Goal: Communication & Community: Answer question/provide support

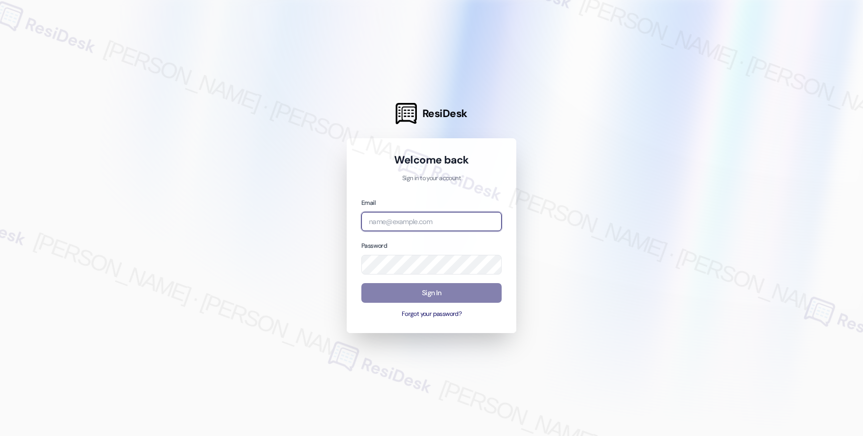
click at [404, 215] on input "email" at bounding box center [431, 222] width 140 height 20
paste input "automated-surveys-affinity_property-resen.nine@affinity_[DOMAIN_NAME]"
type input "automated-surveys-affinity_property-resen.nine@affinity_[DOMAIN_NAME]"
click at [583, 143] on div at bounding box center [431, 218] width 863 height 436
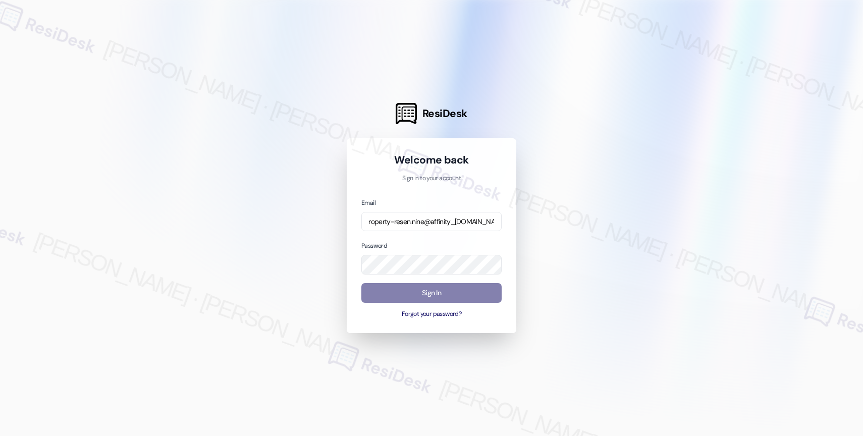
scroll to position [0, 0]
click at [572, 213] on div at bounding box center [431, 218] width 863 height 436
click at [429, 286] on button "Sign In" at bounding box center [431, 293] width 140 height 20
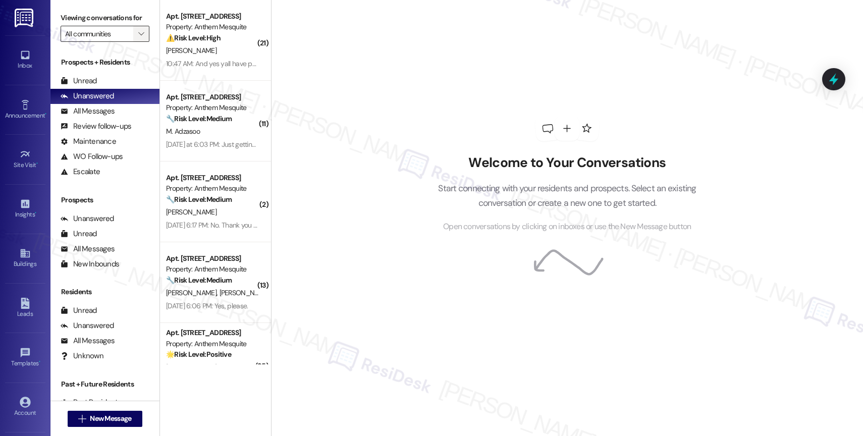
click at [138, 38] on icon "" at bounding box center [141, 34] width 6 height 8
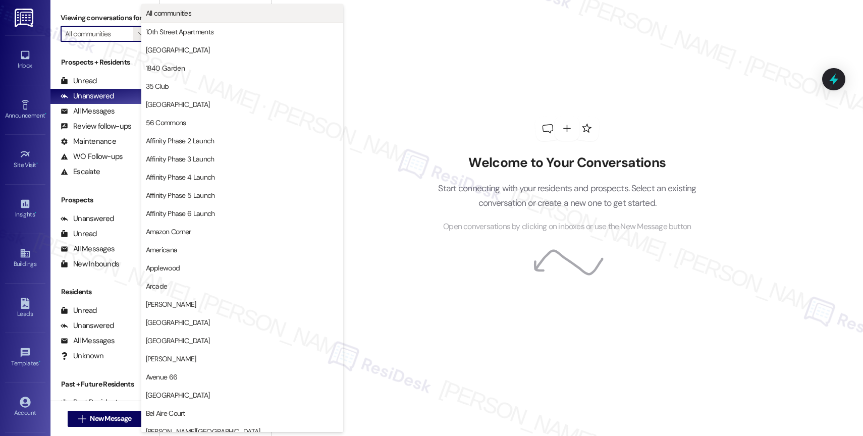
click at [183, 9] on span "All communities" at bounding box center [169, 13] width 46 height 10
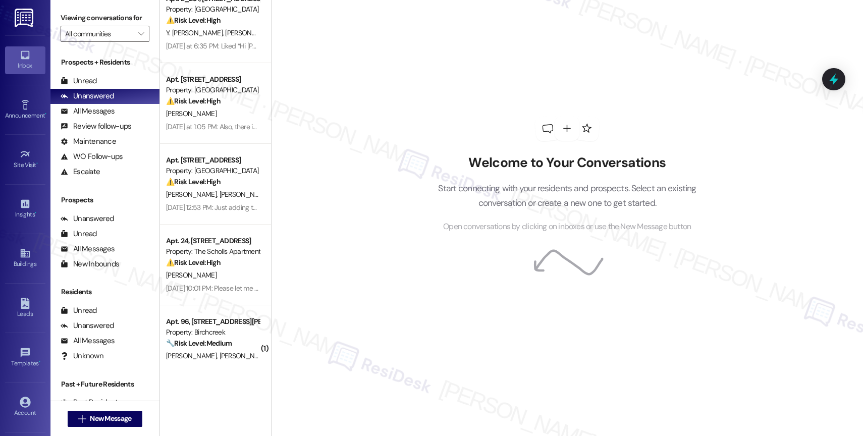
scroll to position [93, 0]
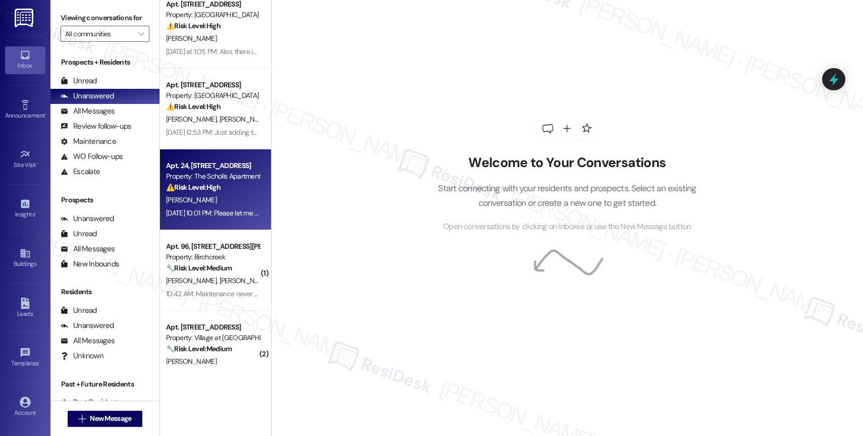
click at [225, 177] on div "Property: The Scholls Apartments" at bounding box center [212, 176] width 93 height 11
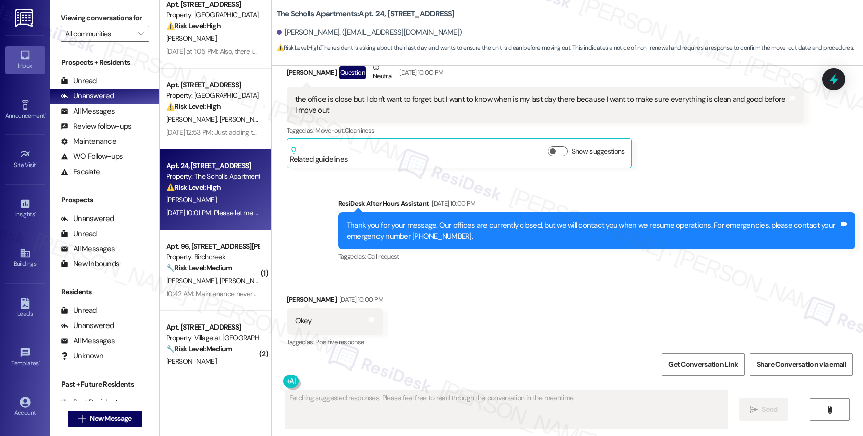
scroll to position [4671, 0]
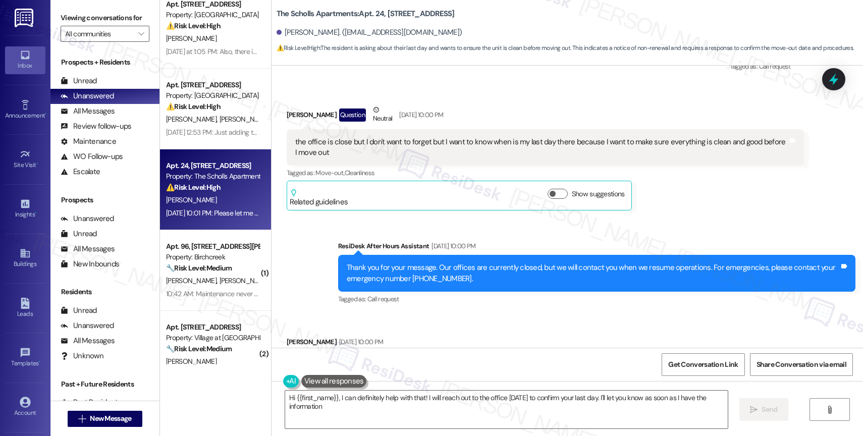
type textarea "Hi {{first_name}}, I can definitely help with that! I will reach out to the off…"
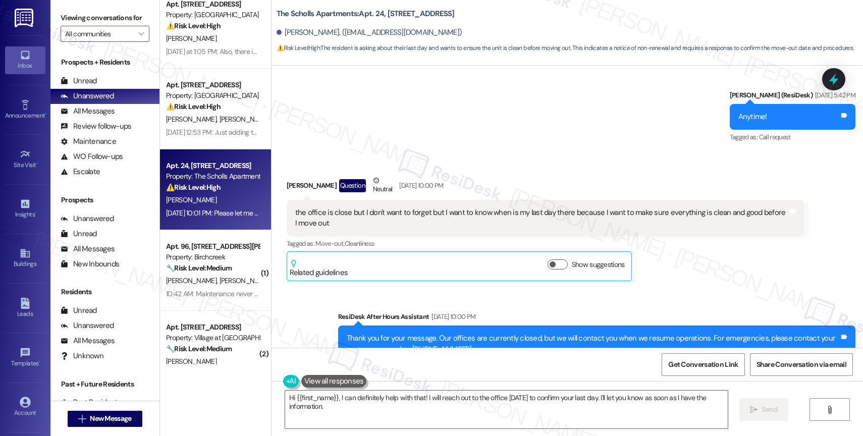
scroll to position [4888, 0]
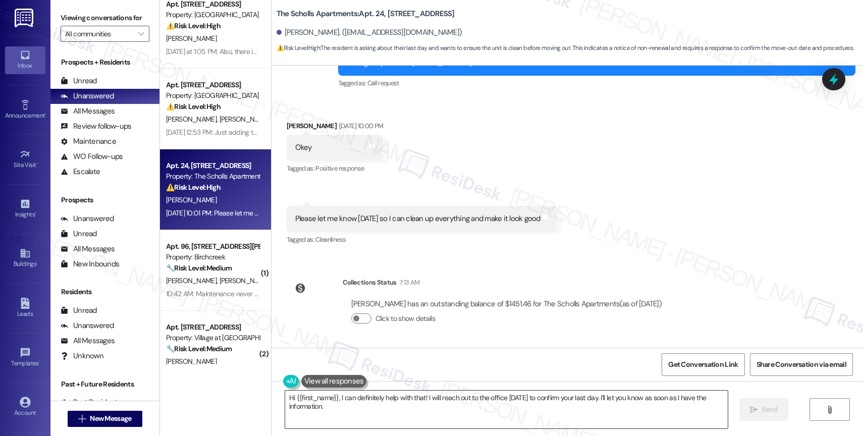
click at [348, 412] on textarea "Hi {{first_name}}, I can definitely help with that! I will reach out to the off…" at bounding box center [506, 410] width 443 height 38
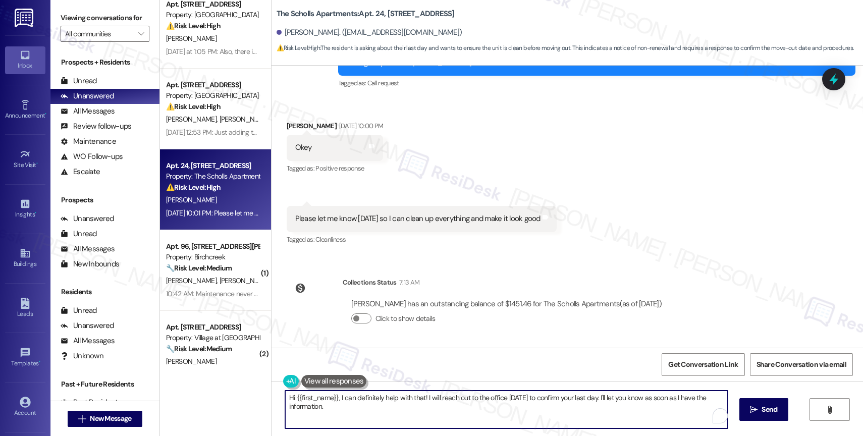
click at [349, 411] on textarea "Hi {{first_name}}, I can definitely help with that! I will reach out to the off…" at bounding box center [506, 410] width 443 height 38
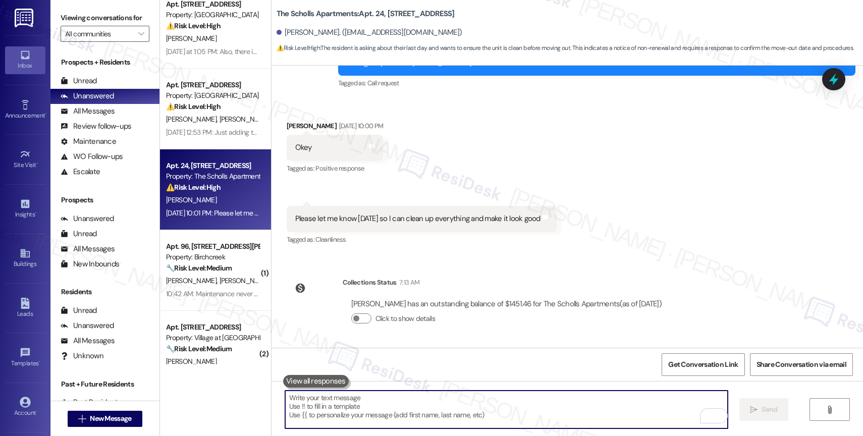
click at [332, 412] on textarea "To enrich screen reader interactions, please activate Accessibility in Grammarl…" at bounding box center [506, 410] width 443 height 38
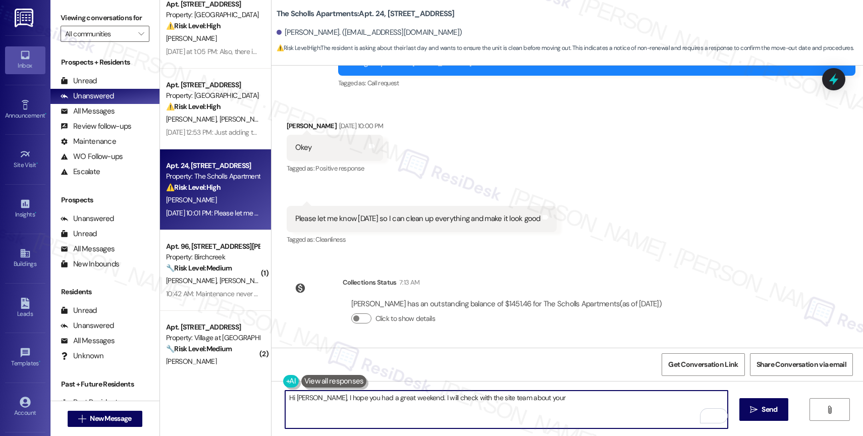
drag, startPoint x: 494, startPoint y: 397, endPoint x: 636, endPoint y: 400, distance: 141.9
click at [632, 400] on textarea "Hi [PERSON_NAME], I hope you had a great weekend. I will check with the site te…" at bounding box center [506, 410] width 443 height 38
click at [713, 413] on div "1" at bounding box center [712, 415] width 11 height 11
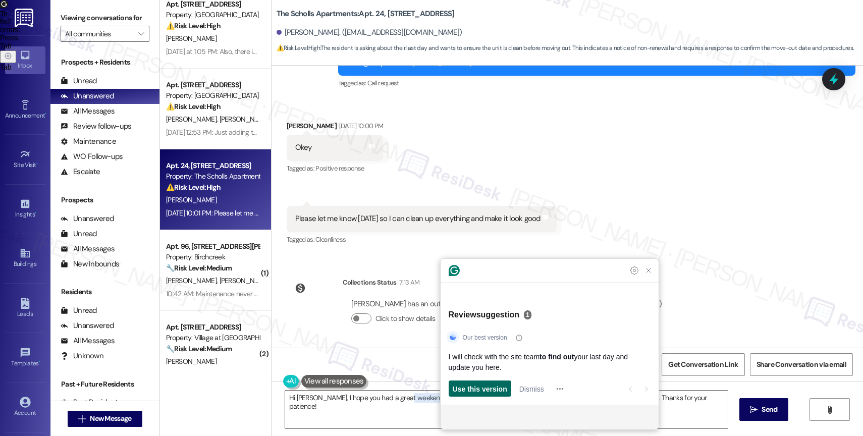
click at [487, 392] on span "Use this version" at bounding box center [480, 389] width 55 height 11
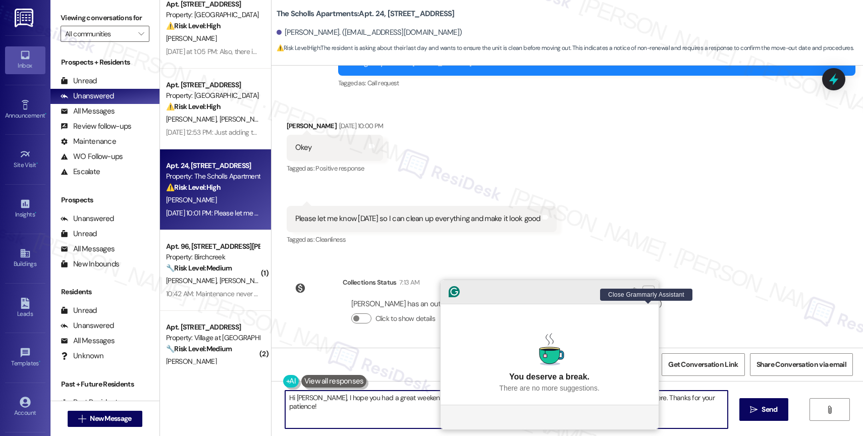
type textarea "Hi [PERSON_NAME], I hope you had a great weekend. I will check with the site te…"
click at [653, 298] on icon "Close Grammarly Assistant" at bounding box center [649, 292] width 12 height 12
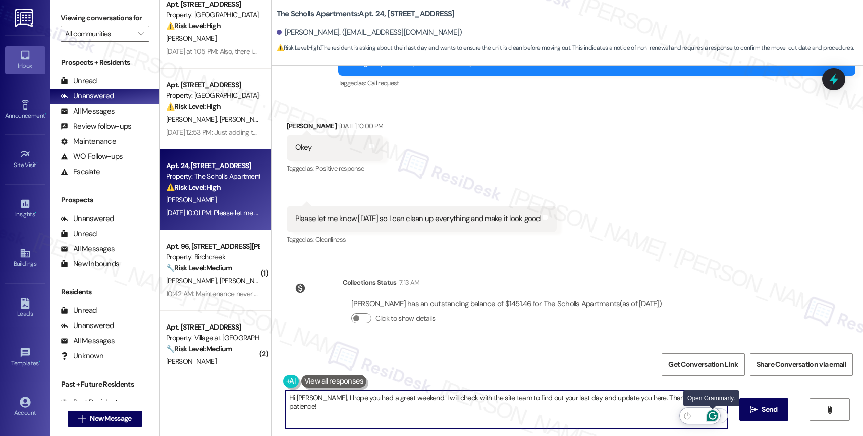
click at [715, 411] on icon "Open Grammarly. 0 Suggestions." at bounding box center [712, 415] width 11 height 11
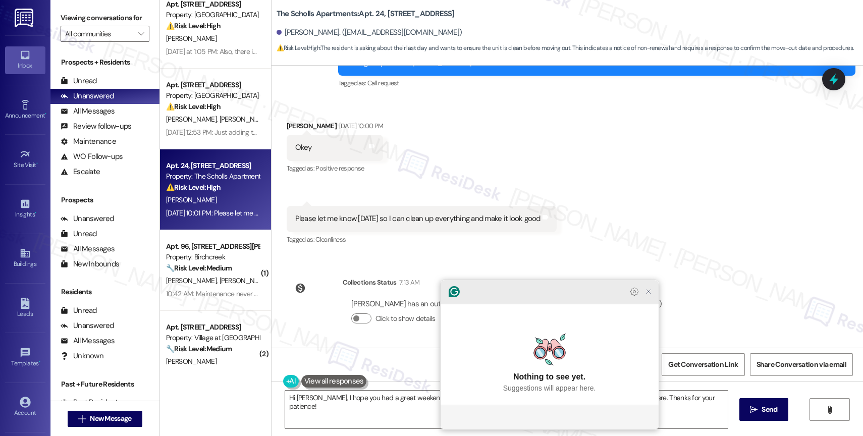
click at [652, 298] on icon "Close Grammarly Assistant" at bounding box center [649, 292] width 12 height 12
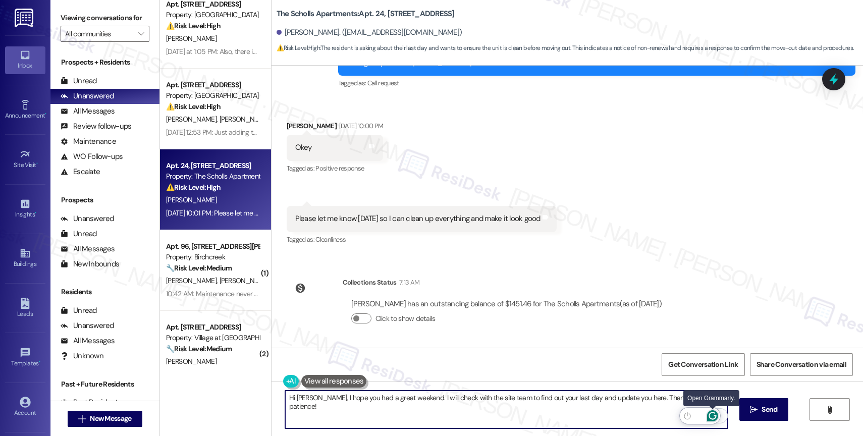
click at [712, 414] on icon "Open Grammarly. 0 Suggestions." at bounding box center [712, 415] width 11 height 11
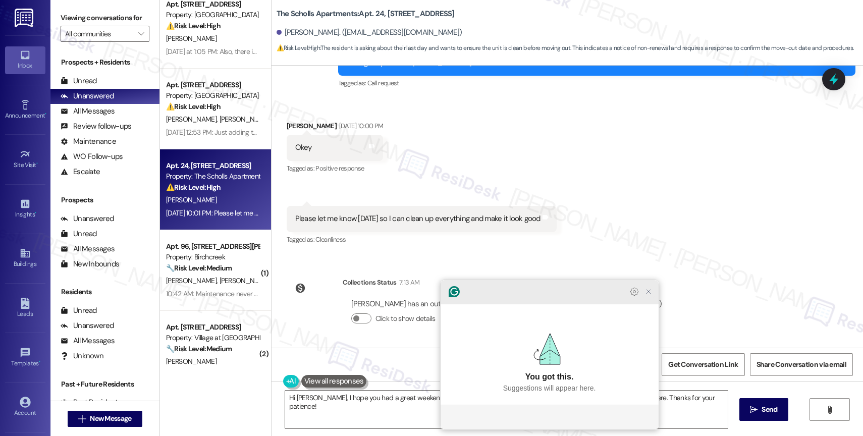
click at [649, 294] on icon "Close Grammarly Assistant" at bounding box center [649, 292] width 4 height 4
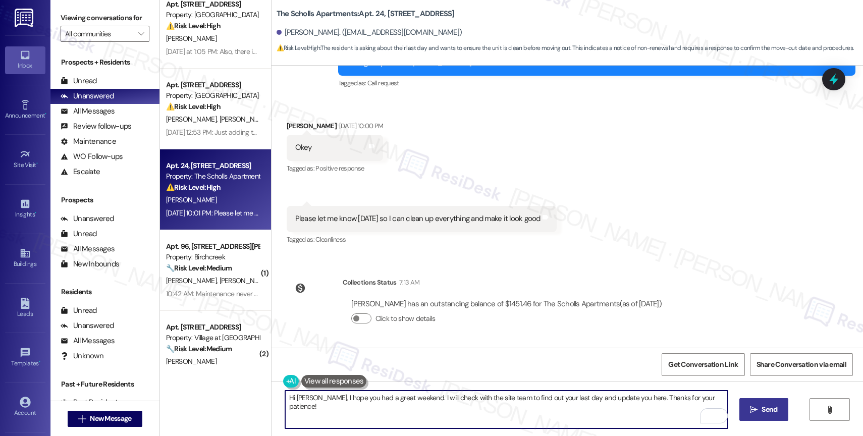
click at [755, 410] on icon "" at bounding box center [754, 410] width 8 height 8
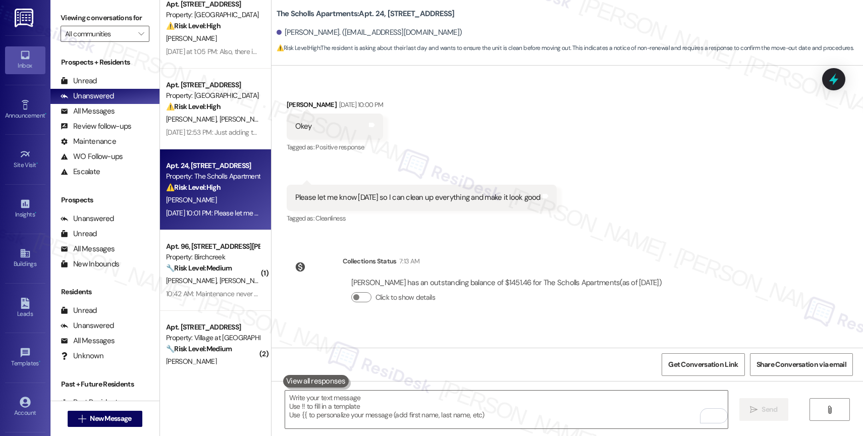
scroll to position [4958, 0]
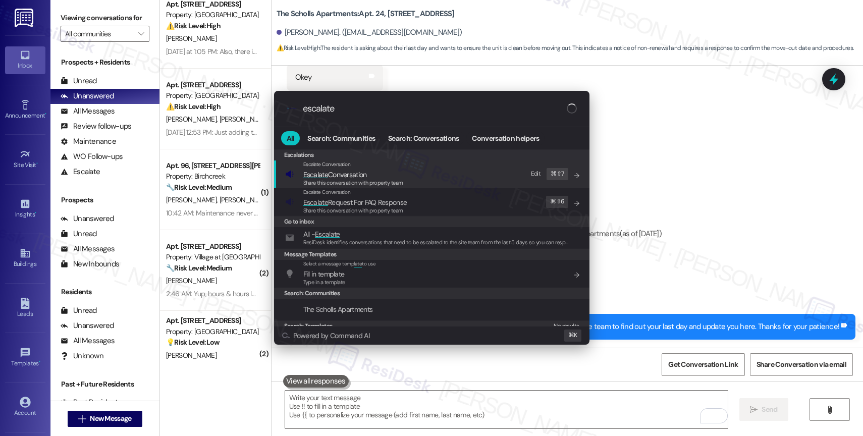
type input "escalate"
click at [378, 176] on span "Escalate Conversation" at bounding box center [353, 174] width 100 height 11
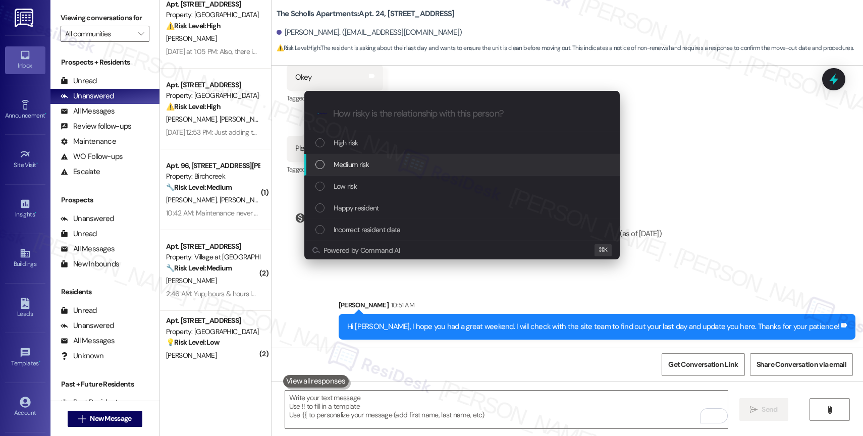
click at [370, 168] on div "Medium risk" at bounding box center [463, 164] width 295 height 11
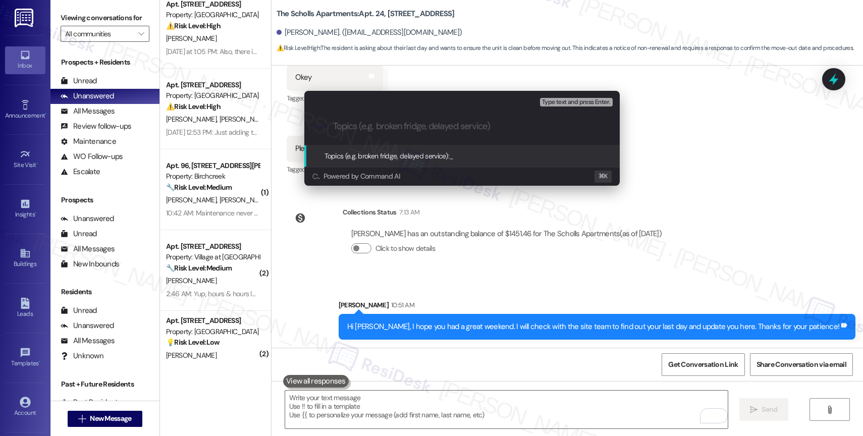
click at [358, 128] on input "Topics (e.g. broken fridge, delayed service)" at bounding box center [470, 126] width 274 height 11
type input "M"
type input "W"
type input "Move-out Day for Apt. 24"
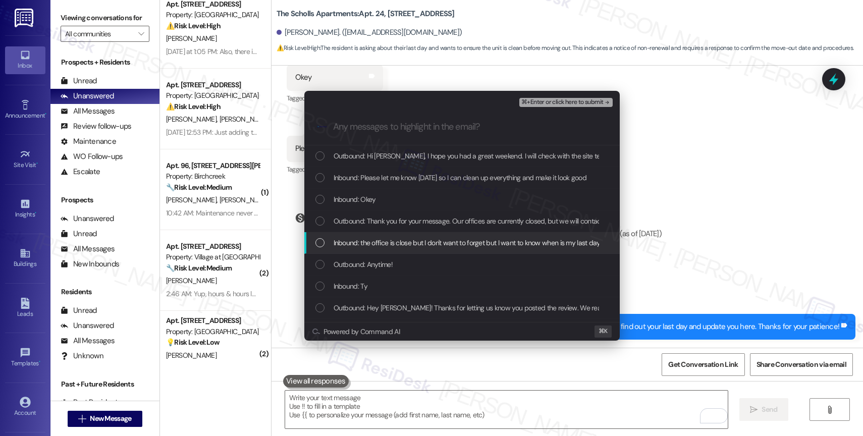
click at [385, 243] on span "Inbound: the office is close but I don't want to forget but I want to know when…" at bounding box center [589, 242] width 510 height 11
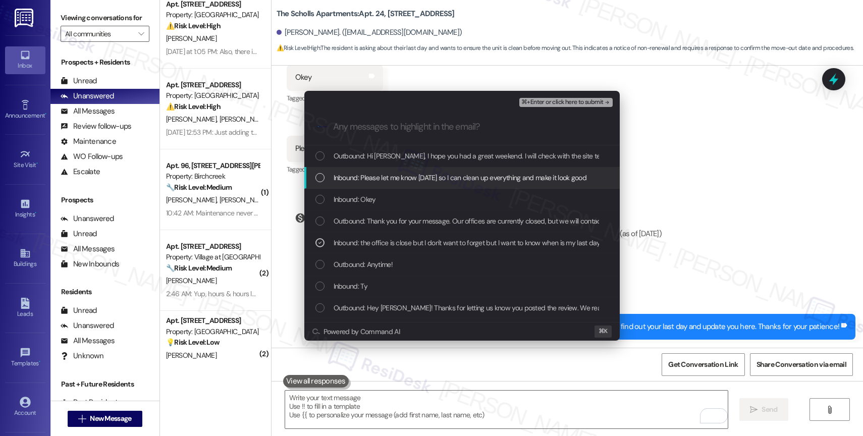
drag, startPoint x: 400, startPoint y: 176, endPoint x: 404, endPoint y: 159, distance: 17.6
click at [400, 176] on span "Inbound: Please let me know [DATE] so I can clean up everything and make it loo…" at bounding box center [460, 177] width 253 height 11
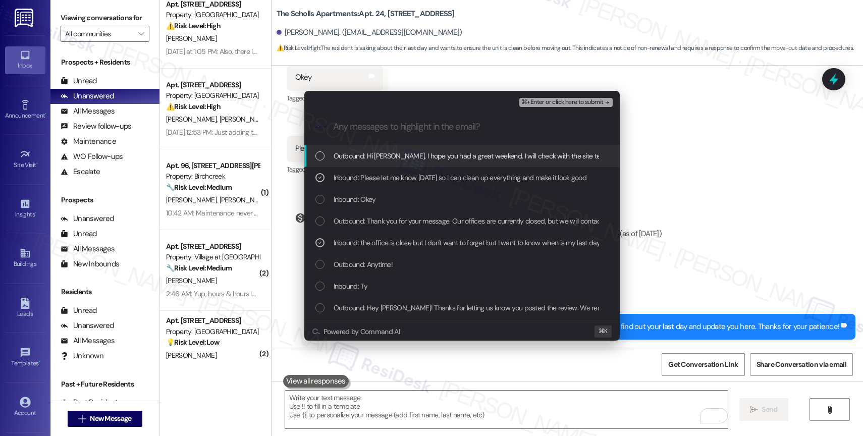
click at [404, 158] on span "Outbound: Hi [PERSON_NAME], I hope you had a great weekend. I will check with t…" at bounding box center [578, 155] width 488 height 11
click at [580, 102] on span "⌘+Enter or click here to submit" at bounding box center [563, 102] width 82 height 7
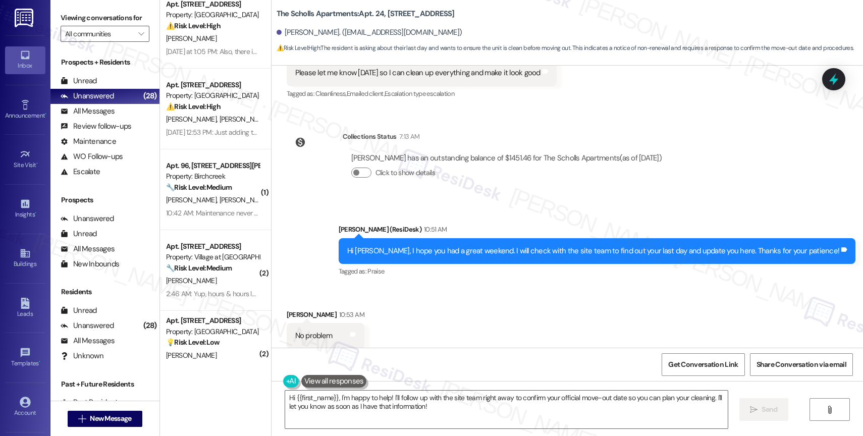
scroll to position [5043, 0]
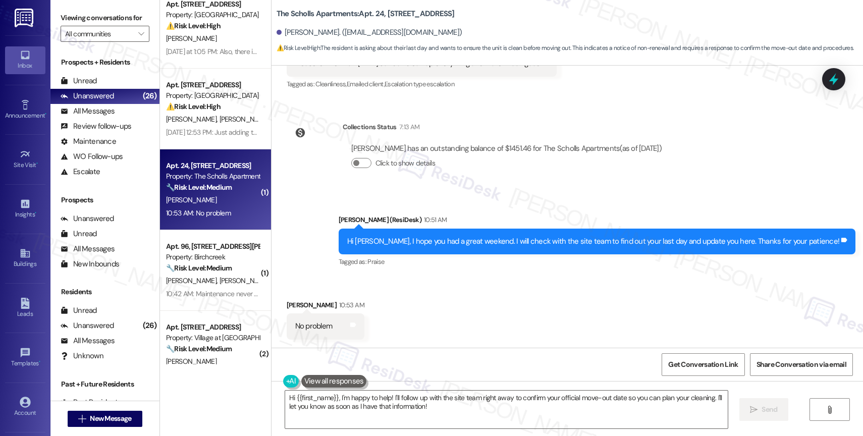
click at [471, 320] on div "Received via SMS [PERSON_NAME] 10:53 AM No problem Tags and notes" at bounding box center [568, 312] width 592 height 70
click at [403, 403] on textarea "Hi {{first_name}}, I'm happy to help! I'll follow up with the site team right a…" at bounding box center [506, 410] width 443 height 38
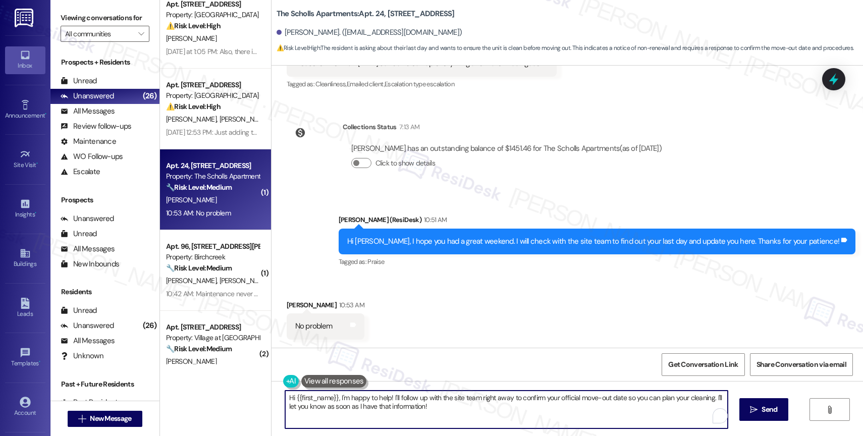
click at [403, 403] on textarea "Hi {{first_name}}, I'm happy to help! I'll follow up with the site team right a…" at bounding box center [506, 410] width 443 height 38
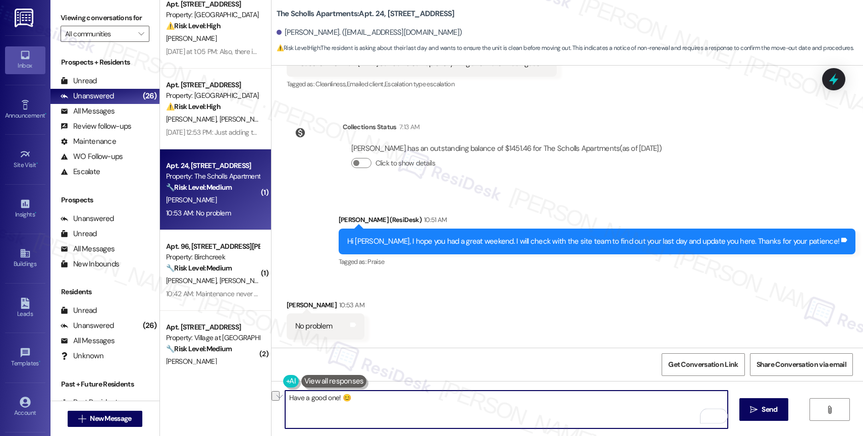
drag, startPoint x: 329, startPoint y: 398, endPoint x: 304, endPoint y: 397, distance: 24.8
click at [304, 397] on textarea "Have a good one! 😊" at bounding box center [506, 410] width 443 height 38
click at [400, 407] on textarea "Have a good one! 😊" at bounding box center [506, 410] width 443 height 38
drag, startPoint x: 330, startPoint y: 398, endPoint x: 303, endPoint y: 399, distance: 26.3
click at [303, 399] on textarea "Have a good one! 😊" at bounding box center [506, 410] width 443 height 38
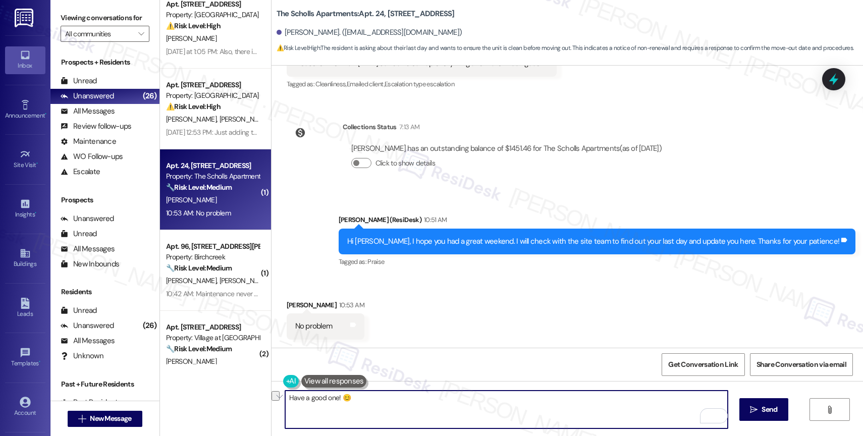
click at [310, 415] on textarea "Have a good one! 😊" at bounding box center [506, 410] width 443 height 38
drag, startPoint x: 329, startPoint y: 398, endPoint x: 265, endPoint y: 398, distance: 64.1
click at [272, 398] on div "Have a good one! 😊  Send " at bounding box center [568, 419] width 592 height 76
type textarea "I'll keep you posted! 😊"
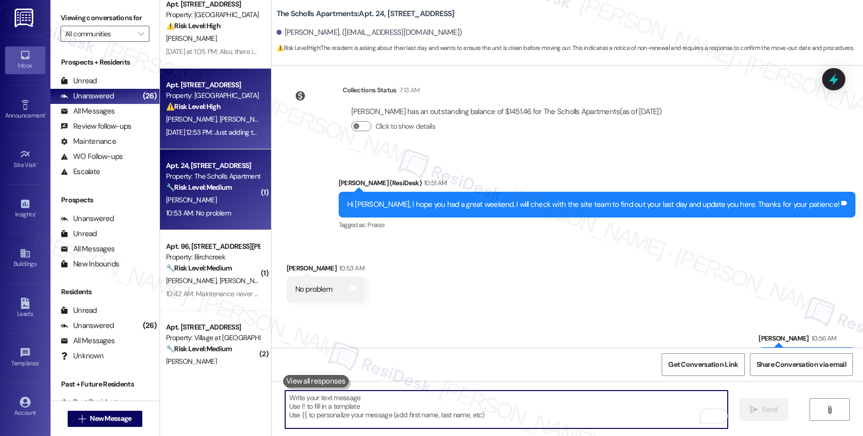
scroll to position [5114, 0]
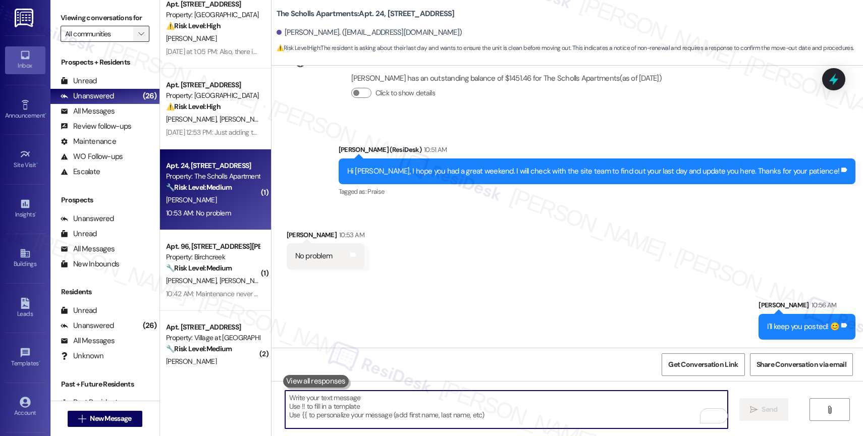
click at [136, 38] on span "" at bounding box center [141, 34] width 10 height 16
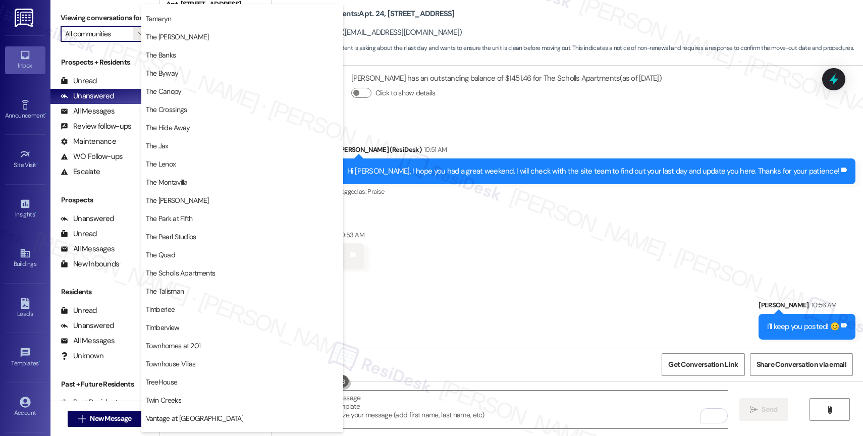
scroll to position [1862, 0]
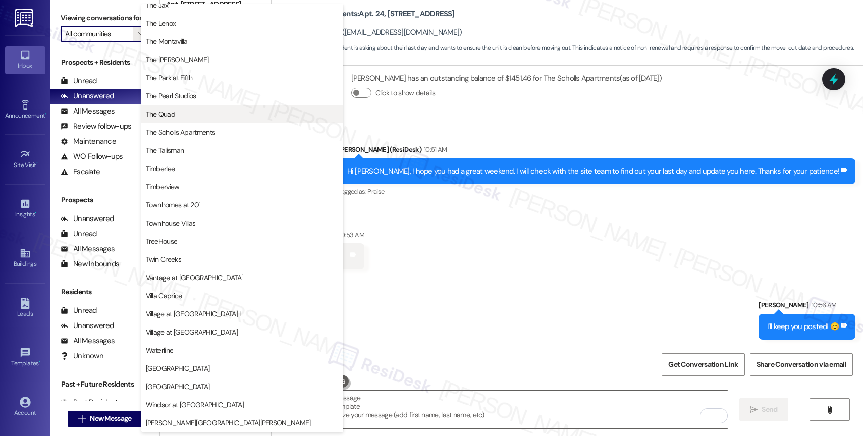
click at [216, 110] on span "The Quad" at bounding box center [242, 114] width 193 height 10
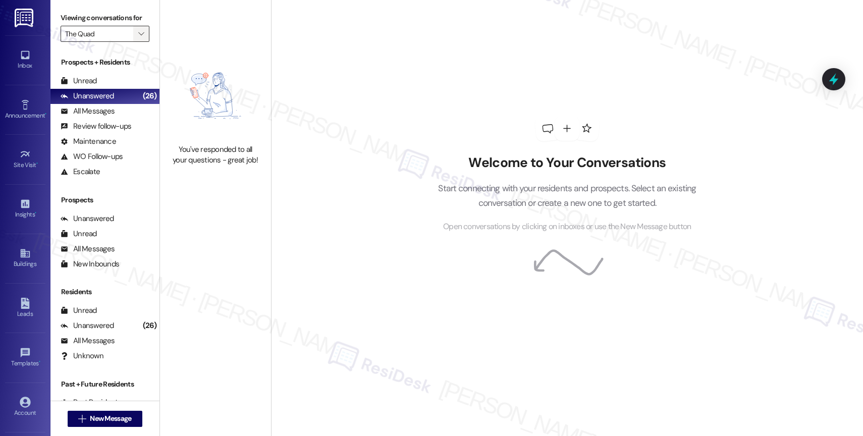
click at [138, 38] on icon "" at bounding box center [141, 34] width 6 height 8
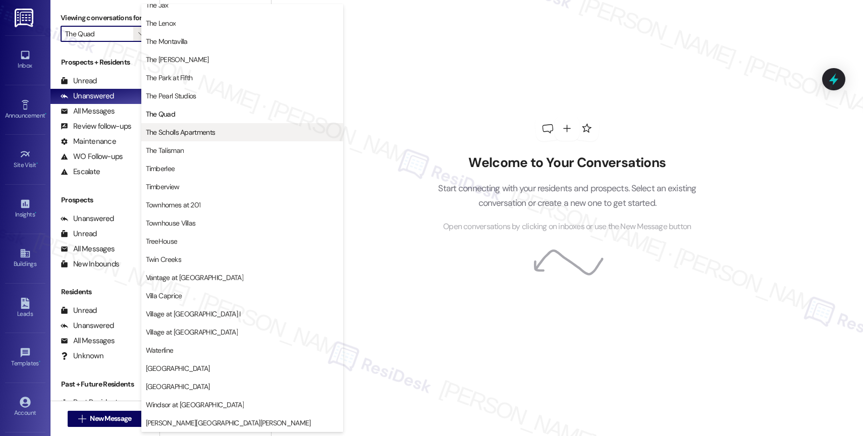
scroll to position [1840, 0]
click at [210, 132] on span "The Scholls Apartments" at bounding box center [181, 132] width 70 height 10
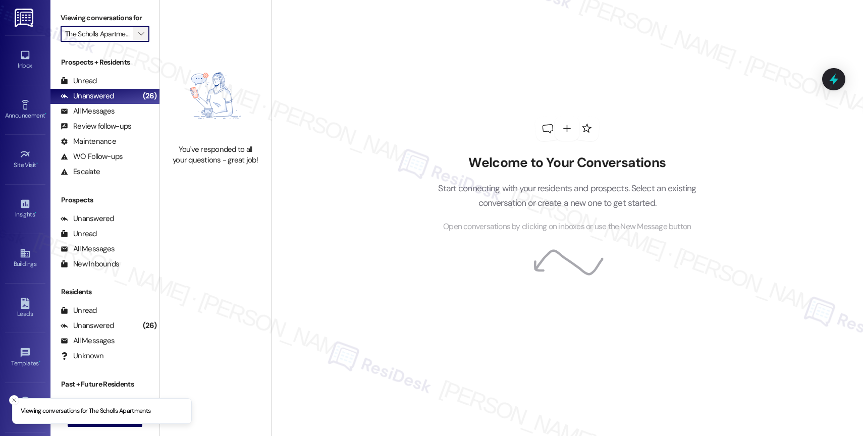
click at [138, 38] on icon "" at bounding box center [141, 34] width 6 height 8
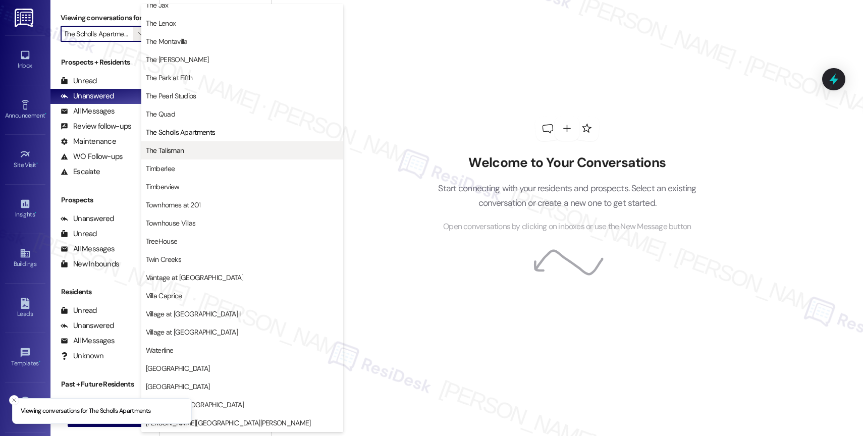
scroll to position [1796, 0]
click at [195, 146] on span "The Talisman" at bounding box center [242, 150] width 193 height 10
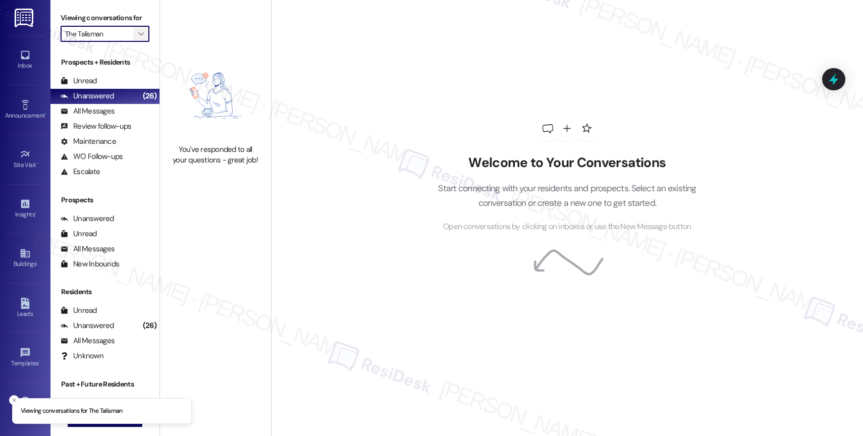
click at [138, 38] on icon "" at bounding box center [141, 34] width 6 height 8
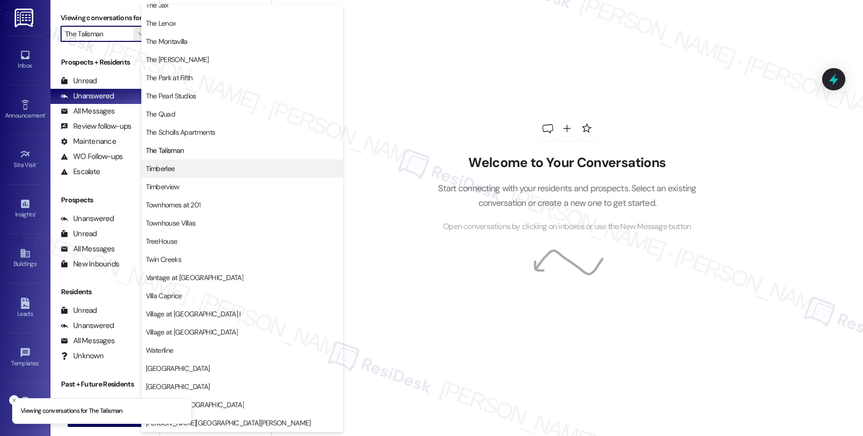
scroll to position [1816, 0]
click at [188, 161] on button "Timberlee" at bounding box center [242, 169] width 202 height 18
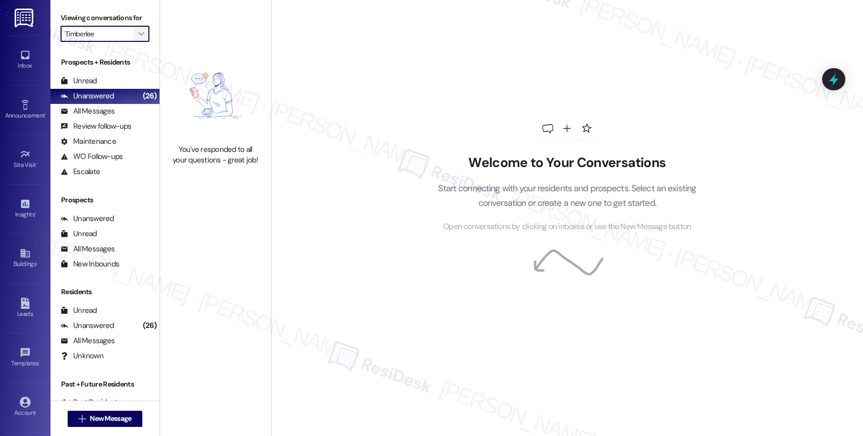
click at [138, 42] on button "" at bounding box center [141, 34] width 16 height 16
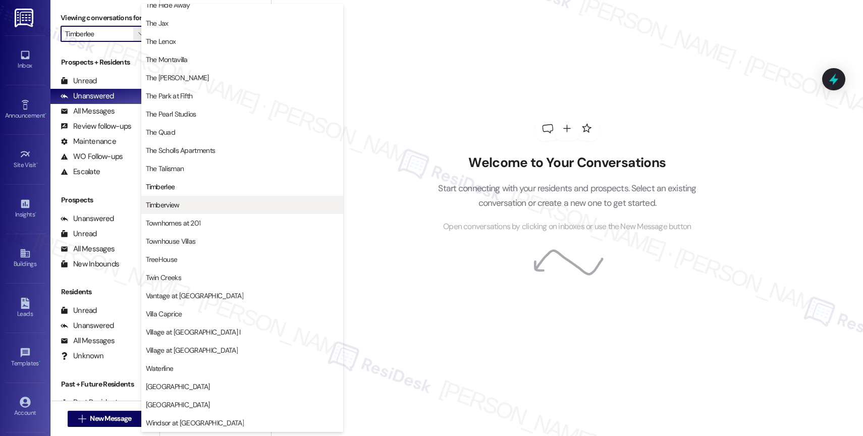
scroll to position [1814, 0]
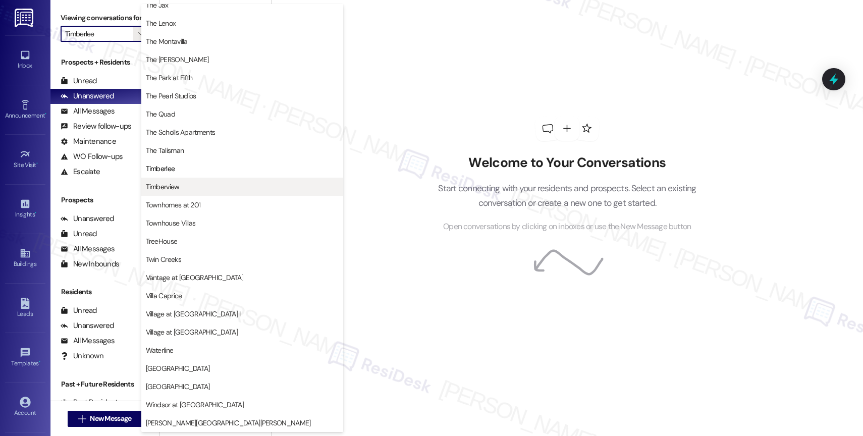
click at [197, 178] on button "Timberview" at bounding box center [242, 187] width 202 height 18
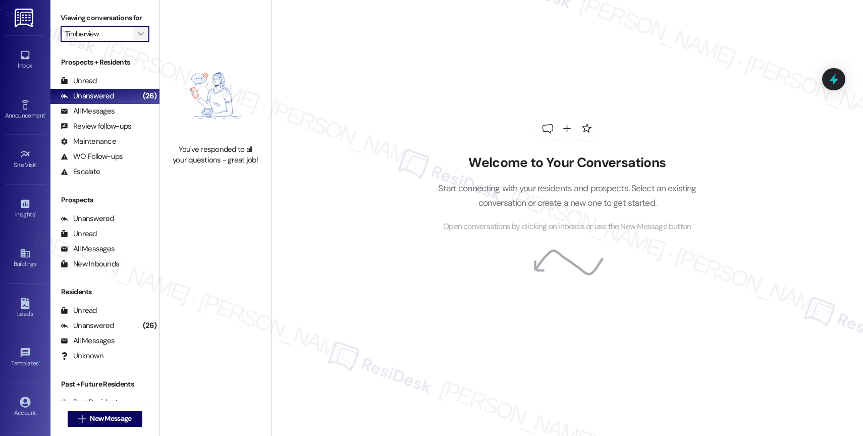
click at [136, 42] on span "" at bounding box center [141, 34] width 10 height 16
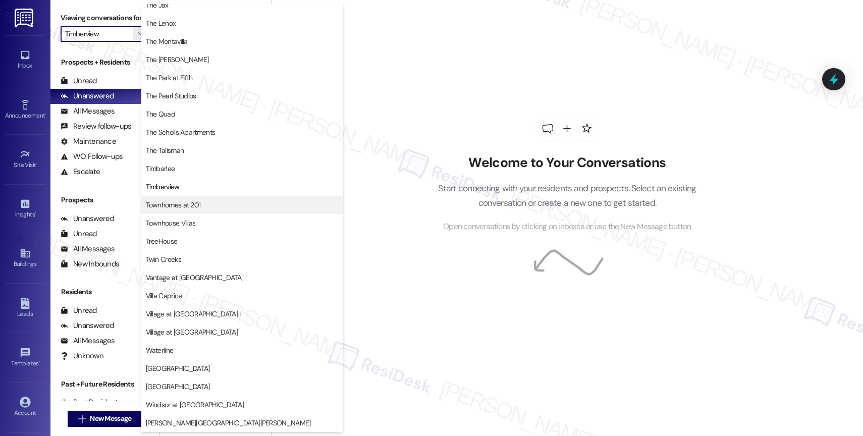
scroll to position [1840, 0]
click at [189, 203] on span "Townhomes at 201" at bounding box center [173, 205] width 55 height 10
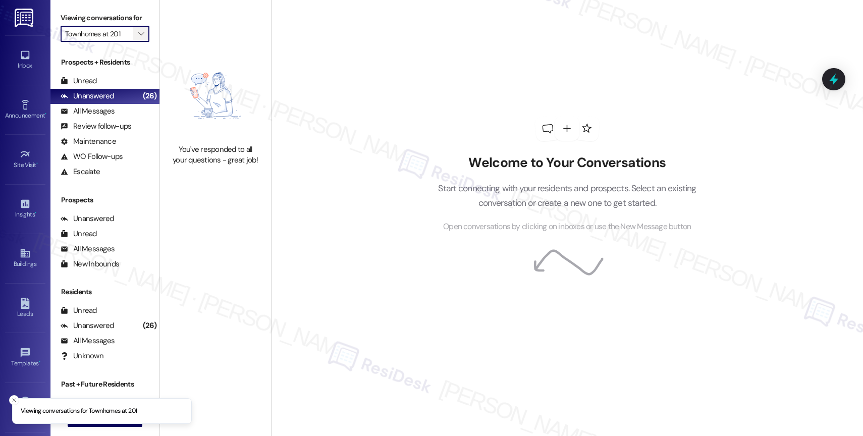
click at [137, 42] on span "" at bounding box center [141, 34] width 10 height 16
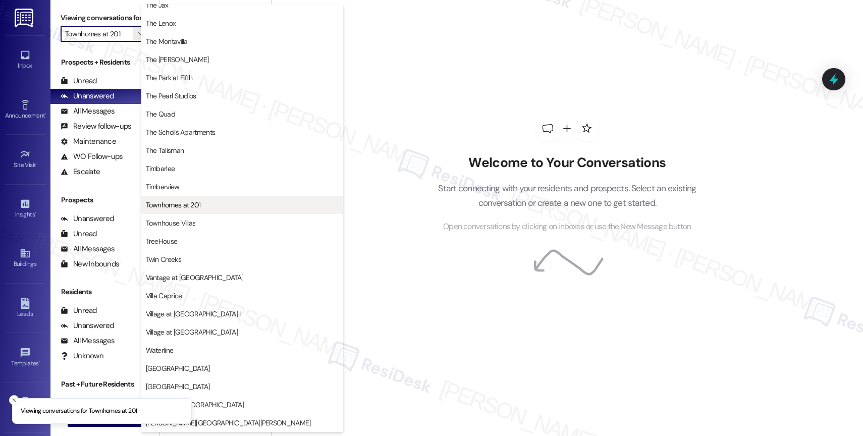
scroll to position [1814, 0]
click at [194, 212] on button "Townhomes at 201" at bounding box center [242, 205] width 202 height 18
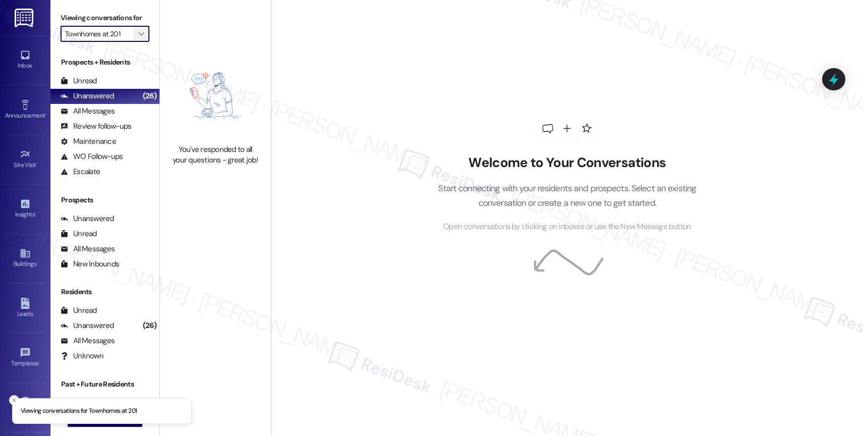
click at [136, 42] on span "" at bounding box center [141, 34] width 10 height 16
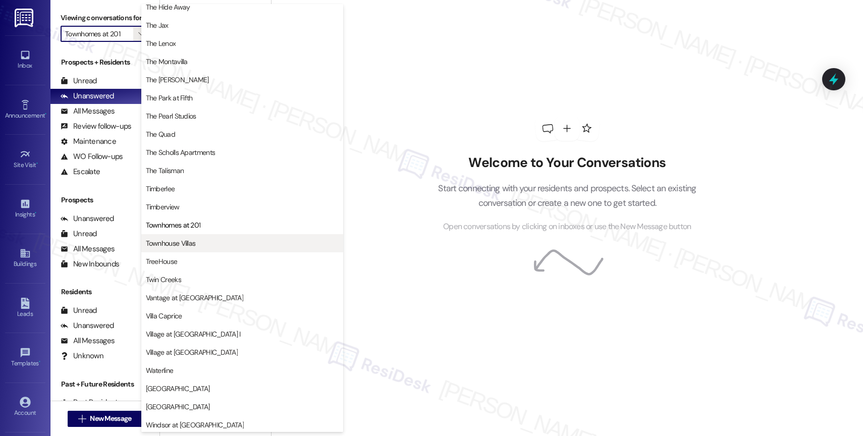
scroll to position [1810, 0]
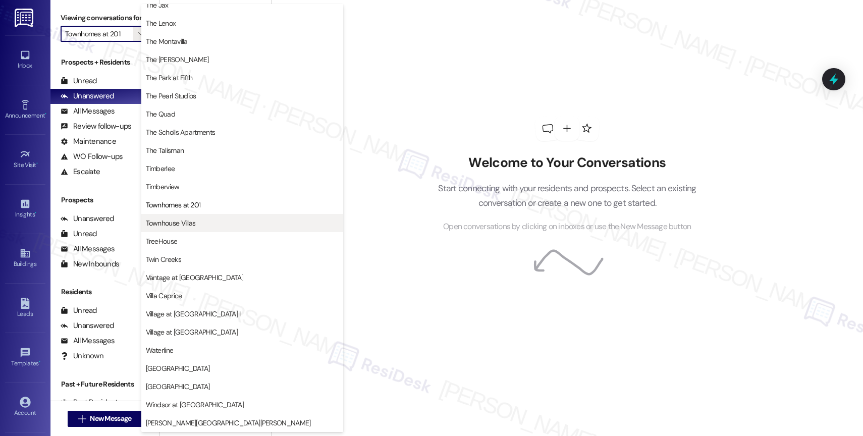
click at [196, 219] on span "Townhouse Villas" at bounding box center [242, 223] width 193 height 10
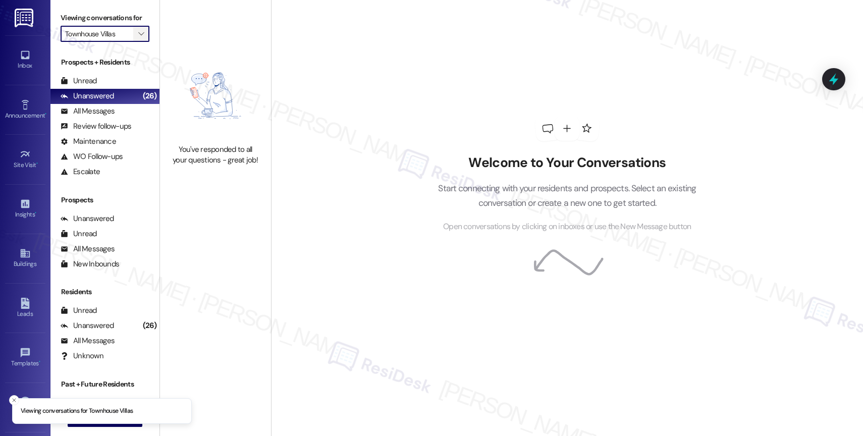
click at [138, 38] on icon "" at bounding box center [141, 34] width 6 height 8
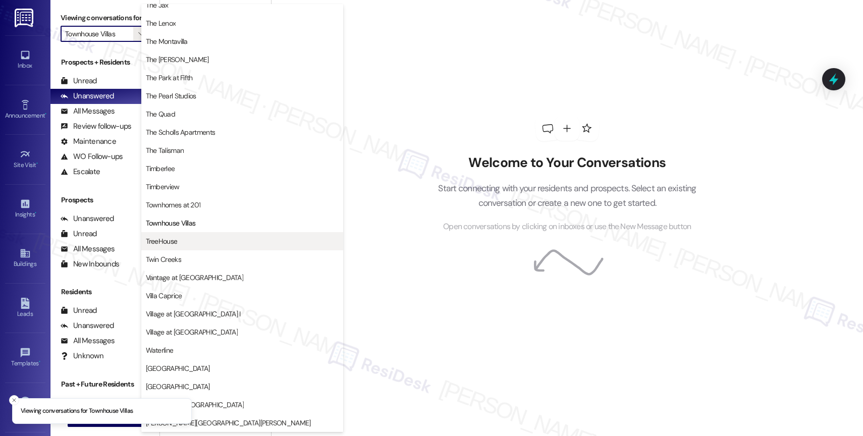
scroll to position [1814, 0]
click at [193, 247] on button "TreeHouse" at bounding box center [242, 241] width 202 height 18
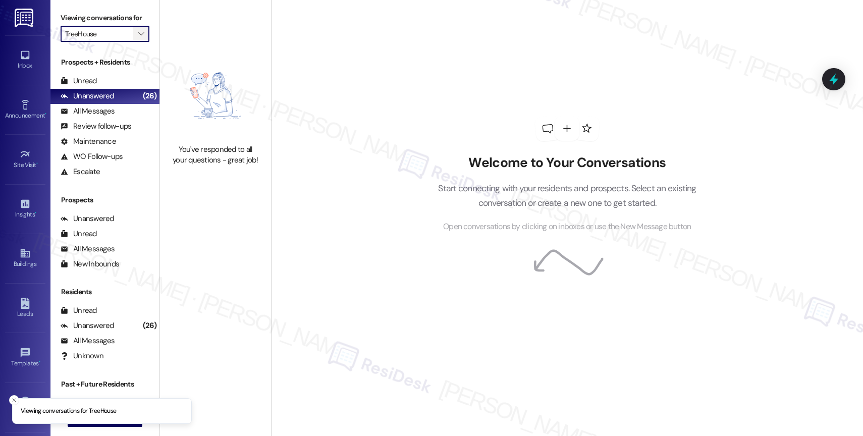
click at [138, 38] on icon "" at bounding box center [141, 34] width 6 height 8
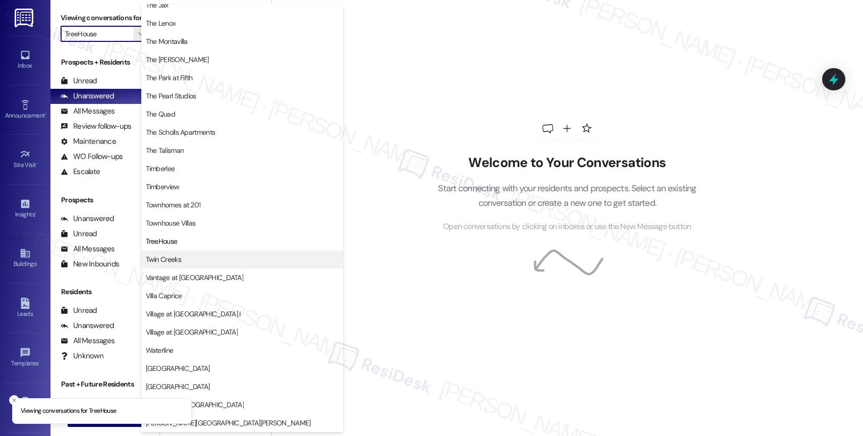
scroll to position [1840, 0]
click at [193, 259] on span "Twin Creeks" at bounding box center [242, 259] width 193 height 10
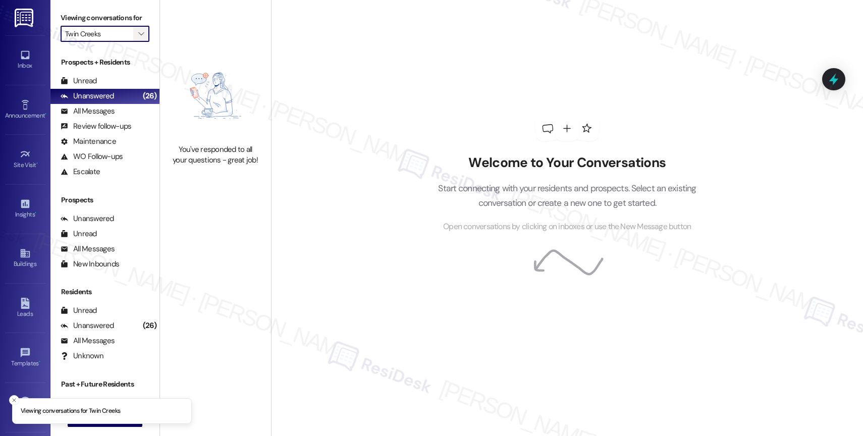
click at [138, 42] on button "" at bounding box center [141, 34] width 16 height 16
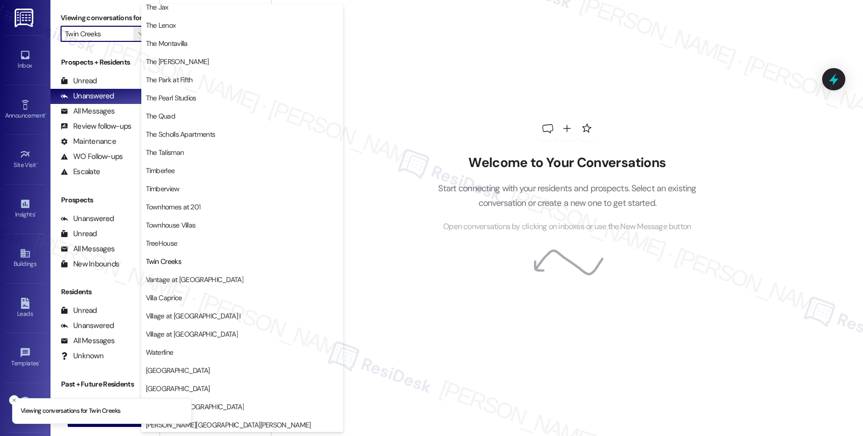
scroll to position [1816, 0]
click at [188, 278] on span "Vantage at [GEOGRAPHIC_DATA]" at bounding box center [194, 278] width 97 height 10
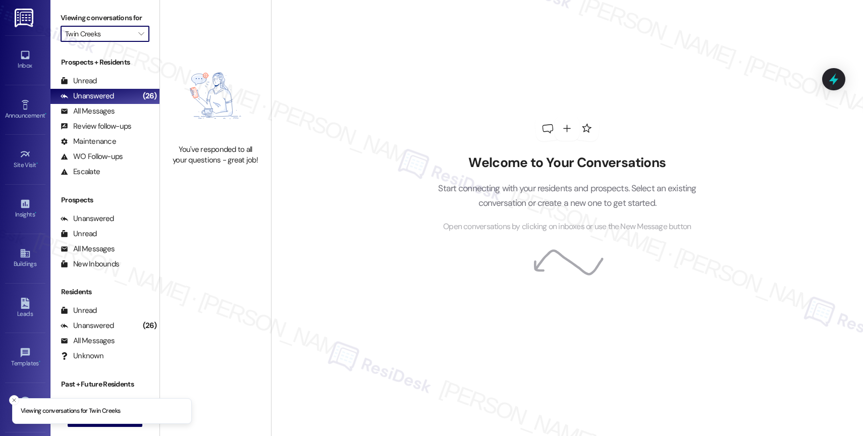
type input "Vantage at [GEOGRAPHIC_DATA]"
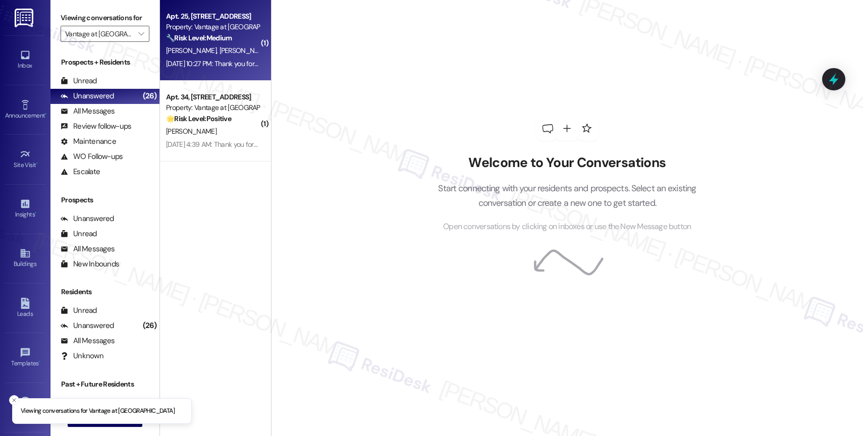
click at [204, 40] on strong "🔧 Risk Level: Medium" at bounding box center [199, 37] width 66 height 9
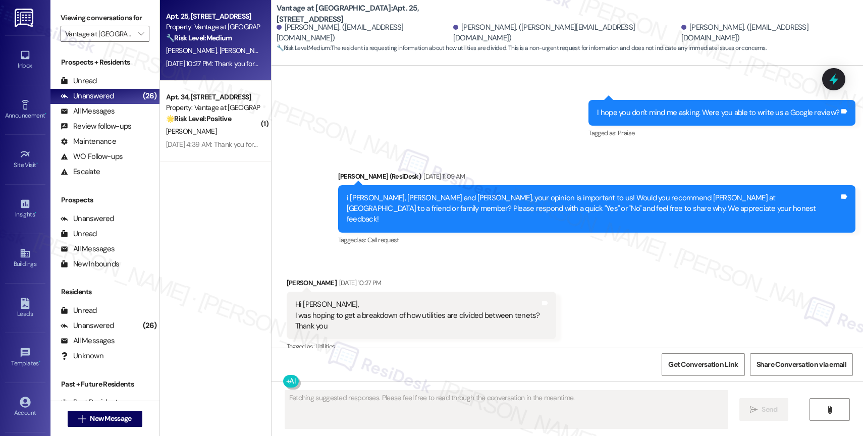
scroll to position [2627, 0]
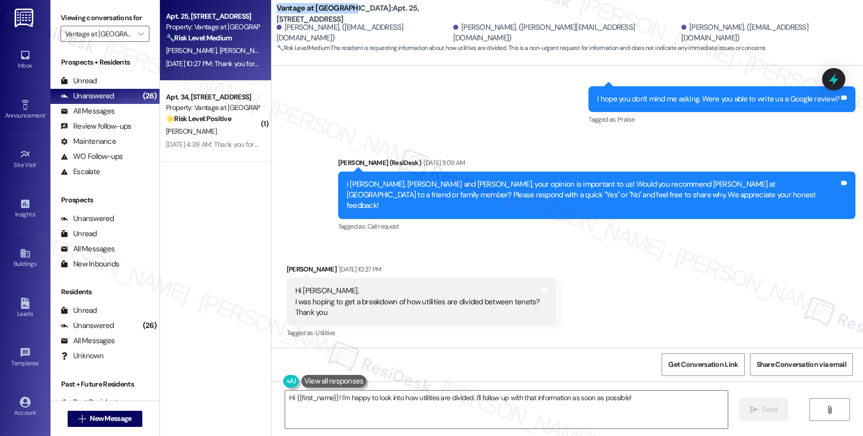
drag, startPoint x: 288, startPoint y: 7, endPoint x: 333, endPoint y: 6, distance: 45.4
click at [333, 6] on div "Vantage at [GEOGRAPHIC_DATA]: Apt. 25, [STREET_ADDRESS] [PERSON_NAME]. ([EMAIL_…" at bounding box center [568, 28] width 592 height 51
copy b "Vantage at [GEOGRAPHIC_DATA]"
click at [349, 403] on textarea "Hi {{first_name}}! I'm happy to look into how utilities are divided. I'll follo…" at bounding box center [506, 410] width 443 height 38
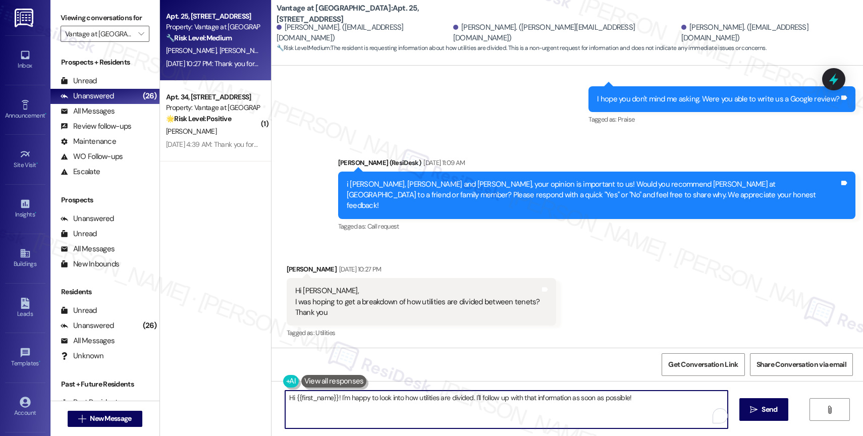
click at [349, 403] on textarea "Hi {{first_name}}! I'm happy to look into how utilities are divided. I'll follo…" at bounding box center [506, 410] width 443 height 38
click at [338, 379] on button at bounding box center [334, 381] width 66 height 13
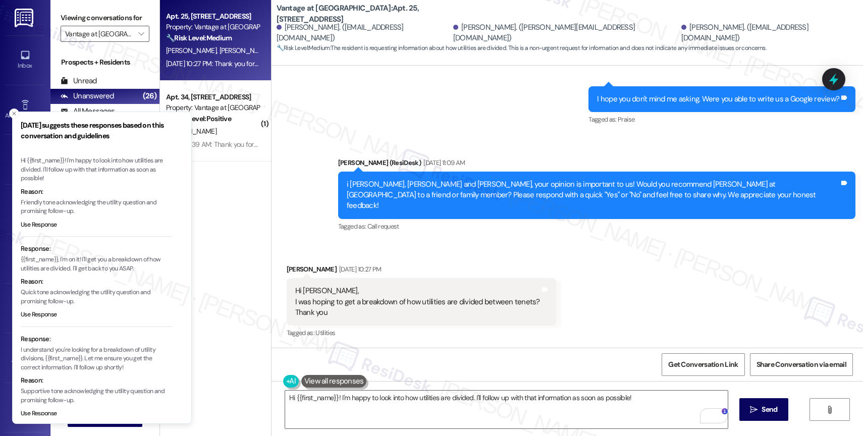
scroll to position [31, 0]
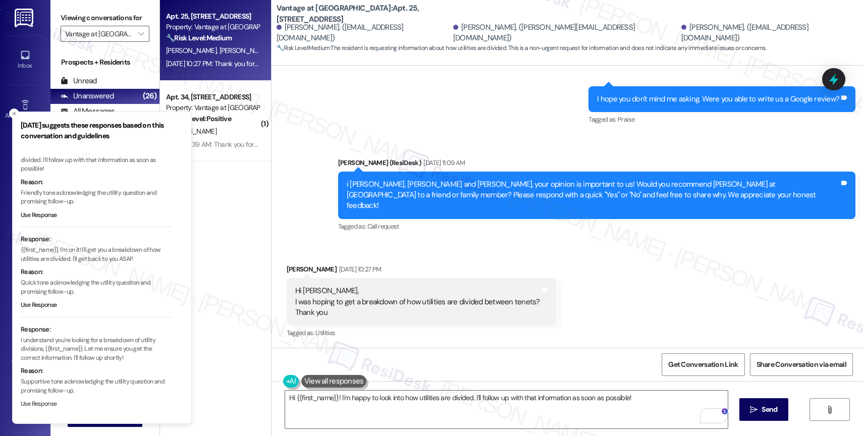
click at [39, 403] on button "Use Response" at bounding box center [39, 404] width 36 height 9
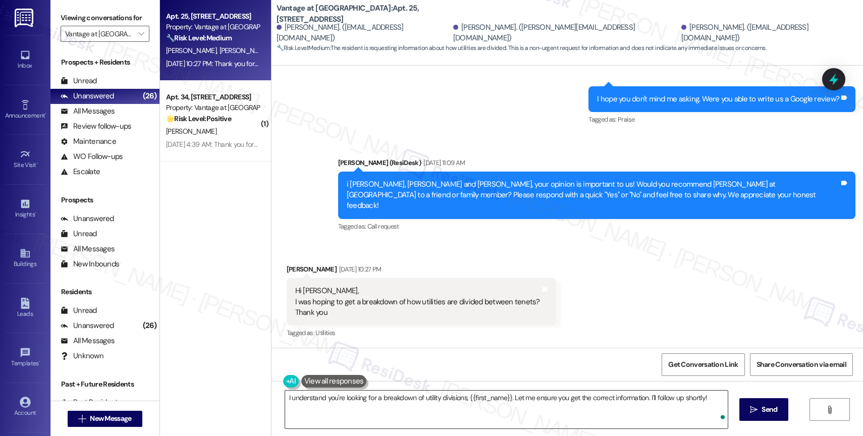
click at [285, 397] on textarea "I understand you're looking for a breakdown of utility divisions, {{first_name}…" at bounding box center [506, 410] width 443 height 38
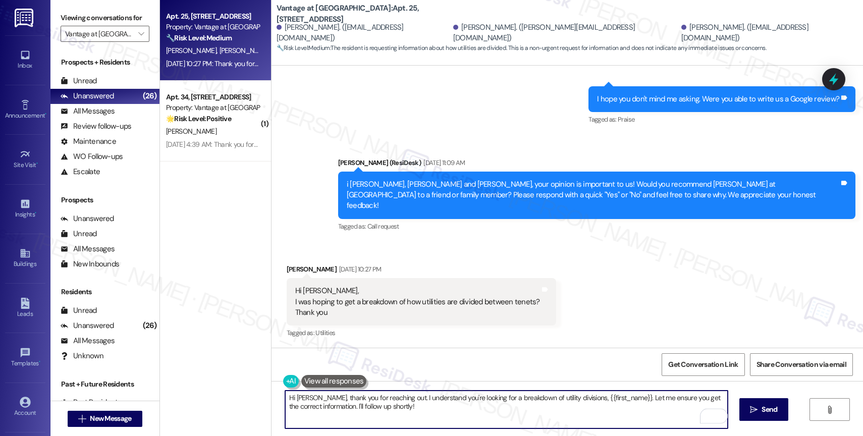
click at [604, 399] on textarea "Hi [PERSON_NAME], thank you for reaching out. I understand you're looking for a…" at bounding box center [506, 410] width 443 height 38
click at [619, 413] on textarea "Hi [PERSON_NAME], thank you for reaching out. I understand you're looking for a…" at bounding box center [506, 410] width 443 height 38
click at [587, 360] on div "tenant" at bounding box center [577, 367] width 24 height 16
drag, startPoint x: 587, startPoint y: 397, endPoint x: 603, endPoint y: 413, distance: 23.6
click at [603, 413] on textarea "Hi [PERSON_NAME], thank you for reaching out. I understand you're looking for a…" at bounding box center [506, 410] width 443 height 38
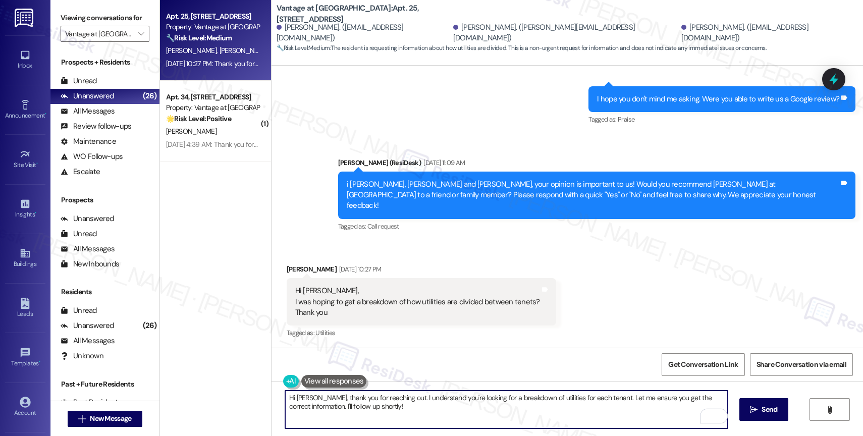
drag, startPoint x: 588, startPoint y: 397, endPoint x: 595, endPoint y: 410, distance: 15.4
click at [595, 410] on textarea "Hi [PERSON_NAME], thank you for reaching out. I understand you're looking for a…" at bounding box center [506, 410] width 443 height 38
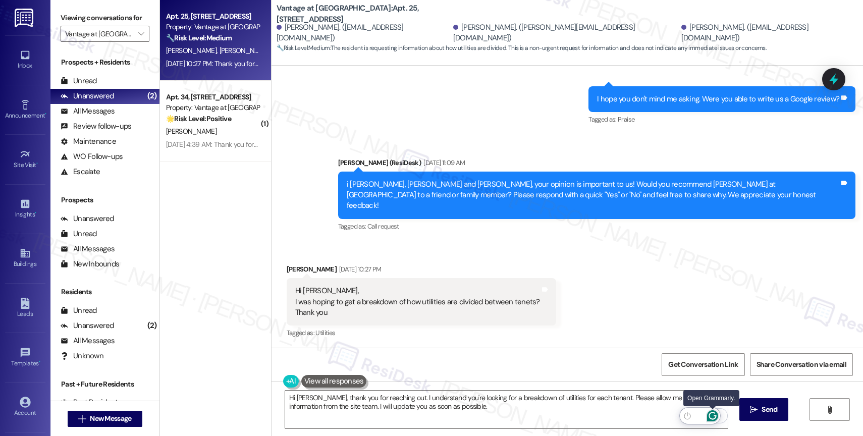
click at [714, 415] on icon "Open Grammarly. 0 Suggestions." at bounding box center [713, 416] width 8 height 8
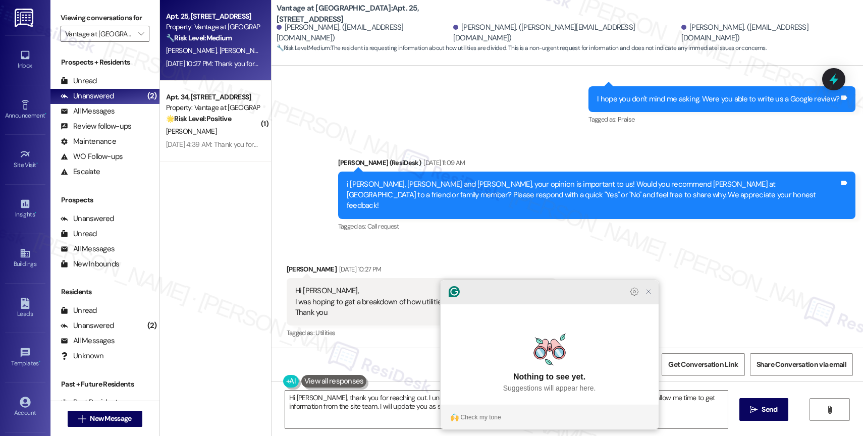
click at [650, 296] on icon "Close Grammarly Assistant" at bounding box center [649, 292] width 8 height 8
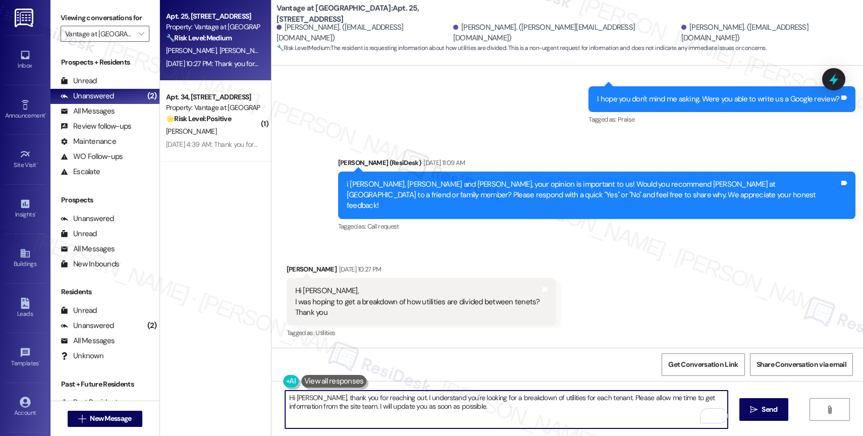
click at [667, 394] on textarea "Hi [PERSON_NAME], thank you for reaching out. I understand you're looking for a…" at bounding box center [506, 410] width 443 height 38
click at [491, 411] on textarea "Hi [PERSON_NAME], thank you for reaching out. I understand you're looking for a…" at bounding box center [506, 410] width 443 height 38
type textarea "Hi [PERSON_NAME], thank you for reaching out. I understand you're looking for a…"
click at [757, 409] on span " Send" at bounding box center [764, 409] width 32 height 11
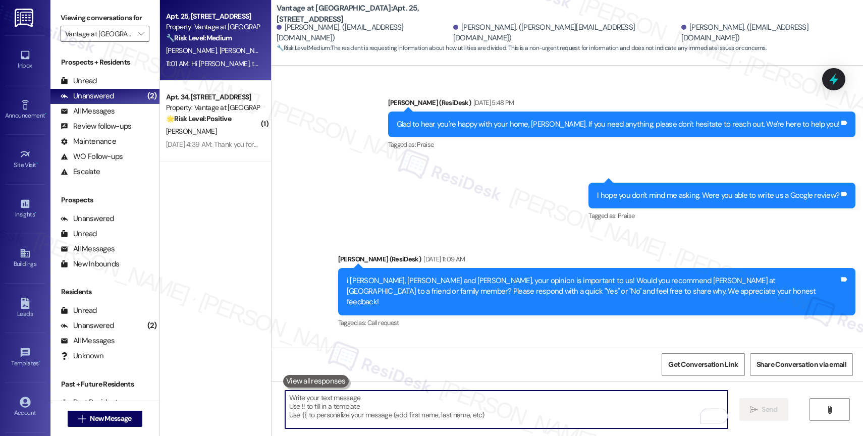
click at [361, 411] on textarea "To enrich screen reader interactions, please activate Accessibility in Grammarl…" at bounding box center [506, 410] width 443 height 38
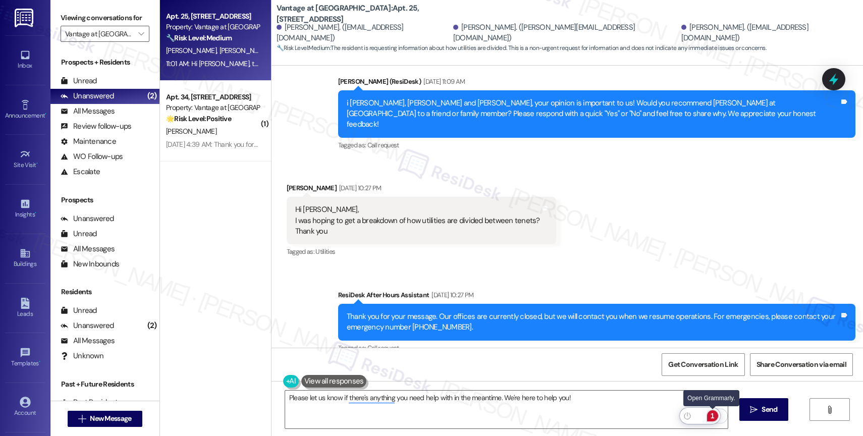
click at [714, 414] on div "1" at bounding box center [712, 415] width 11 height 11
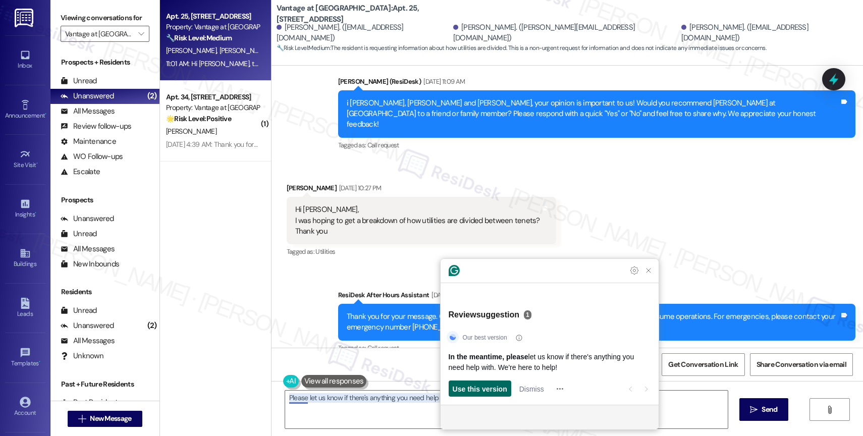
click at [475, 388] on span "Use this version" at bounding box center [480, 389] width 55 height 11
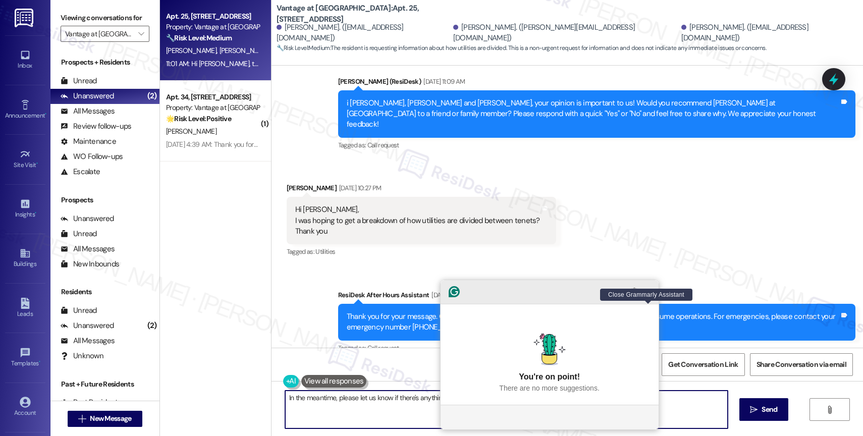
click at [652, 296] on icon "Close Grammarly Assistant" at bounding box center [649, 292] width 8 height 8
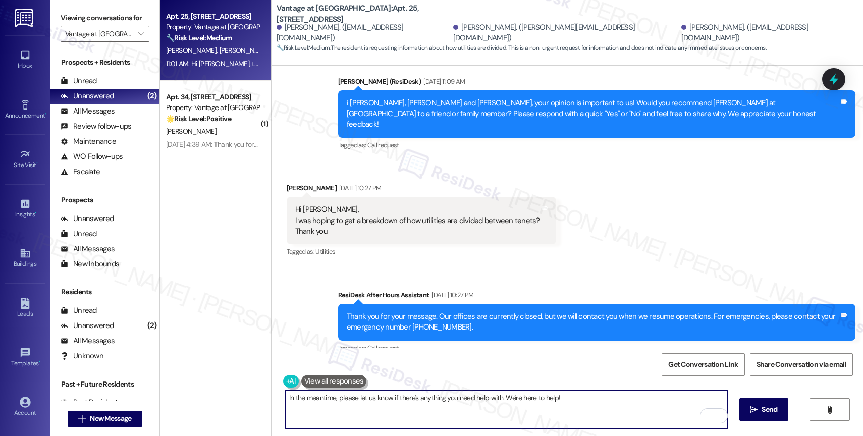
click at [598, 404] on textarea "In the meantime, please let us know if there's anything you need help with. We'…" at bounding box center [506, 410] width 443 height 38
drag, startPoint x: 439, startPoint y: 397, endPoint x: 480, endPoint y: 393, distance: 41.6
click at [439, 397] on textarea "In the meantime, please let us know if there's anything you need help with. We'…" at bounding box center [506, 410] width 443 height 38
click at [596, 399] on textarea "In the meantime, please let us know if there's anything else you need help with…" at bounding box center [506, 410] width 443 height 38
drag, startPoint x: 512, startPoint y: 397, endPoint x: 706, endPoint y: 410, distance: 194.3
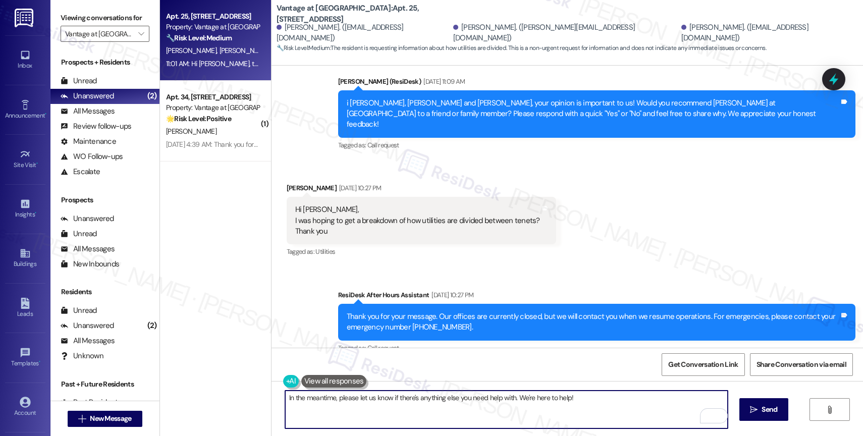
click at [692, 411] on textarea "In the meantime, please let us know if there's anything else you need help with…" at bounding box center [506, 410] width 443 height 38
type textarea "In the meantime, please let us know if there's anything else you need help with…"
click at [764, 406] on span "Send" at bounding box center [770, 409] width 16 height 11
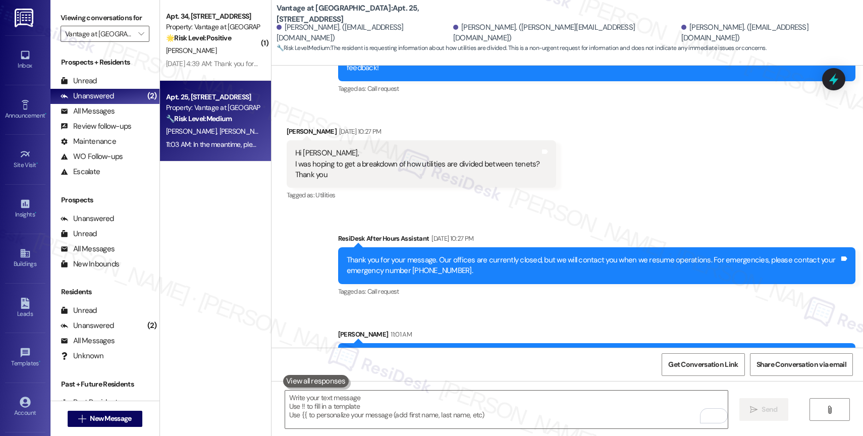
scroll to position [2779, 0]
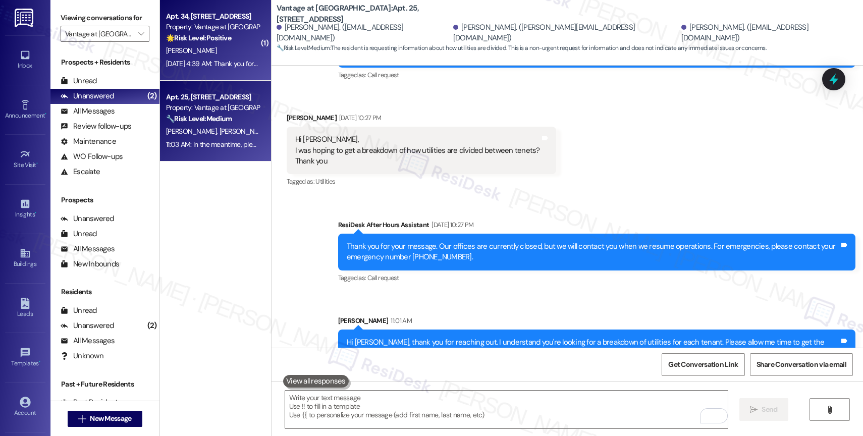
click at [229, 44] on div "[PERSON_NAME]" at bounding box center [212, 50] width 95 height 13
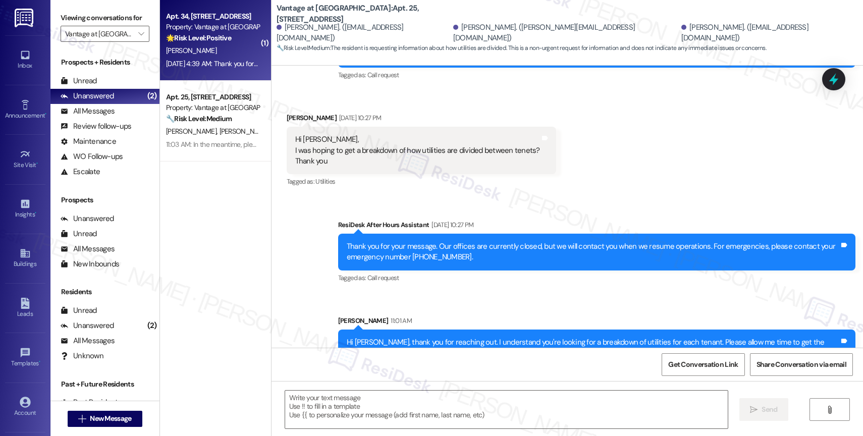
type textarea "Fetching suggested responses. Please feel free to read through the conversation…"
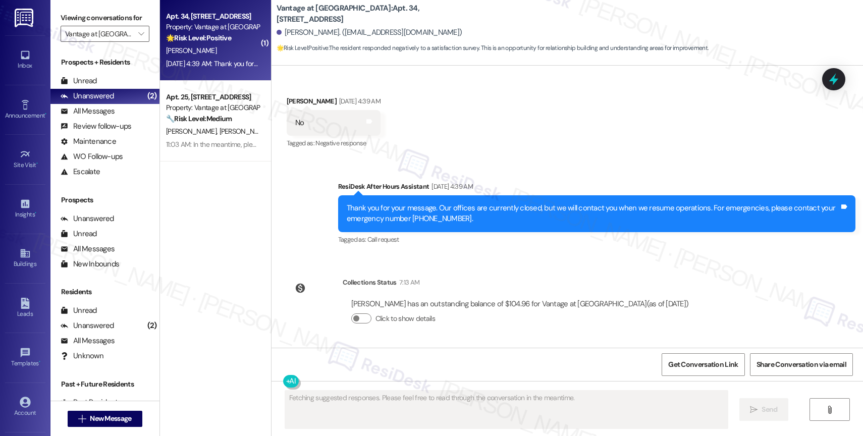
scroll to position [977, 0]
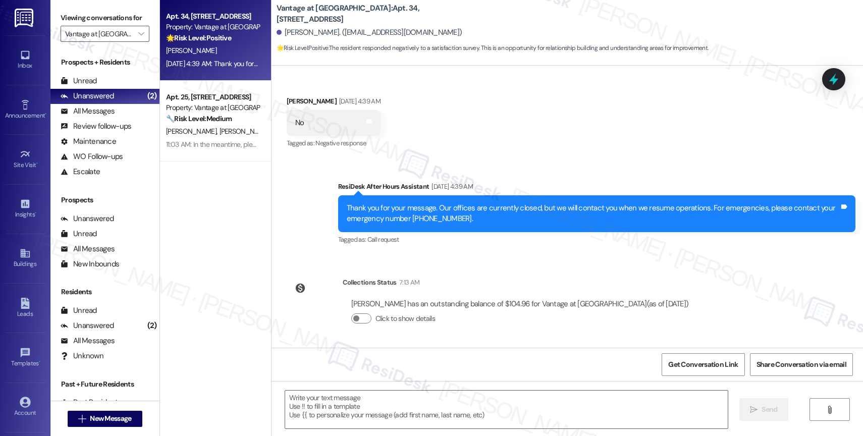
click at [515, 106] on div "Received via SMS [PERSON_NAME] [DATE] 4:39 AM No Tags and notes Tagged as: Nega…" at bounding box center [568, 115] width 592 height 85
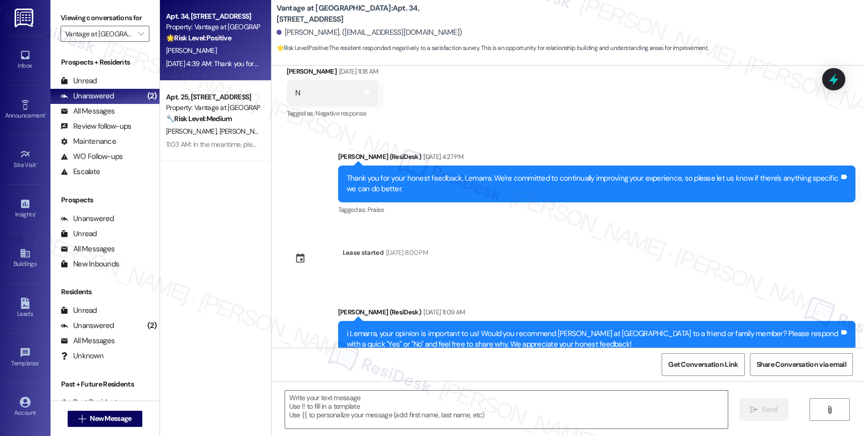
scroll to position [820, 0]
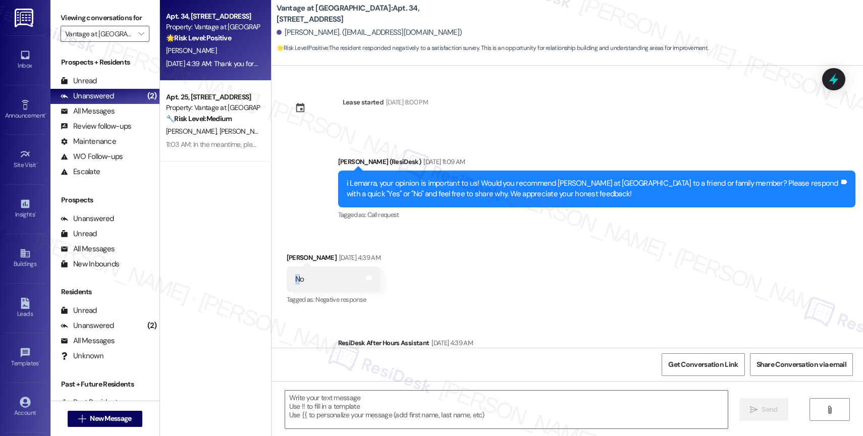
drag, startPoint x: 293, startPoint y: 275, endPoint x: 280, endPoint y: 275, distance: 12.6
click at [287, 275] on div "No Tags and notes" at bounding box center [334, 280] width 94 height 26
click at [474, 273] on div "Received via SMS [PERSON_NAME] [DATE] 4:39 AM No Tags and notes Tagged as: Nega…" at bounding box center [568, 272] width 592 height 85
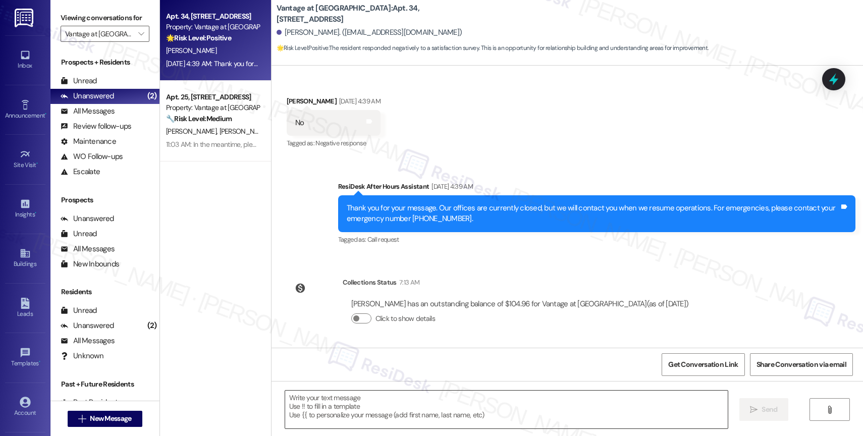
click at [388, 402] on textarea at bounding box center [506, 410] width 443 height 38
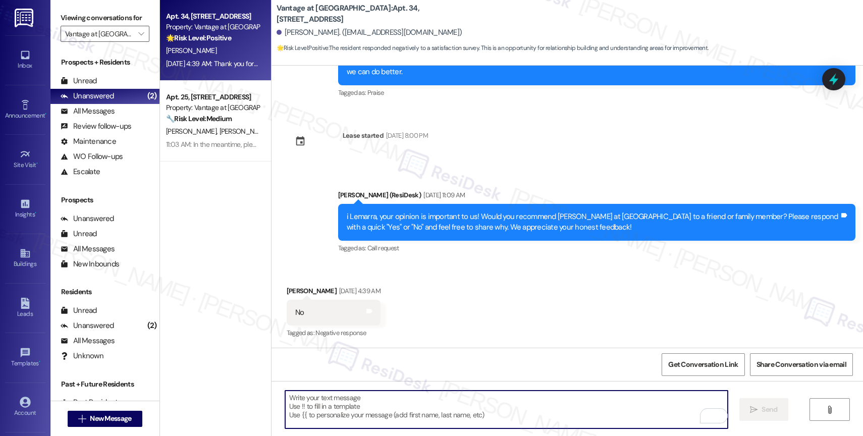
scroll to position [713, 0]
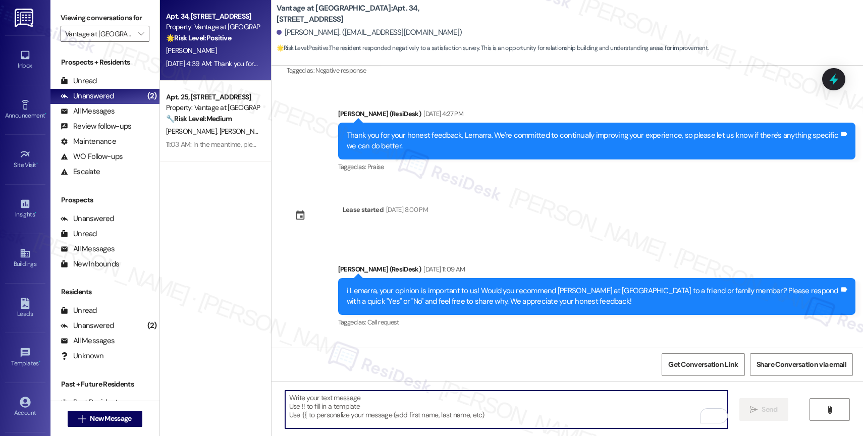
click at [509, 225] on div "Survey, sent via SMS Residesk Automated Survey [DATE] 2:23 PM Hi Lemarra! We're…" at bounding box center [568, 207] width 592 height 282
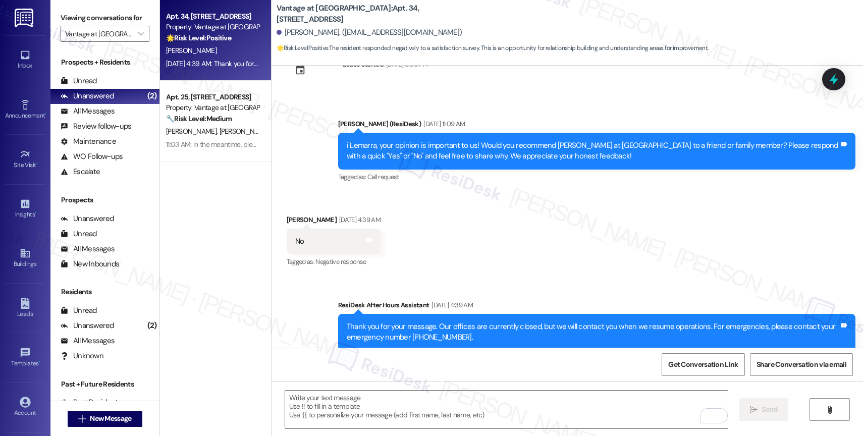
scroll to position [844, 0]
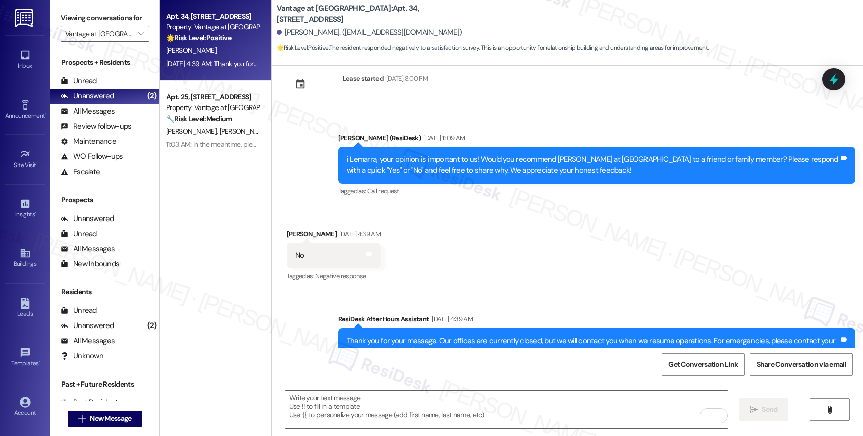
click at [569, 245] on div "Received via SMS [PERSON_NAME] [DATE] 4:39 AM No Tags and notes Tagged as: Nega…" at bounding box center [568, 248] width 592 height 85
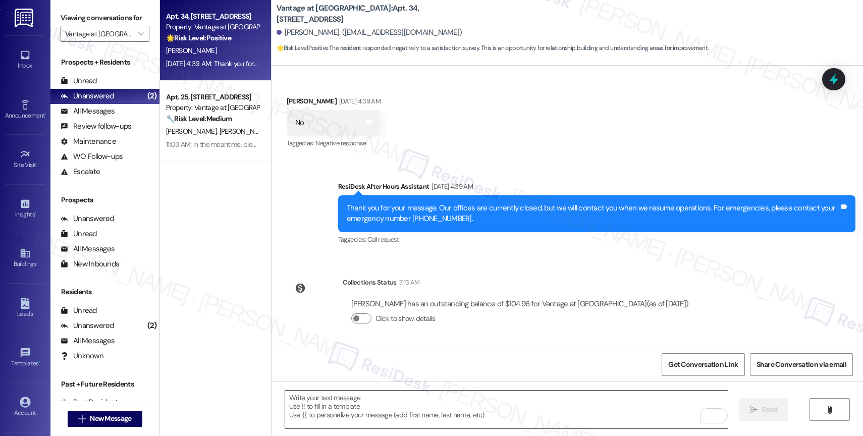
click at [356, 415] on textarea "To enrich screen reader interactions, please activate Accessibility in Grammarl…" at bounding box center [506, 410] width 443 height 38
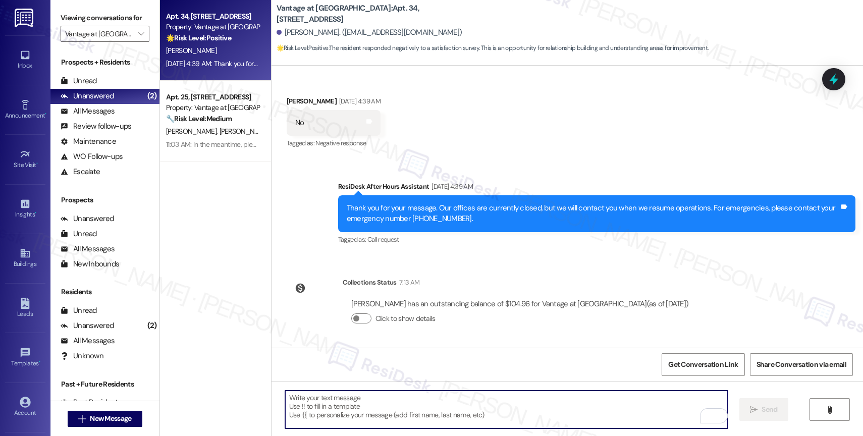
scroll to position [896, 0]
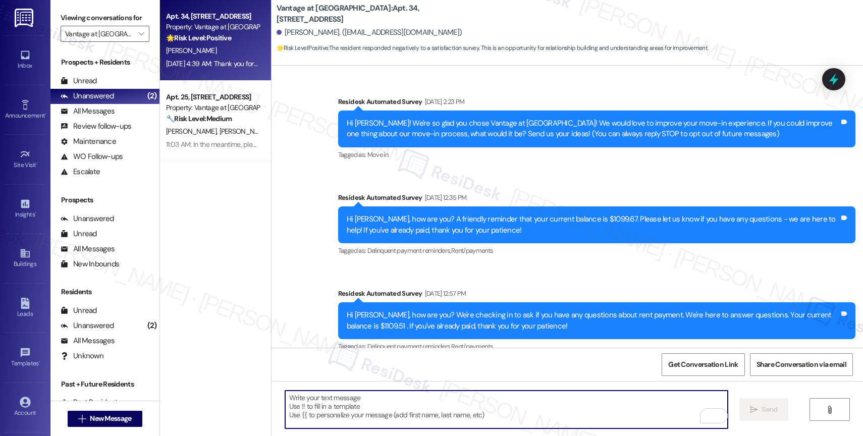
scroll to position [896, 0]
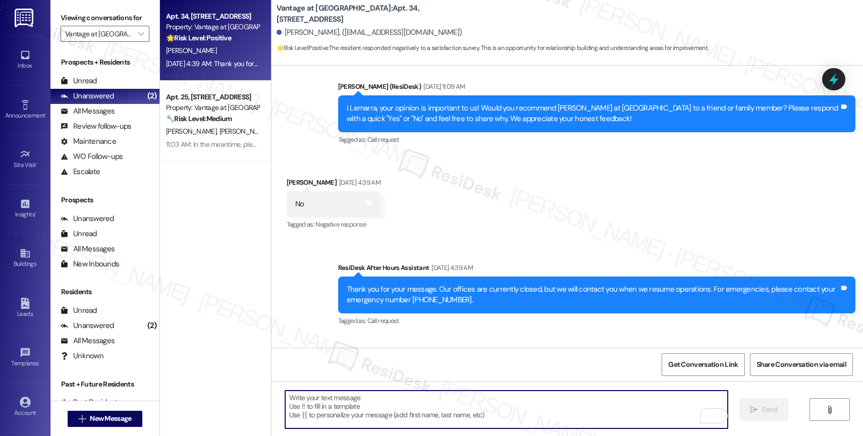
click at [373, 400] on textarea "To enrich screen reader interactions, please activate Accessibility in Grammarl…" at bounding box center [506, 410] width 443 height 38
paste textarea "Thank you for your honest feedback, {{first_name}}. We're committed to continua…"
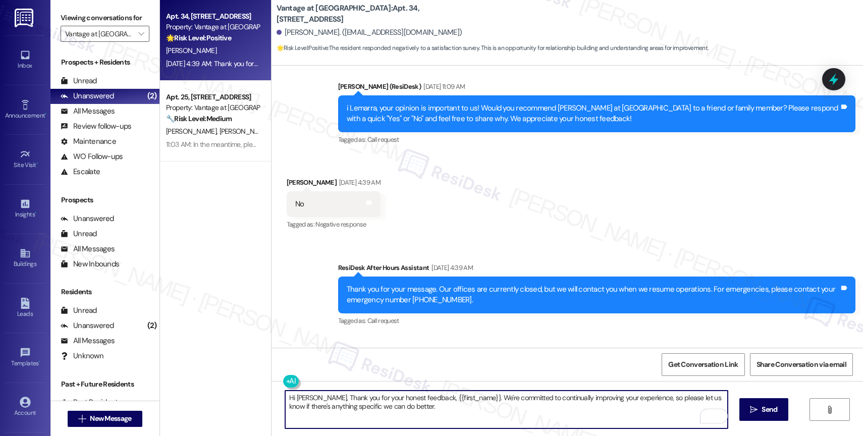
click at [317, 396] on textarea "Hi Lemarra, Thank you for your honest feedback, {{first_name}}. We're committed…" at bounding box center [506, 410] width 443 height 38
drag, startPoint x: 425, startPoint y: 401, endPoint x: 423, endPoint y: 408, distance: 6.7
click at [424, 408] on textarea "Hi Lemarra, thank you for your honest feedback, {{first_name}}. We're committed…" at bounding box center [506, 410] width 443 height 38
click at [426, 401] on textarea "Hi Lemarra, thank you for your honest feedback, {{first_name}}. We're committed…" at bounding box center [506, 410] width 443 height 38
drag, startPoint x: 464, startPoint y: 397, endPoint x: 487, endPoint y: 394, distance: 23.4
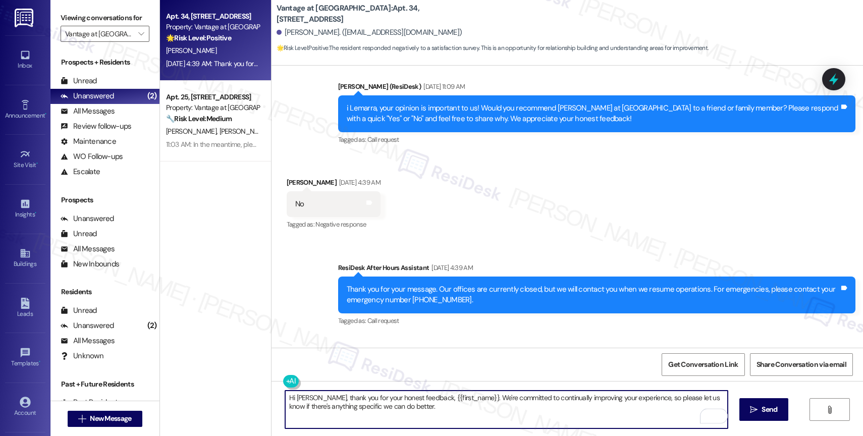
click at [464, 397] on textarea "Hi Lemarra, thank you for your honest feedback, {{first_name}}. We're committed…" at bounding box center [506, 410] width 443 height 38
click at [444, 410] on textarea "Hi Lemarra, thank you for your honest feedback. We're committed to continually …" at bounding box center [506, 410] width 443 height 38
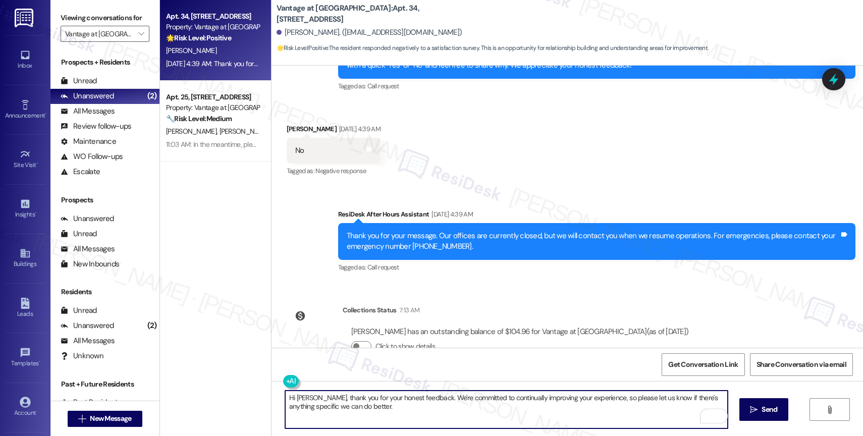
scroll to position [977, 0]
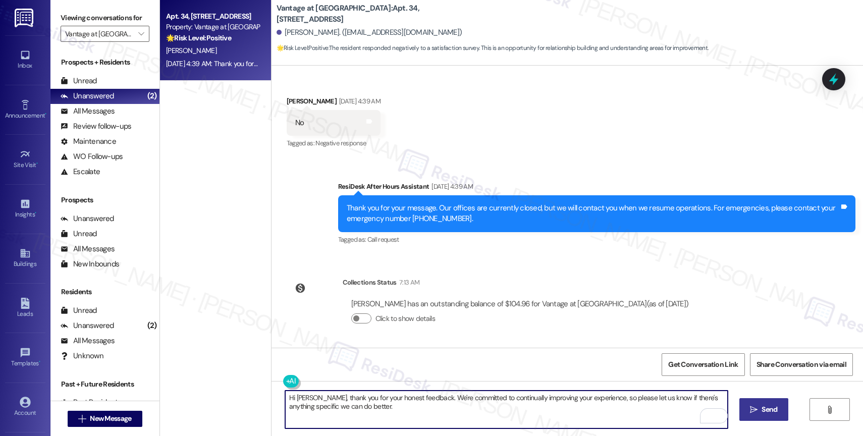
type textarea "Hi Lemarra, thank you for your honest feedback. We're committed to continually …"
click at [762, 407] on span "Send" at bounding box center [770, 409] width 16 height 11
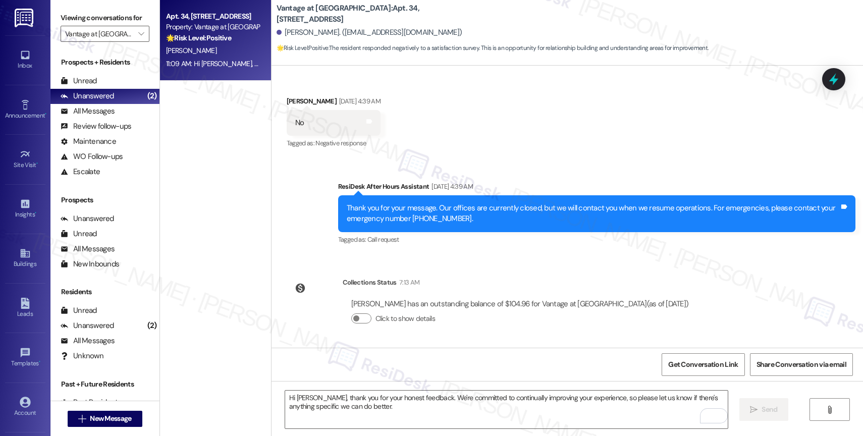
scroll to position [1058, 0]
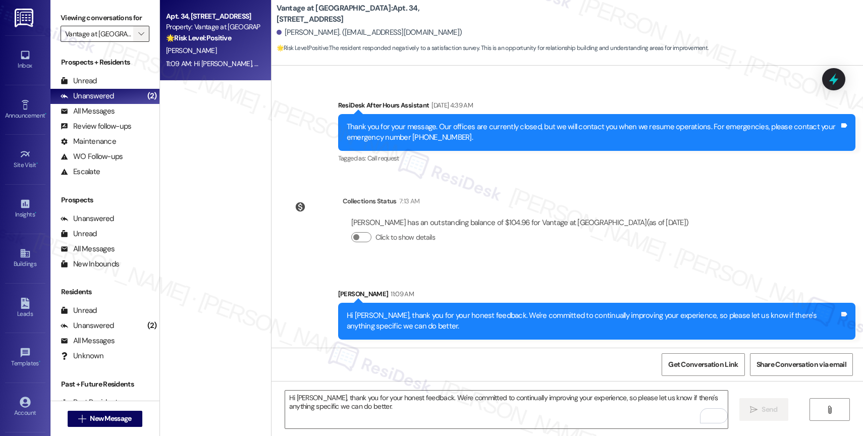
click at [138, 38] on icon "" at bounding box center [141, 34] width 6 height 8
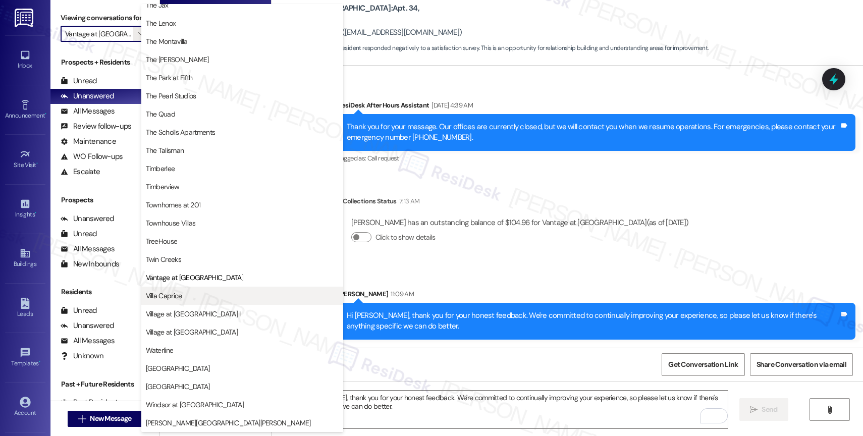
scroll to position [1831, 0]
click at [187, 293] on span "Villa Caprice" at bounding box center [242, 296] width 193 height 10
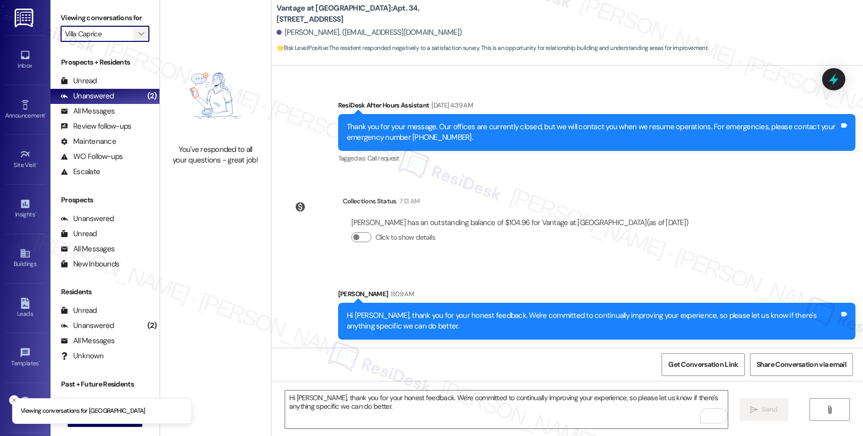
click at [136, 40] on span "" at bounding box center [141, 34] width 10 height 16
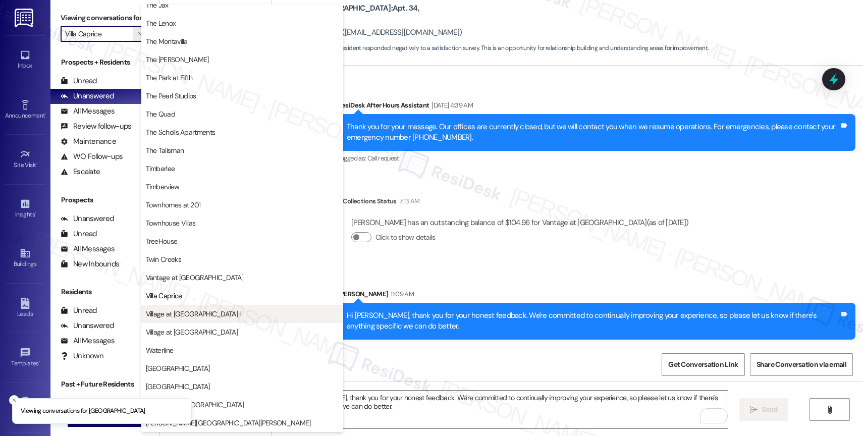
scroll to position [1839, 0]
click at [195, 308] on button "Village at [GEOGRAPHIC_DATA] I" at bounding box center [242, 314] width 202 height 18
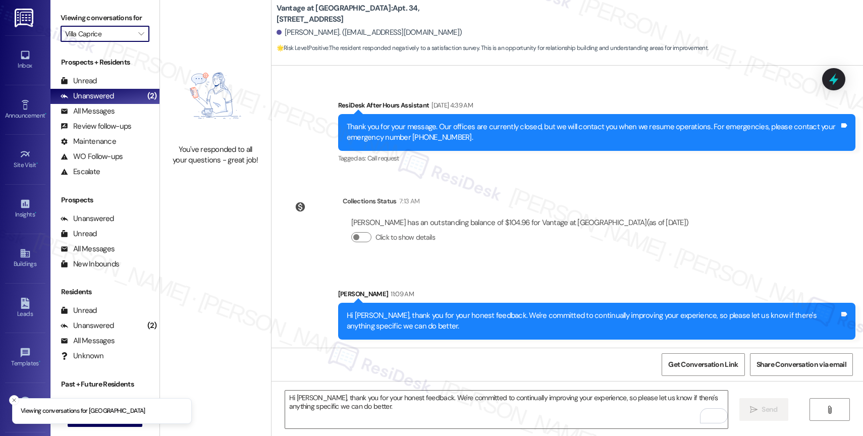
type input "Village at [GEOGRAPHIC_DATA] I"
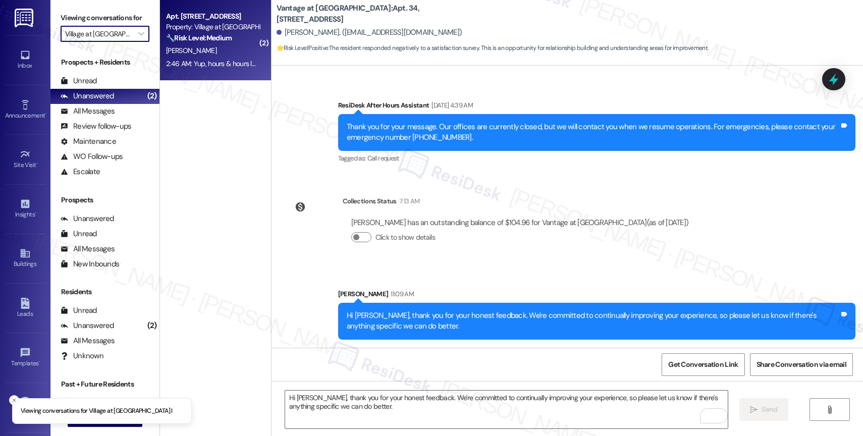
click at [211, 43] on div "🔧 Risk Level: Medium The resident is complaining about excessive noise from a n…" at bounding box center [212, 38] width 93 height 11
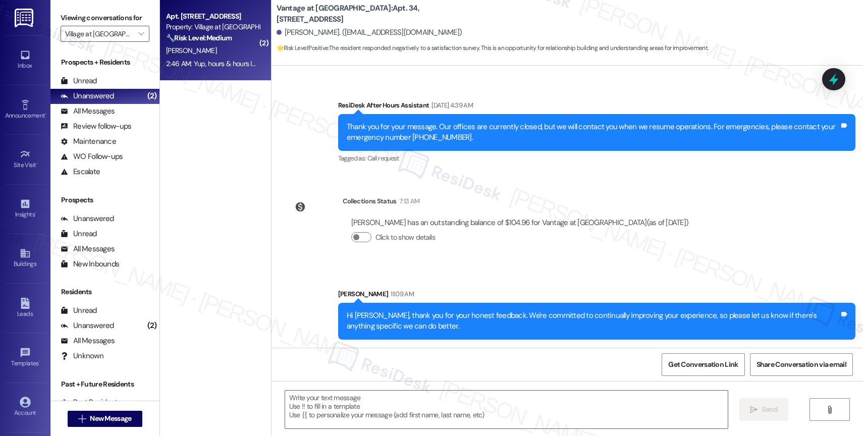
type textarea "Fetching suggested responses. Please feel free to read through the conversation…"
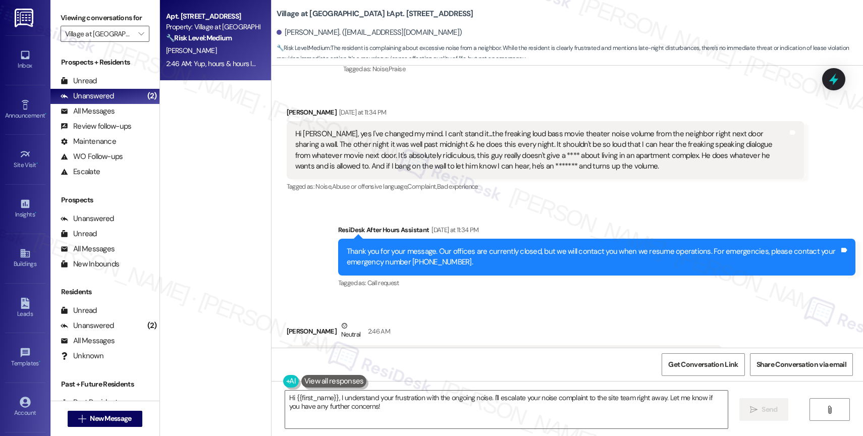
scroll to position [4696, 0]
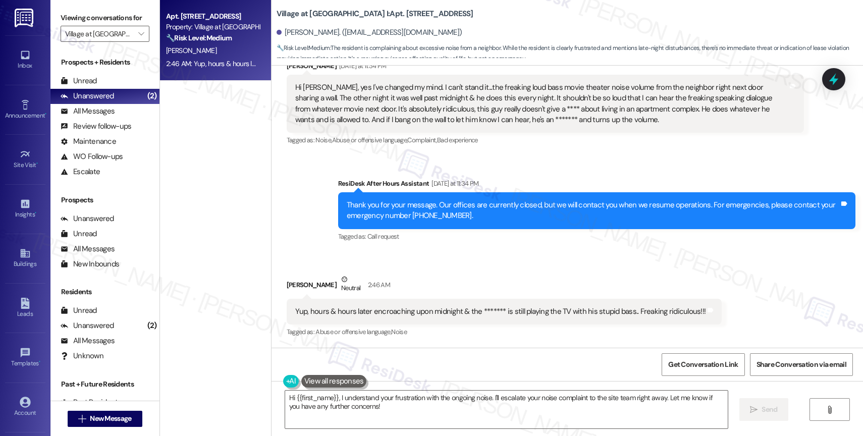
click at [472, 259] on div "Received via SMS Isabelle Yath Neutral 2:46 AM Yup, hours & hours later encroac…" at bounding box center [568, 299] width 592 height 96
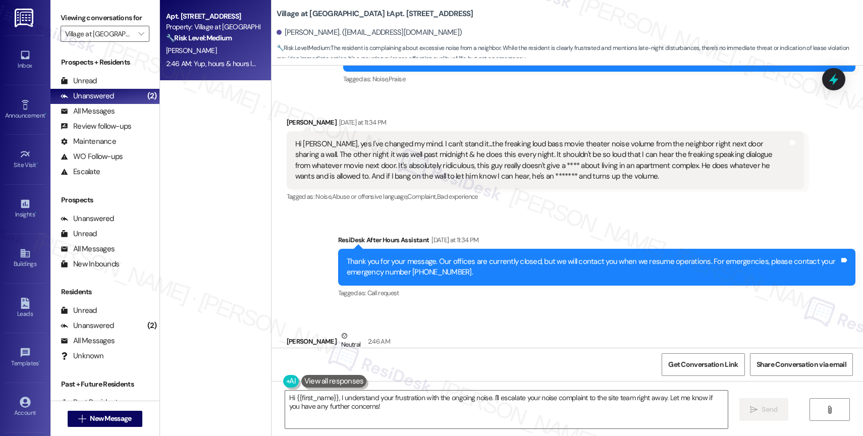
scroll to position [4697, 0]
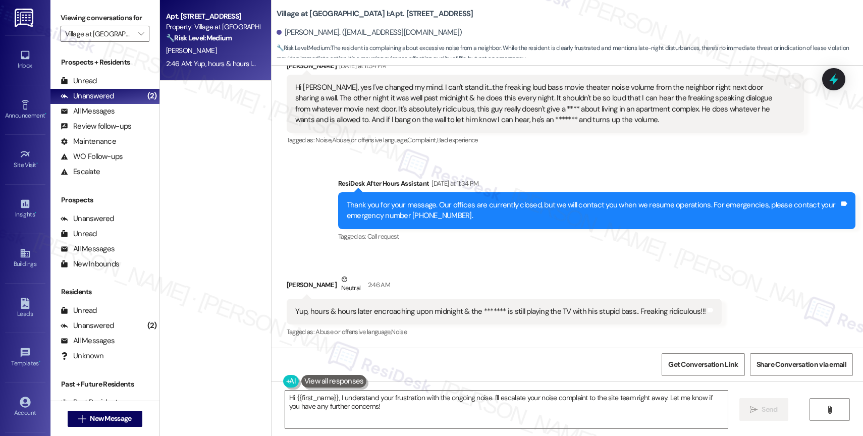
click at [456, 245] on div "Sent via SMS ResiDesk After Hours Assistant Yesterday at 11:34 PM Thank you for…" at bounding box center [597, 211] width 533 height 81
click at [339, 381] on button at bounding box center [334, 381] width 66 height 13
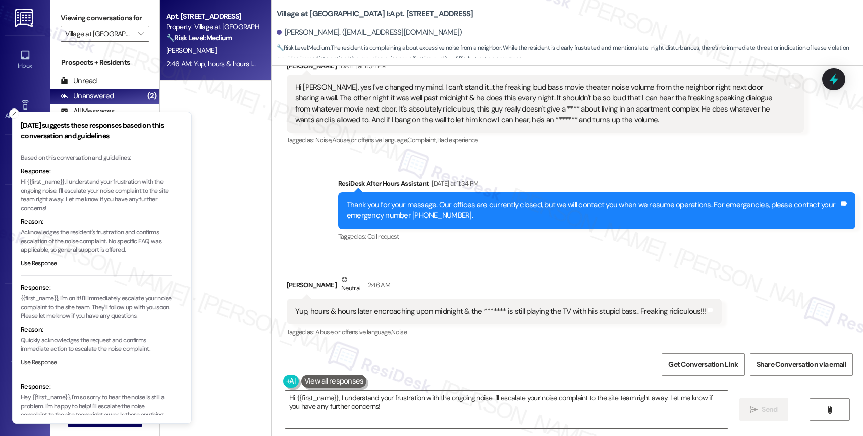
click at [44, 358] on button "Use Response" at bounding box center [39, 362] width 36 height 9
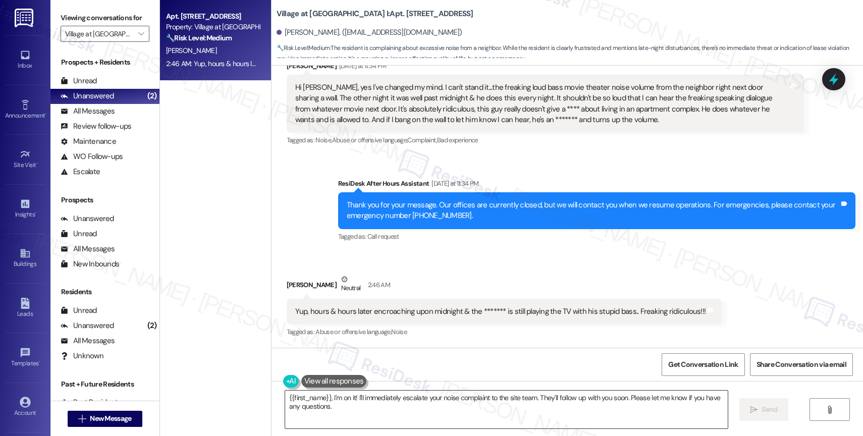
click at [285, 394] on textarea "{{first_name}}, I'm on it! I'll immediately escalate your noise complaint to th…" at bounding box center [506, 410] width 443 height 38
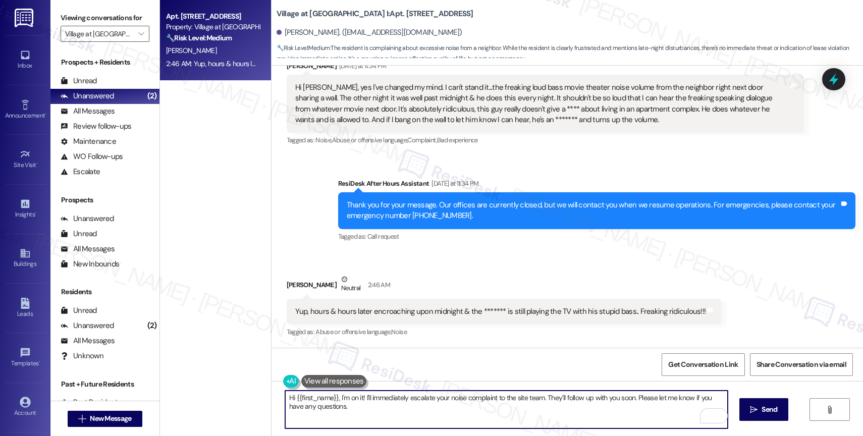
click at [441, 415] on textarea "Hi {{first_name}}, I'm on it! I'll immediately escalate your noise complaint to…" at bounding box center [506, 410] width 443 height 38
click at [538, 401] on textarea "Hi {{first_name}}, I'm on it! I'll immediately escalate your noise complaint to…" at bounding box center [506, 410] width 443 height 38
drag, startPoint x: 643, startPoint y: 399, endPoint x: 660, endPoint y: 422, distance: 28.8
click at [660, 422] on textarea "Hi {{first_name}}, I'm on it! I'll immediately escalate your noise complaint to…" at bounding box center [506, 410] width 443 height 38
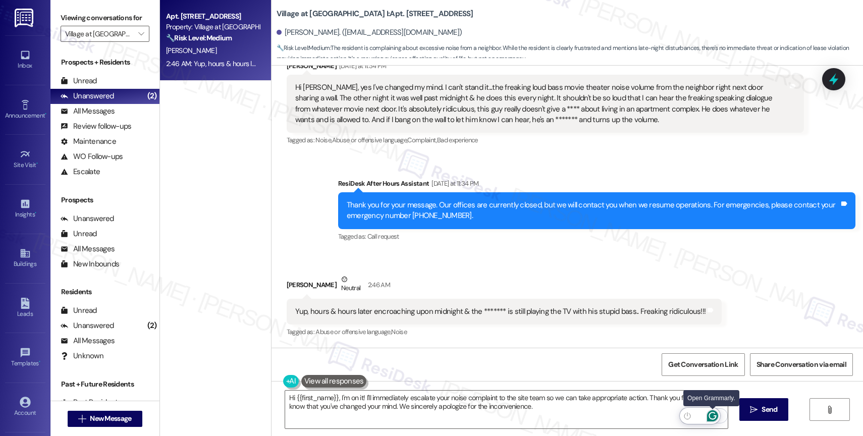
click at [713, 412] on icon "Open Grammarly. 0 Suggestions." at bounding box center [713, 416] width 8 height 8
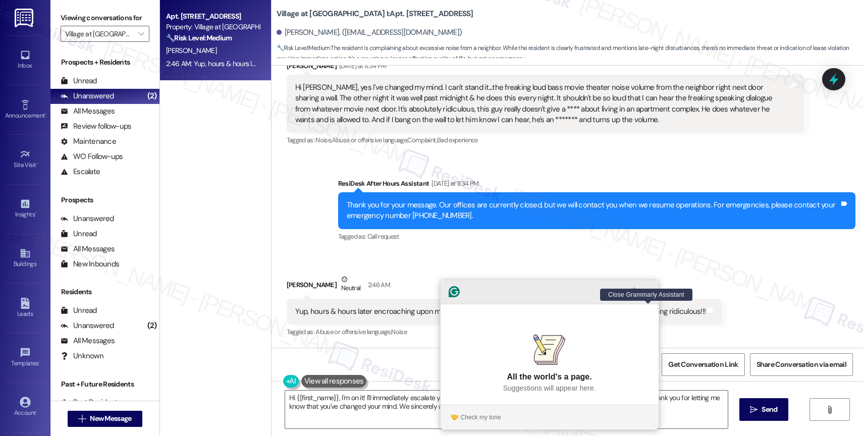
click at [648, 296] on icon "Close Grammarly Assistant" at bounding box center [649, 292] width 8 height 8
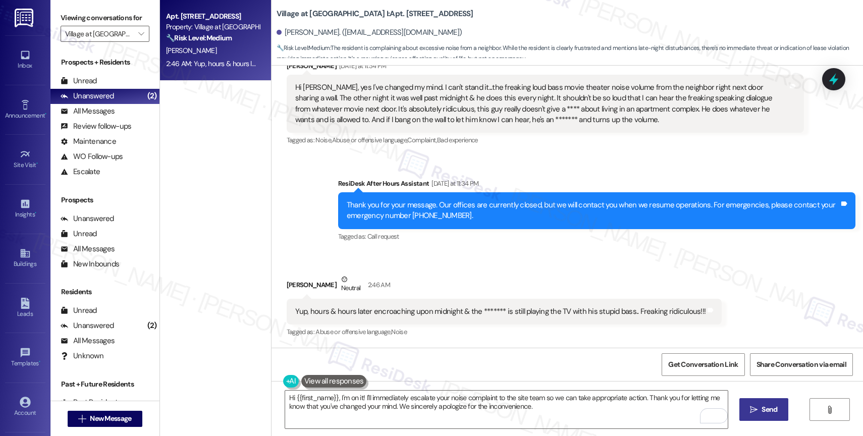
click at [764, 412] on span "Send" at bounding box center [770, 409] width 16 height 11
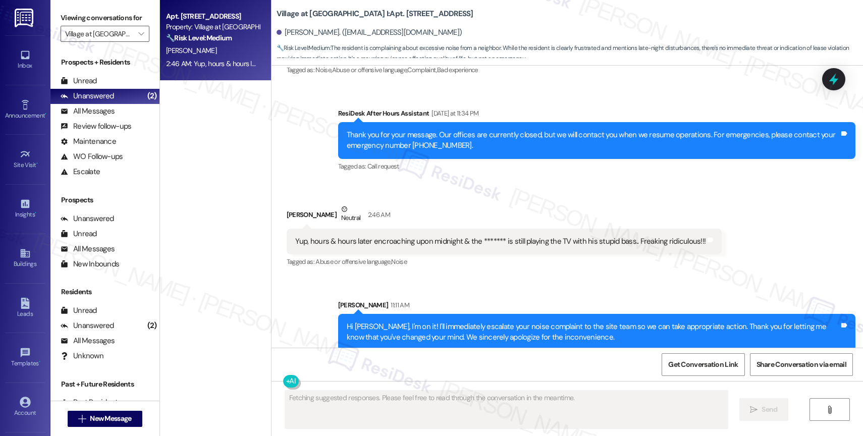
scroll to position [4778, 0]
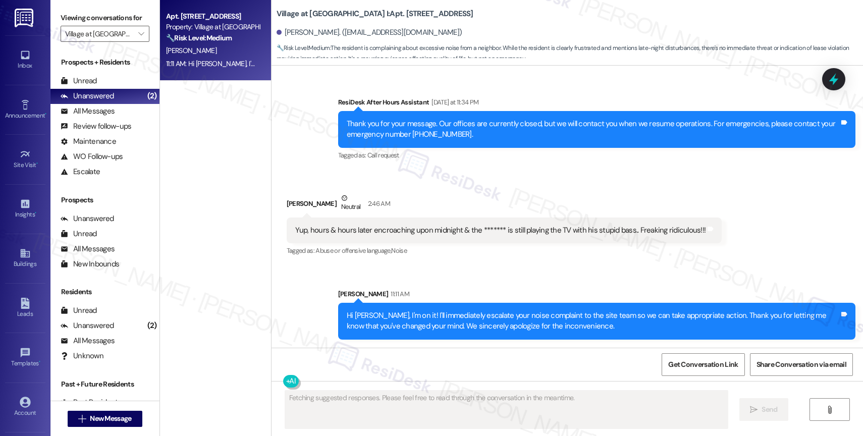
click at [454, 271] on div "Sent via SMS Sarah 11:11 AM Hi Isabelle, I'm on it! I'll immediately escalate y…" at bounding box center [568, 306] width 592 height 81
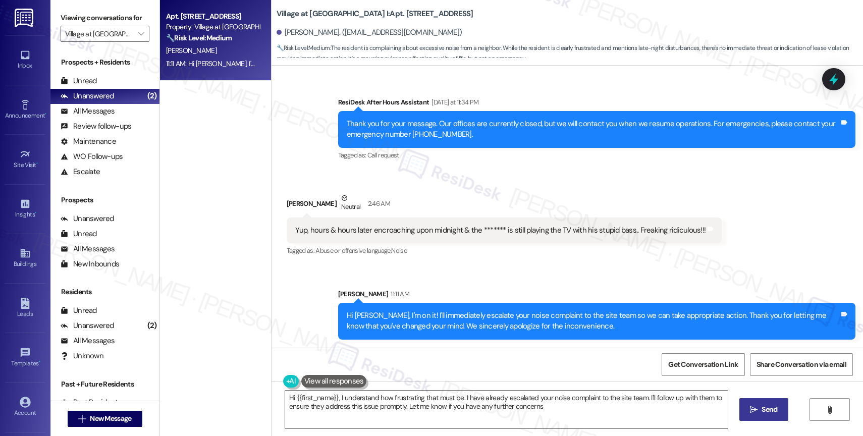
type textarea "Hi {{first_name}}, I understand how frustrating that must be. I have already es…"
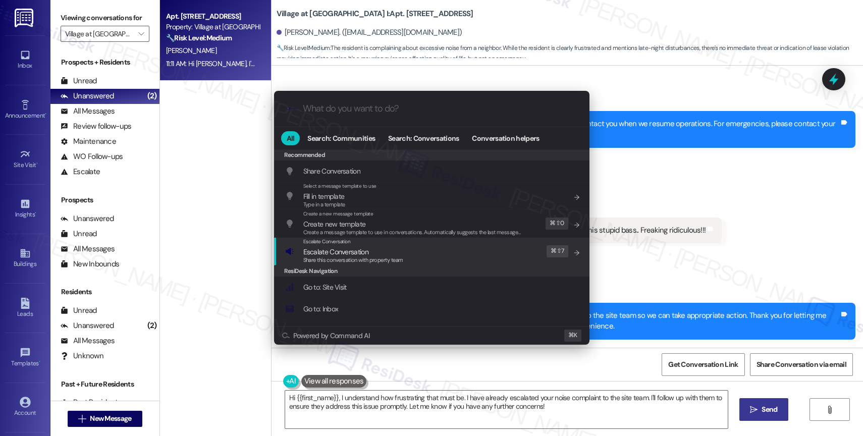
click at [685, 205] on div ".cls-1{fill:#0a055f;}.cls-2{fill:#0cc4c4;} resideskLogoBlueOrange All Search: C…" at bounding box center [431, 218] width 863 height 436
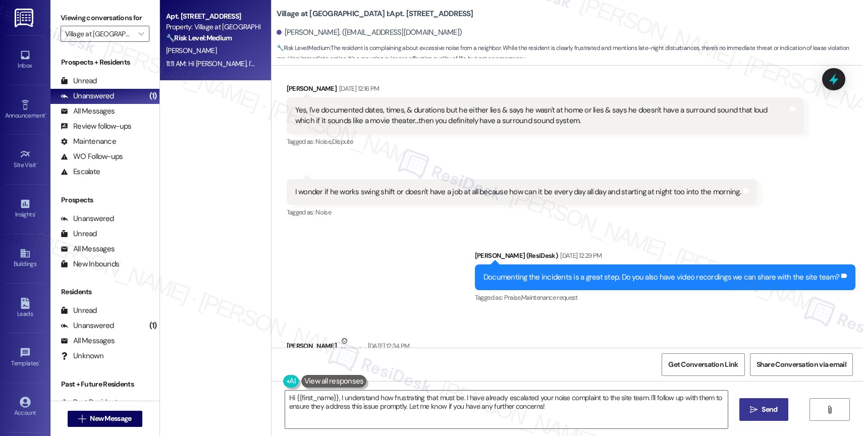
scroll to position [4001, 0]
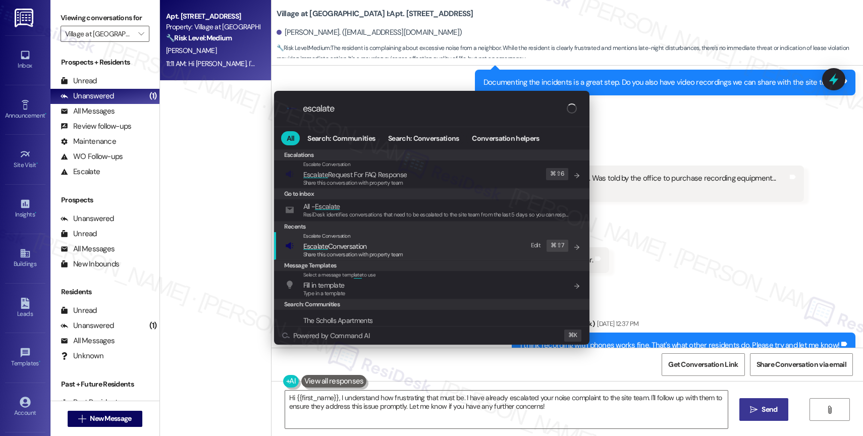
type input "escalate"
click at [378, 240] on div "Escalate Conversation" at bounding box center [353, 236] width 100 height 8
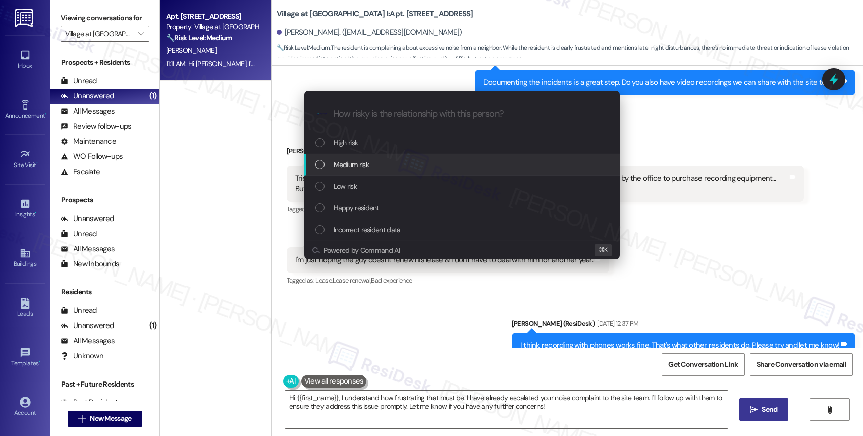
click at [366, 157] on div "Medium risk" at bounding box center [462, 165] width 316 height 22
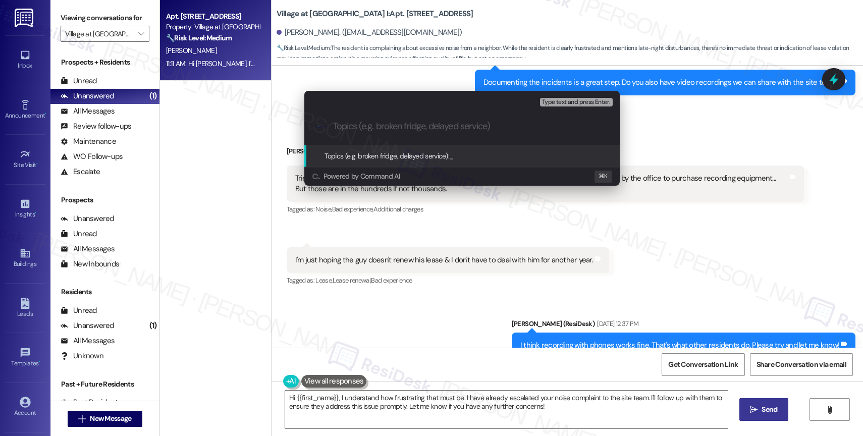
click at [360, 125] on input "Topics (e.g. broken fridge, delayed service)" at bounding box center [470, 126] width 274 height 11
type input "Noise Comaplint"
click at [460, 216] on div "Escalate Conversation Medium risk Topics (e.g. broken fridge, delayed service) …" at bounding box center [431, 218] width 863 height 436
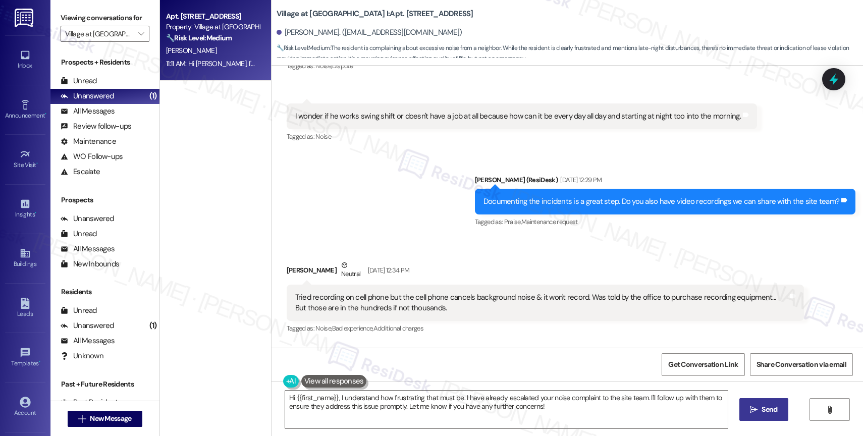
scroll to position [4219, 0]
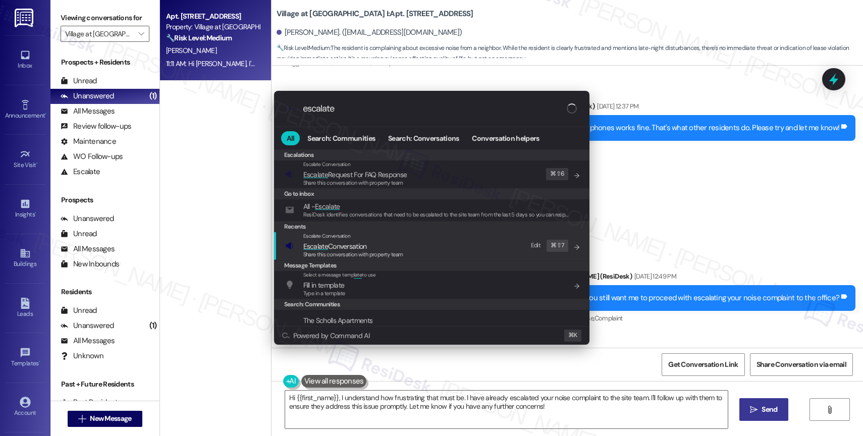
type input "escalate"
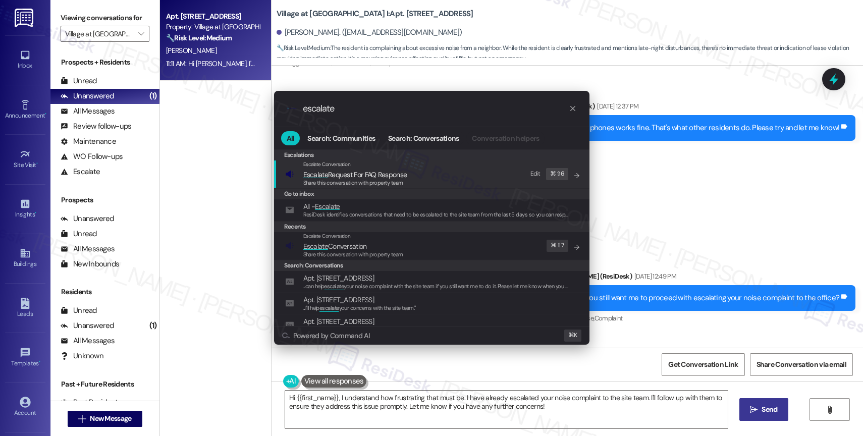
click at [334, 243] on span "Escalate Conversation" at bounding box center [335, 246] width 64 height 9
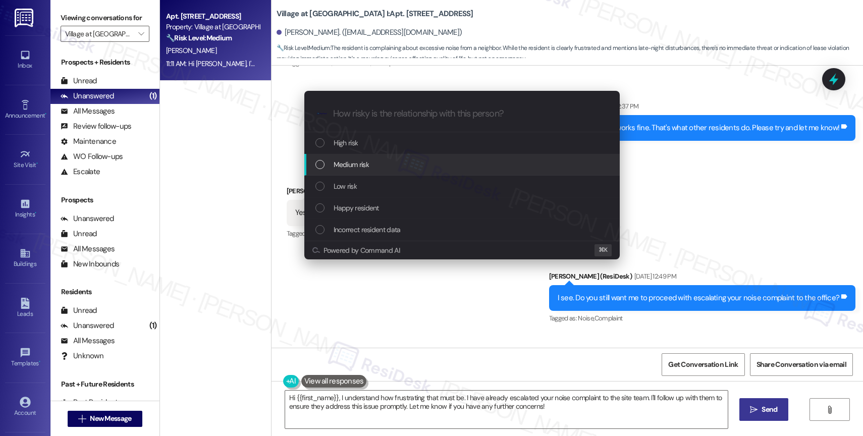
click at [343, 163] on span "Medium risk" at bounding box center [351, 164] width 35 height 11
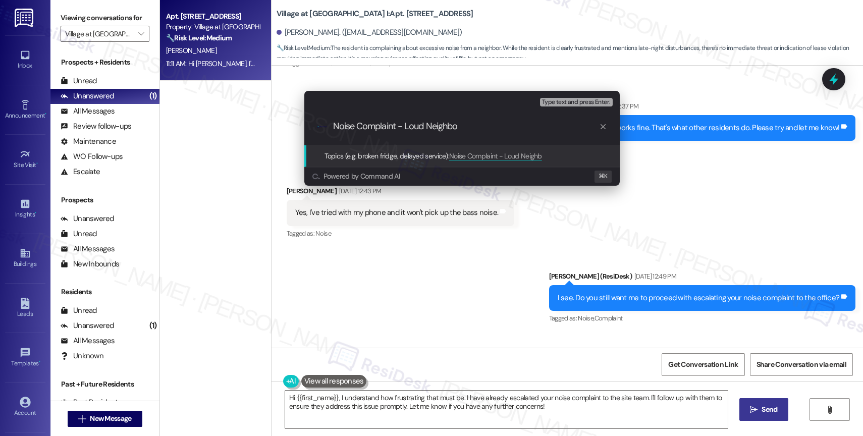
type input "Noise Complaint - Loud Neighbor"
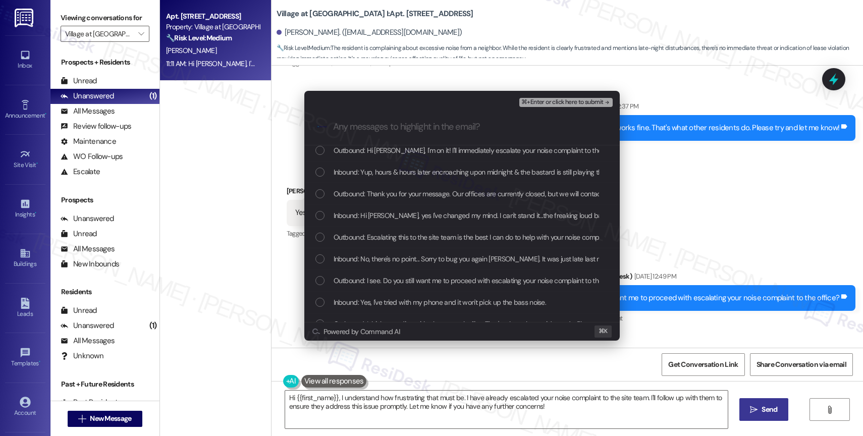
scroll to position [0, 0]
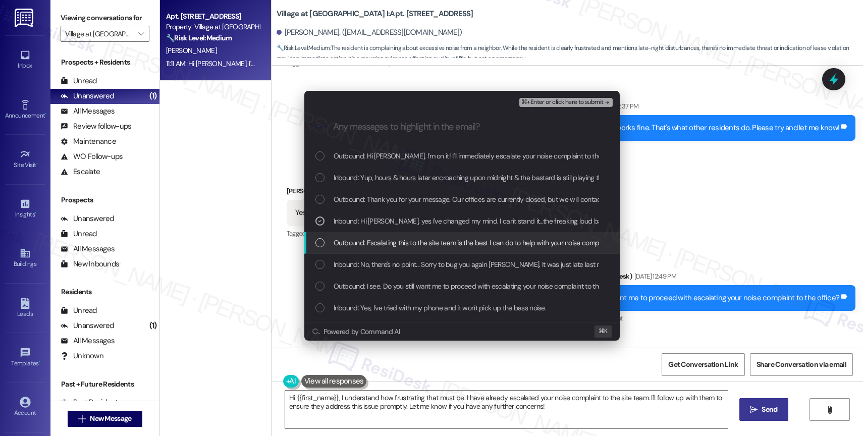
click at [460, 244] on span "Outbound: Escalating this to the site team is the best I can do to help with yo…" at bounding box center [574, 242] width 480 height 11
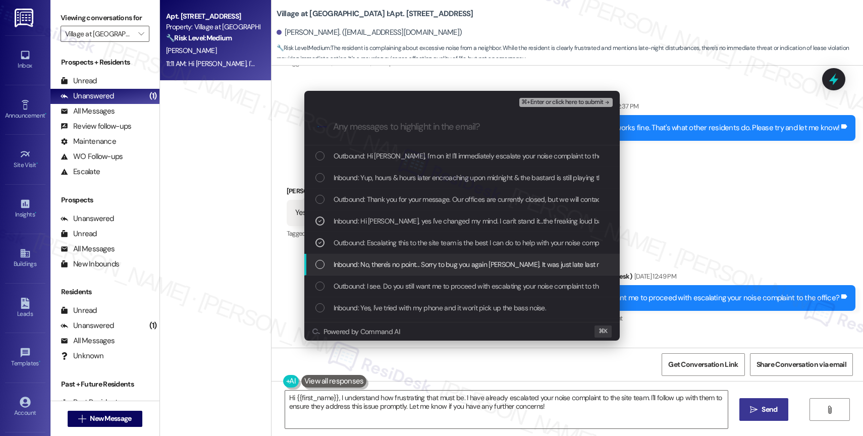
click at [456, 269] on span "Inbound: No, there's no point... Sorry to bug you again Sarah. It was just late…" at bounding box center [660, 264] width 652 height 11
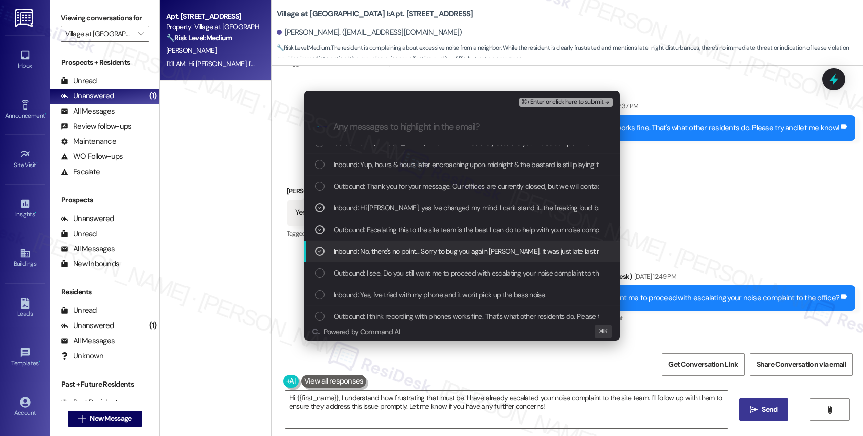
scroll to position [30, 0]
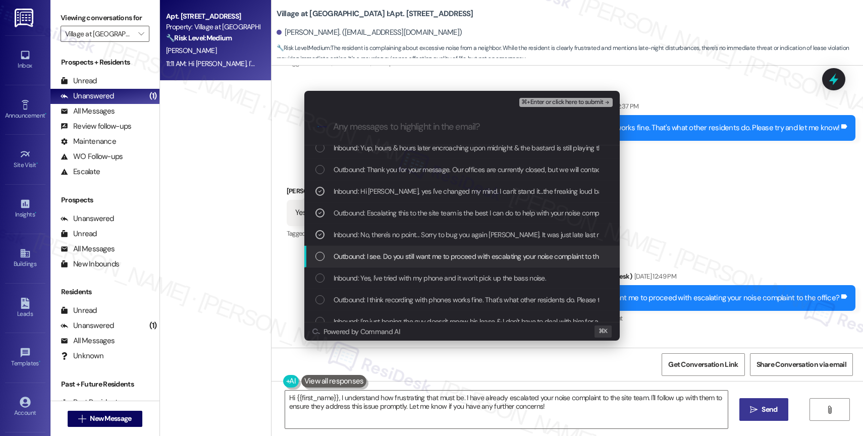
click at [458, 258] on span "Outbound: I see. Do you still want me to proceed with escalating your noise com…" at bounding box center [479, 256] width 290 height 11
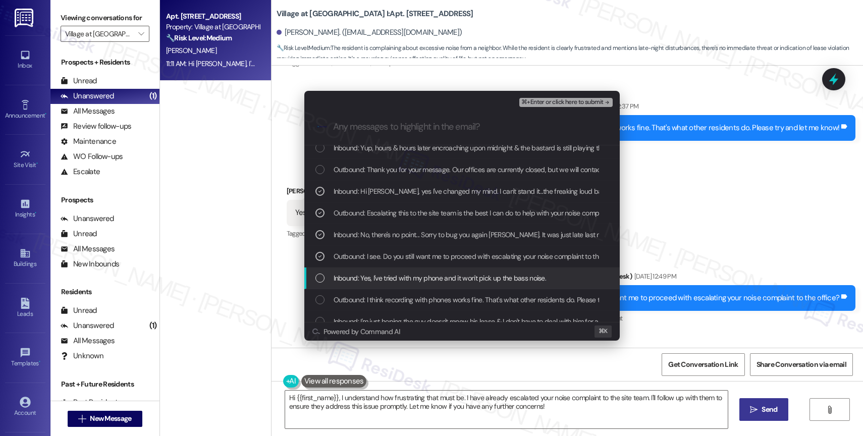
click at [452, 278] on span "Inbound: Yes, I've tried with my phone and it won't pick up the bass noise." at bounding box center [440, 278] width 213 height 11
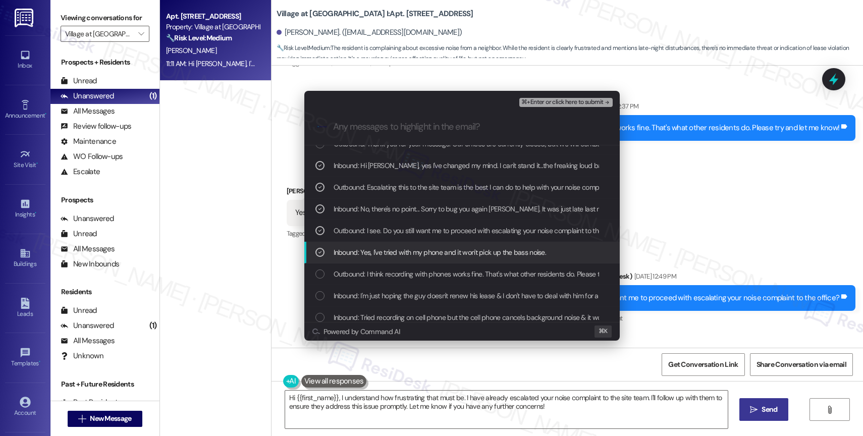
scroll to position [56, 0]
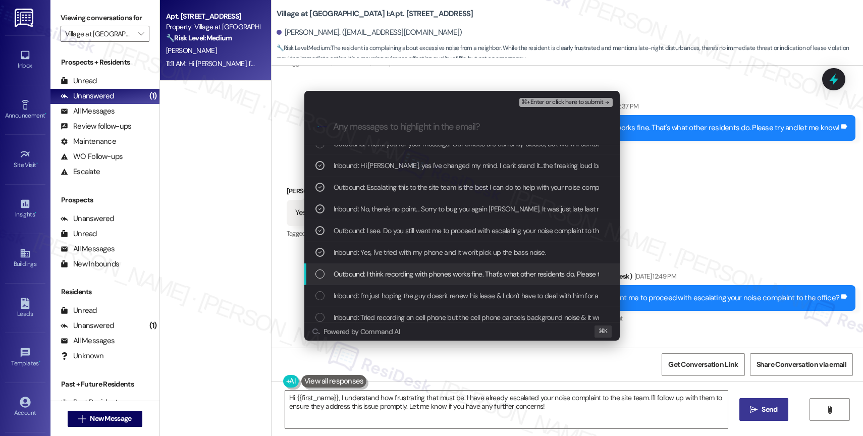
click at [456, 273] on span "Outbound: I think recording with phones works fine. That's what other residents…" at bounding box center [496, 274] width 324 height 11
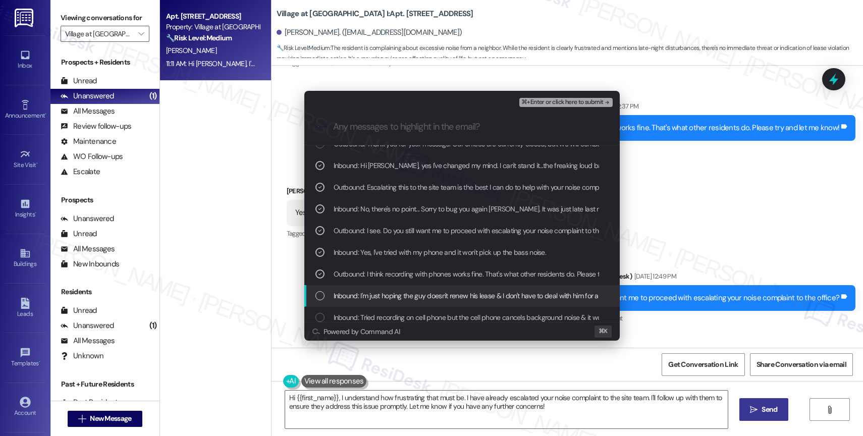
click at [456, 295] on span "Inbound: I'm just hoping the guy doesn't renew his lease & I don't have to deal…" at bounding box center [483, 295] width 299 height 11
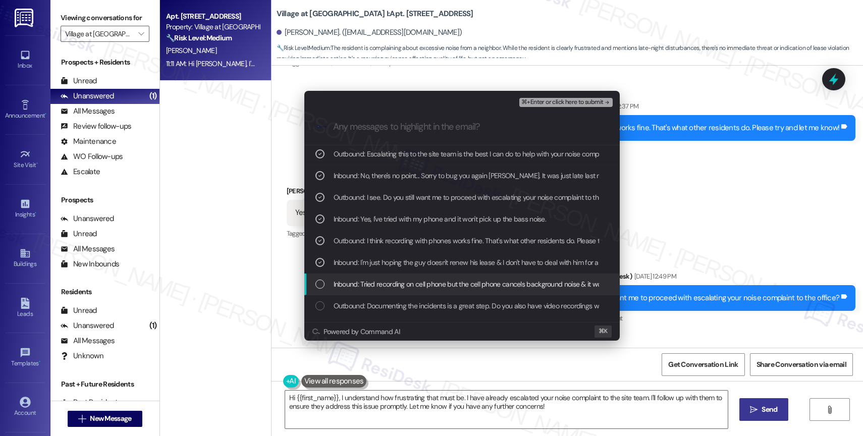
click at [454, 274] on div "Inbound: Tried recording on cell phone but the cell phone cancels background no…" at bounding box center [462, 285] width 316 height 22
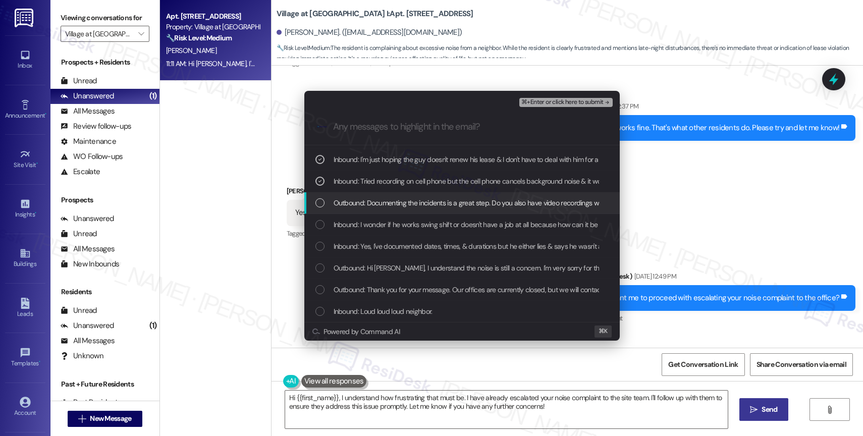
click at [460, 199] on span "Outbound: Documenting the incidents is a great step. Do you also have video rec…" at bounding box center [512, 202] width 357 height 11
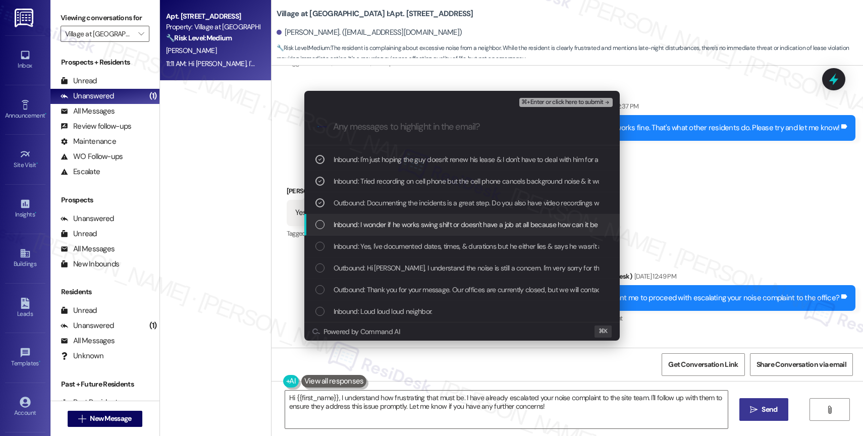
click at [445, 223] on span "Inbound: I wonder if he works swing shift or doesn't have a job at all because …" at bounding box center [553, 224] width 438 height 11
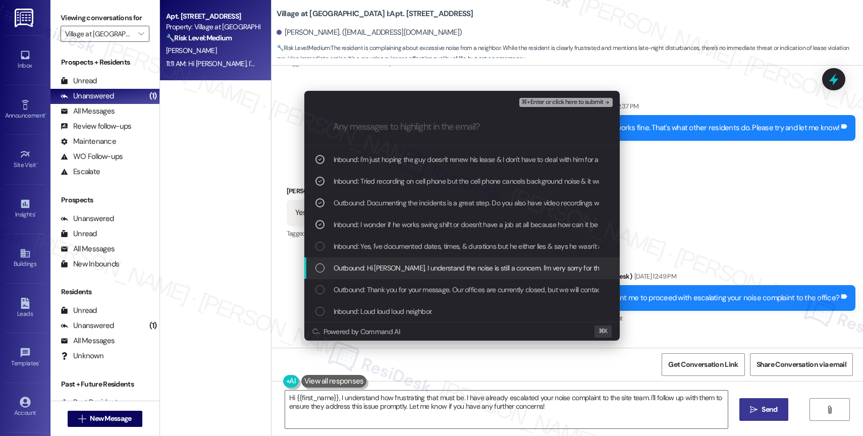
click at [446, 269] on span "Outbound: Hi Isabelle, I understand the noise is still a concern. I'm very sorr…" at bounding box center [752, 268] width 836 height 11
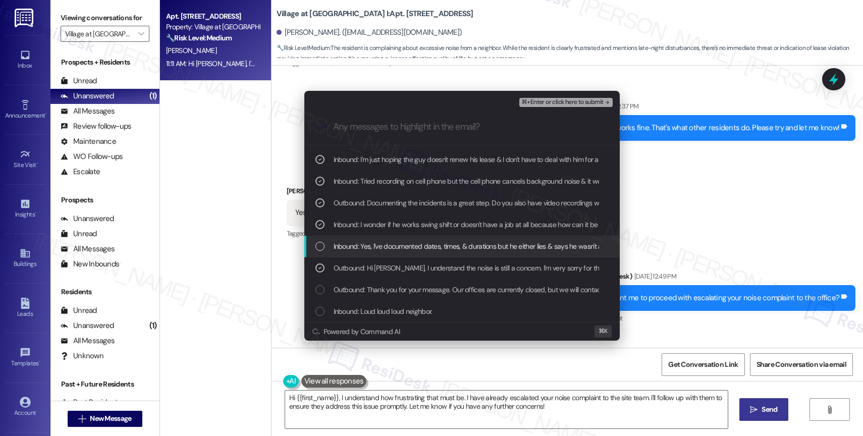
click at [451, 251] on span "Inbound: Yes, I've documented dates, times, & durations but he either lies & sa…" at bounding box center [693, 246] width 719 height 11
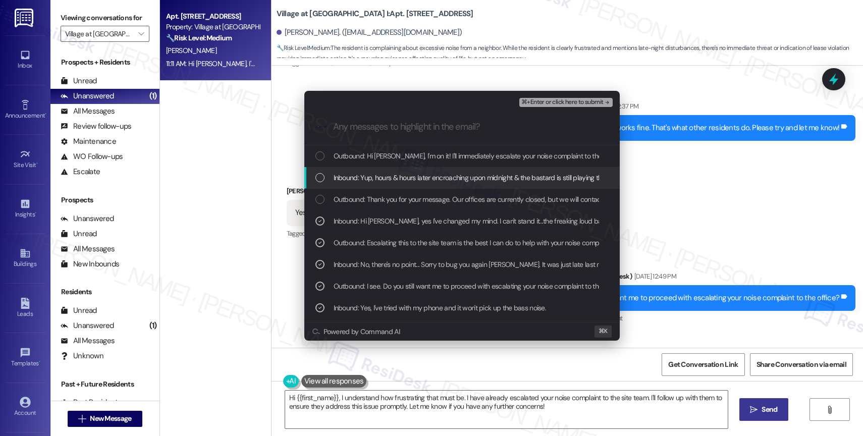
click at [492, 171] on div "Inbound: Yup, hours & hours later encroaching upon midnight & the bastard is st…" at bounding box center [462, 178] width 316 height 22
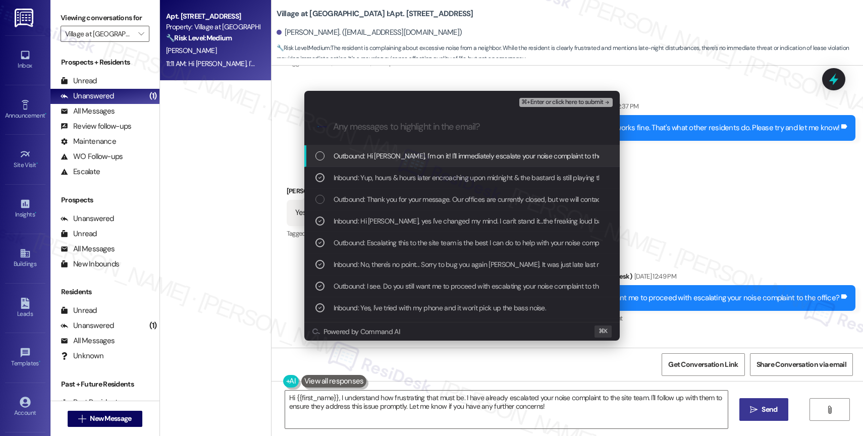
click at [579, 108] on div "⌘+Enter or click here to submit" at bounding box center [566, 102] width 95 height 13
click at [580, 99] on span "⌘+Enter or click here to submit" at bounding box center [563, 102] width 82 height 7
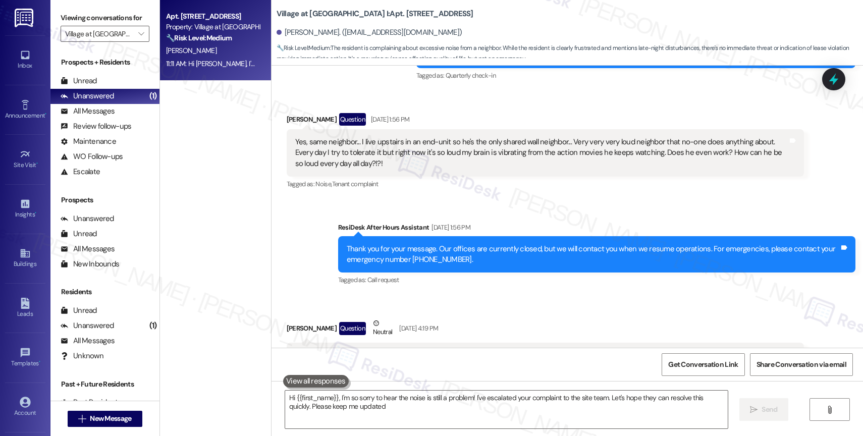
type textarea "Hi {{first_name}}, I'm so sorry to hear the noise is still a problem! I've esca…"
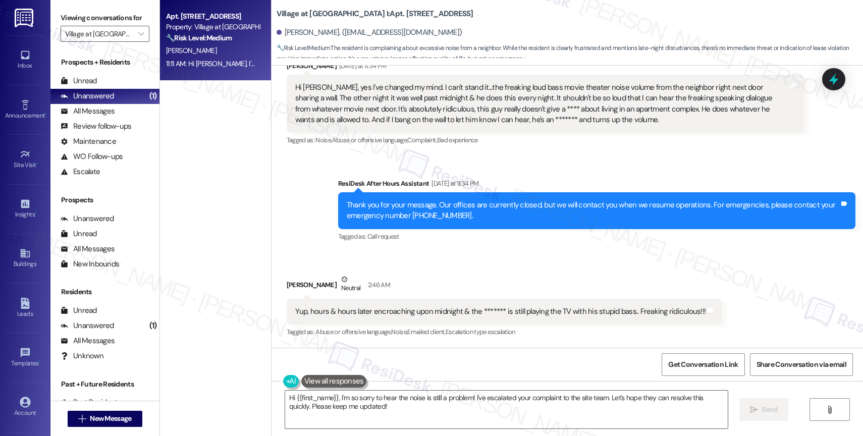
scroll to position [4793, 0]
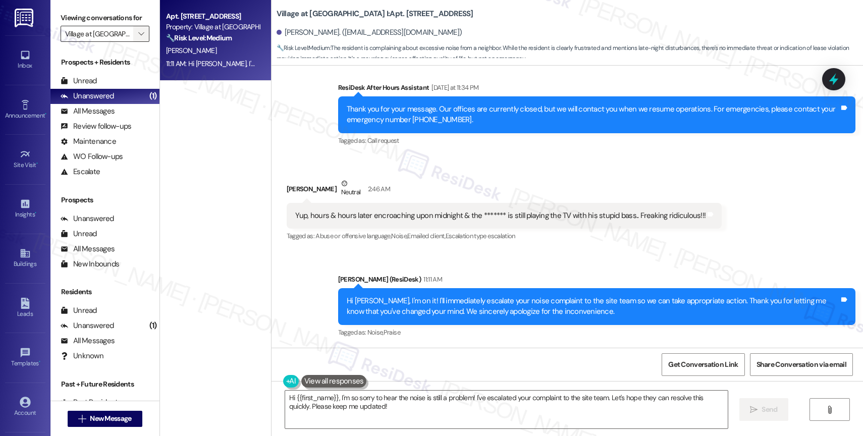
click at [136, 40] on span "" at bounding box center [141, 34] width 10 height 16
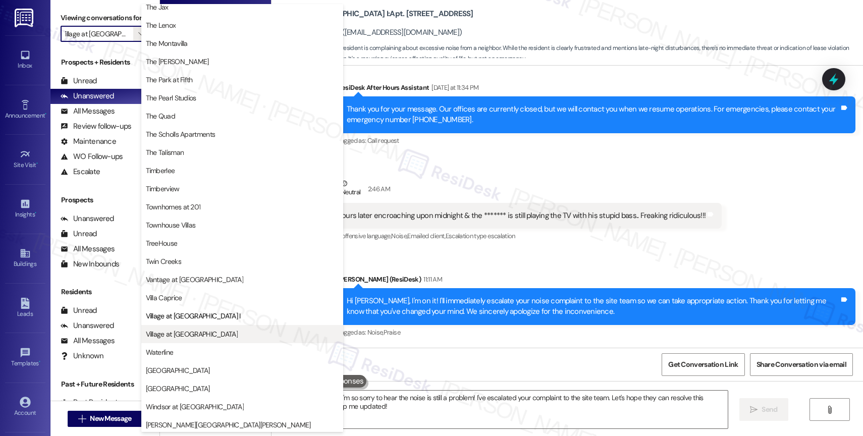
scroll to position [1816, 0]
click at [225, 334] on span "Village at [GEOGRAPHIC_DATA]" at bounding box center [242, 332] width 193 height 10
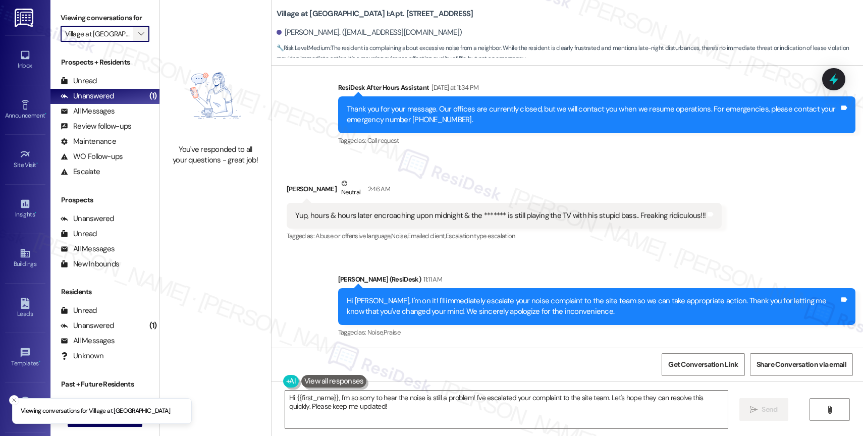
click at [136, 39] on span "" at bounding box center [141, 34] width 10 height 16
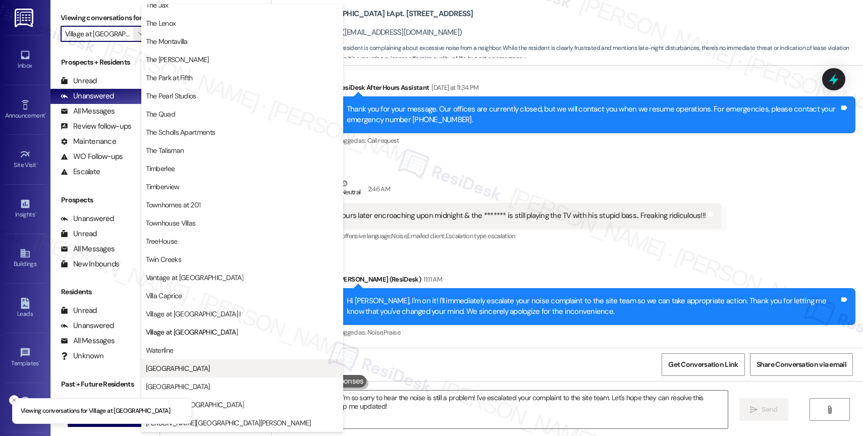
scroll to position [1839, 0]
click at [203, 346] on span "Waterline" at bounding box center [242, 350] width 193 height 10
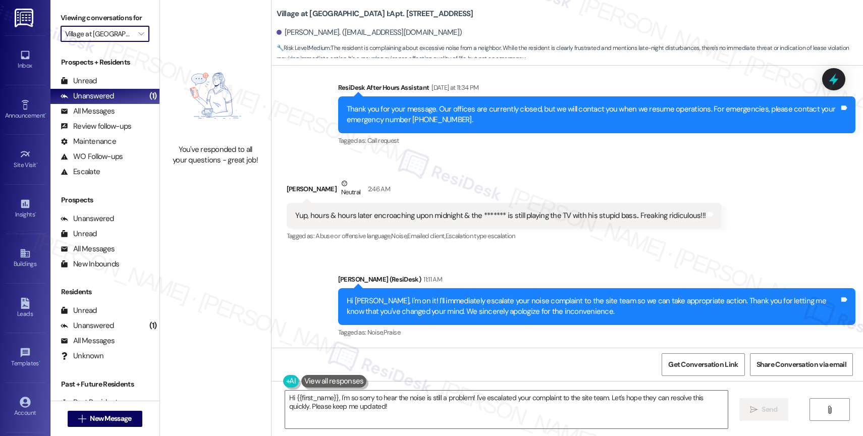
type input "Waterline"
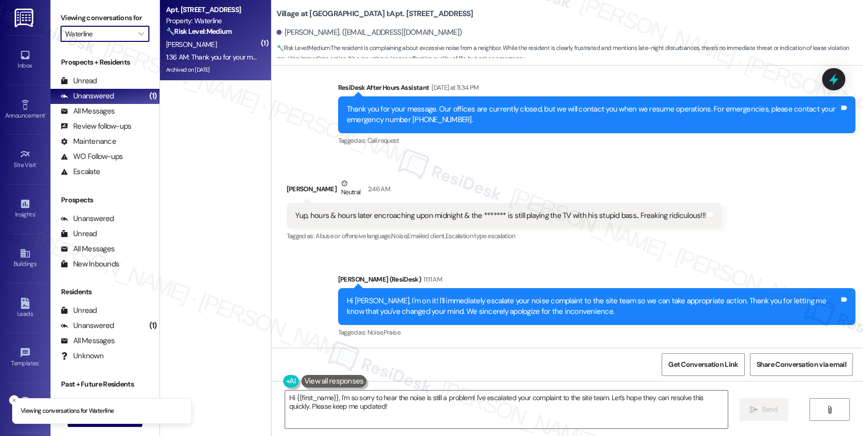
click at [210, 53] on div "1:36 AM: Thank you for your message. Our offices are currently closed, but we w…" at bounding box center [461, 57] width 590 height 9
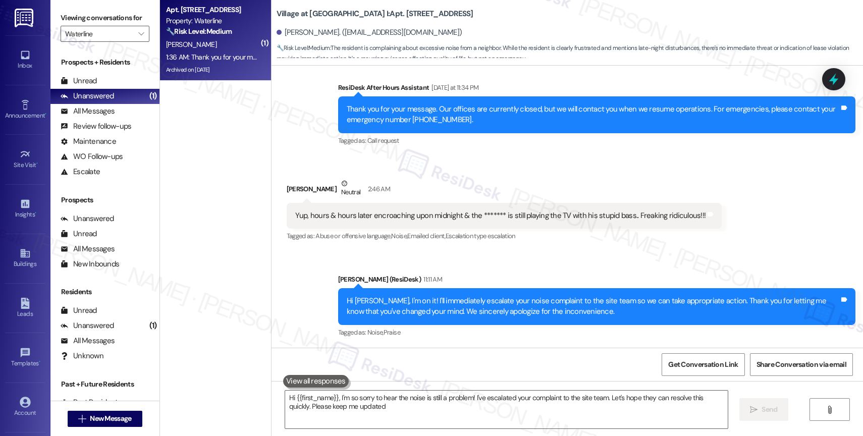
type textarea "Hi {{first_name}}, I'm so sorry to hear the noise is still a problem! I've esca…"
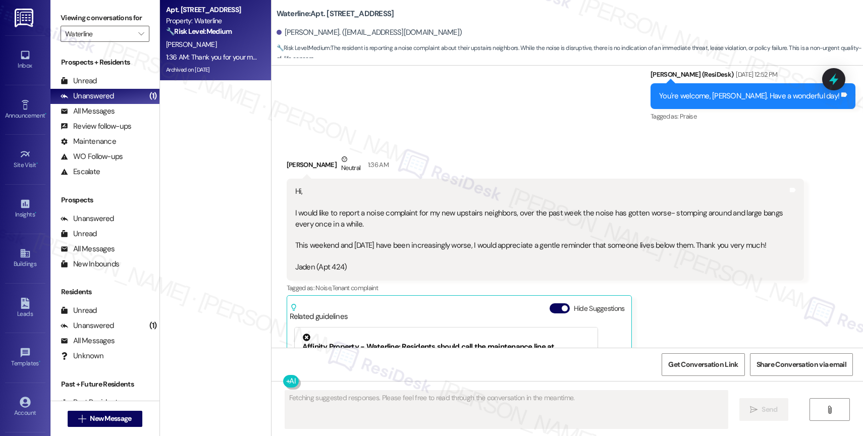
scroll to position [23578, 0]
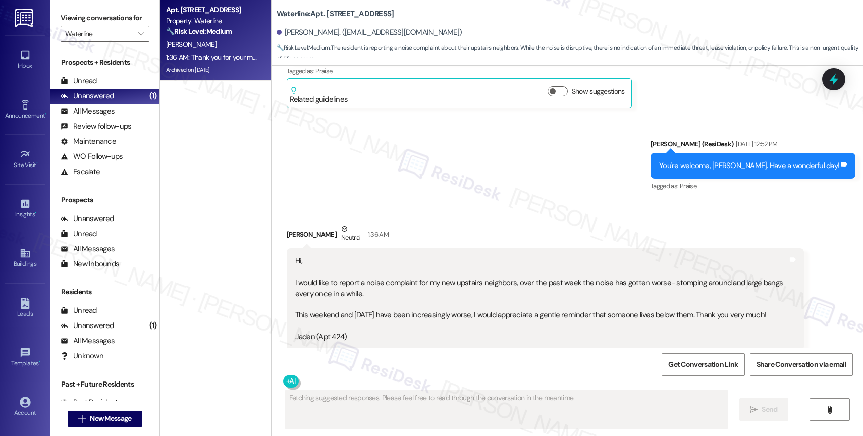
click at [499, 201] on div "Received via SMS Jaden Miguel Neutral 1:36 AM Hi, I would like to report a nois…" at bounding box center [568, 389] width 592 height 376
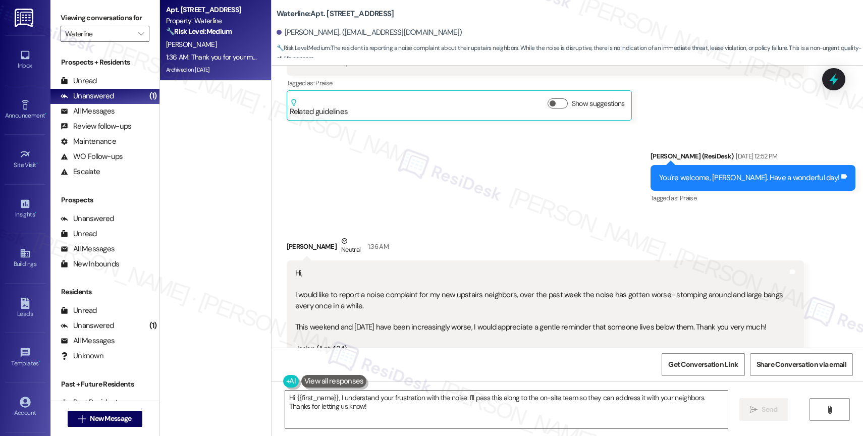
scroll to position [23852, 0]
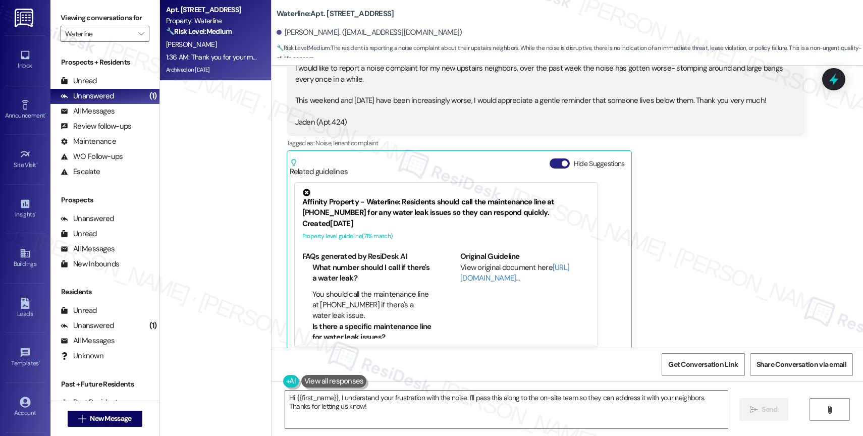
click at [551, 159] on button "Hide Suggestions" at bounding box center [560, 164] width 20 height 10
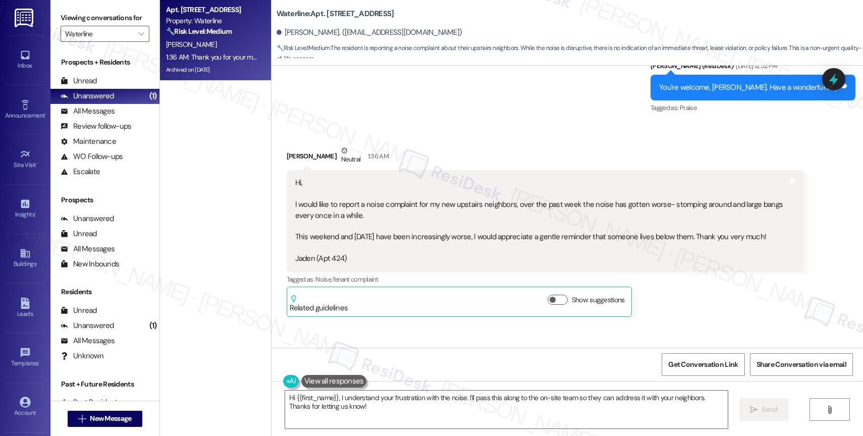
scroll to position [23630, 0]
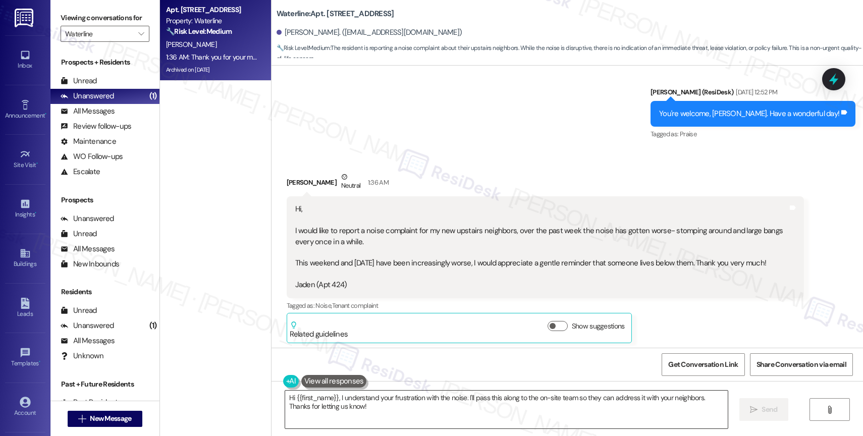
click at [350, 406] on textarea "Hi {{first_name}}, I understand your frustration with the noise. I'll pass this…" at bounding box center [506, 410] width 443 height 38
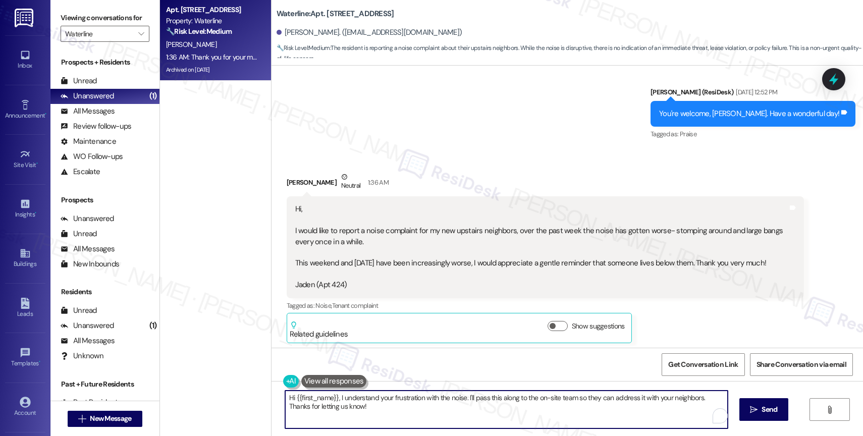
click at [350, 406] on textarea "Hi {{first_name}}, I understand your frustration with the noise. I'll pass this…" at bounding box center [506, 410] width 443 height 38
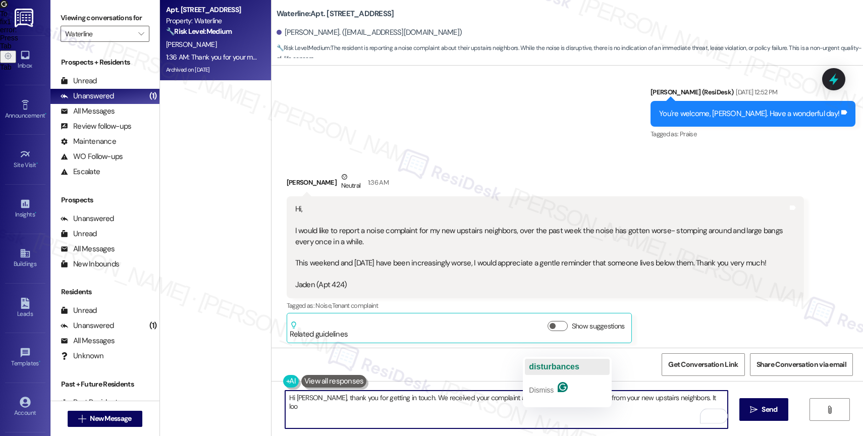
click at [565, 364] on span "disturbances" at bounding box center [554, 366] width 50 height 9
click at [691, 400] on textarea "Hi Jaden, thank you for getting in touch. We received your complaint about the …" at bounding box center [506, 410] width 443 height 38
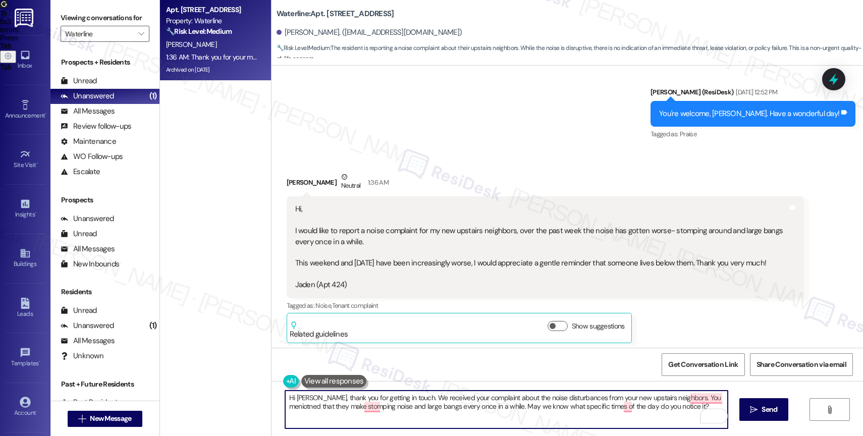
click at [713, 374] on div "ResiDesk After Hours Assistant 1:36 AM" at bounding box center [596, 381] width 517 height 14
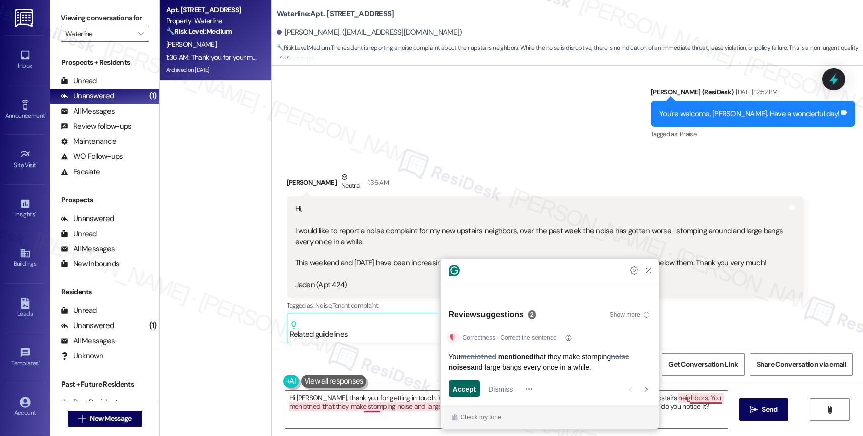
click at [468, 384] on span "Accept" at bounding box center [465, 389] width 24 height 11
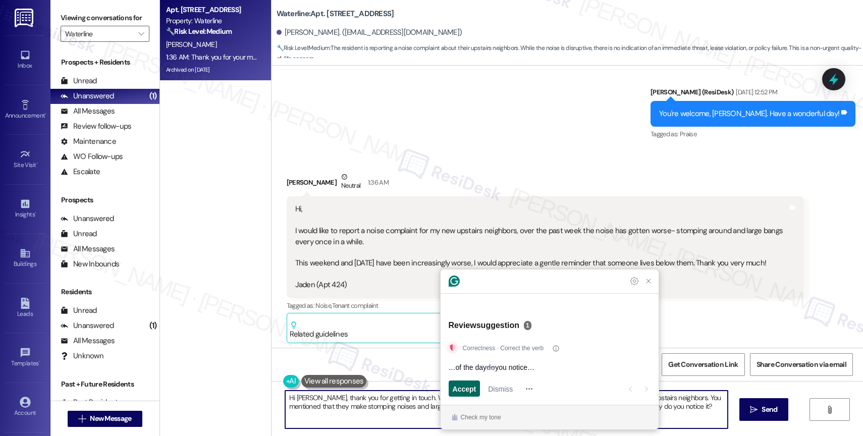
click at [465, 384] on span "Accept" at bounding box center [465, 389] width 24 height 11
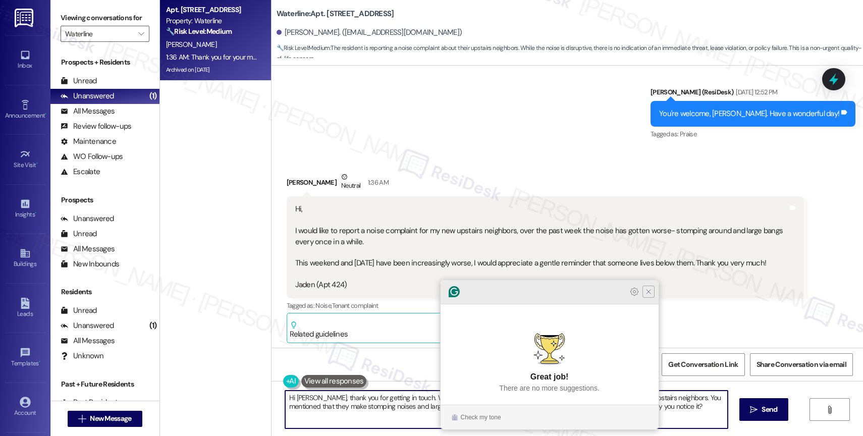
type textarea "Hi Jaden, thank you for getting in touch. We received your complaint about the …"
click at [651, 296] on icon "Close Grammarly Assistant" at bounding box center [649, 292] width 8 height 8
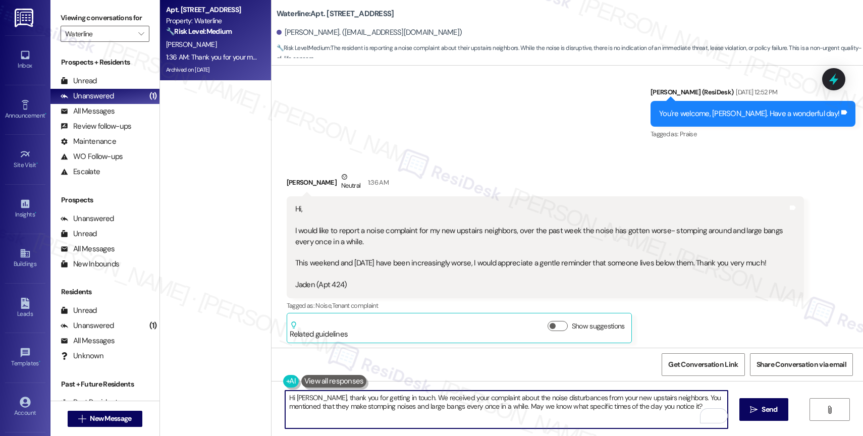
click at [664, 409] on textarea "Hi Jaden, thank you for getting in touch. We received your complaint about the …" at bounding box center [506, 410] width 443 height 38
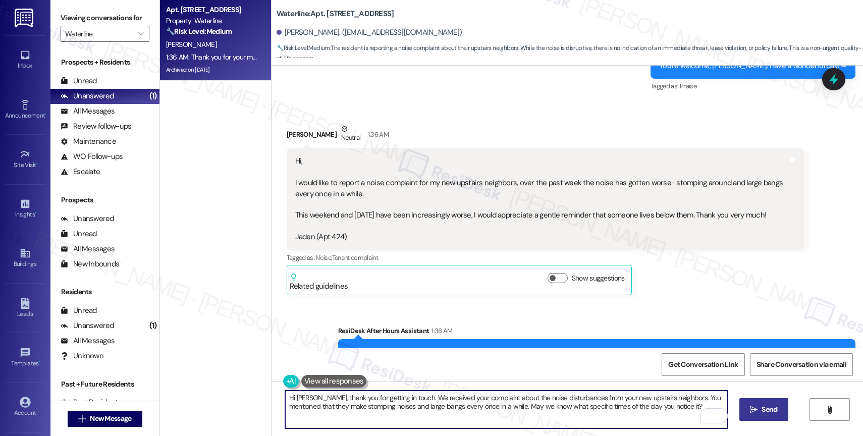
click at [768, 402] on button " Send" at bounding box center [764, 409] width 49 height 23
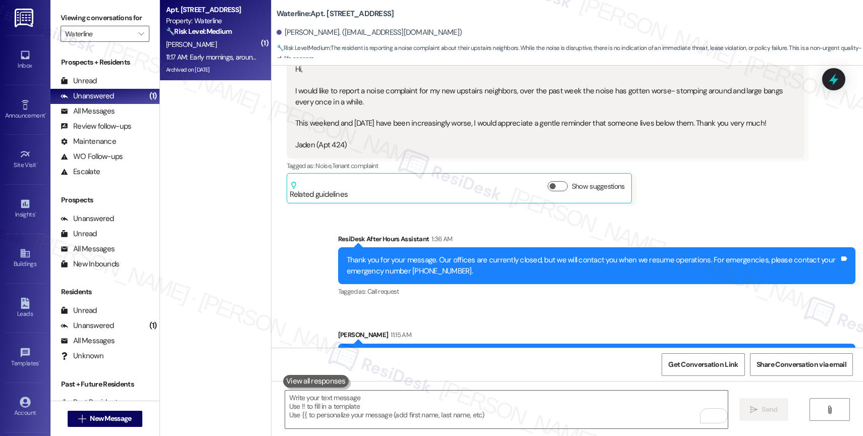
scroll to position [23830, 0]
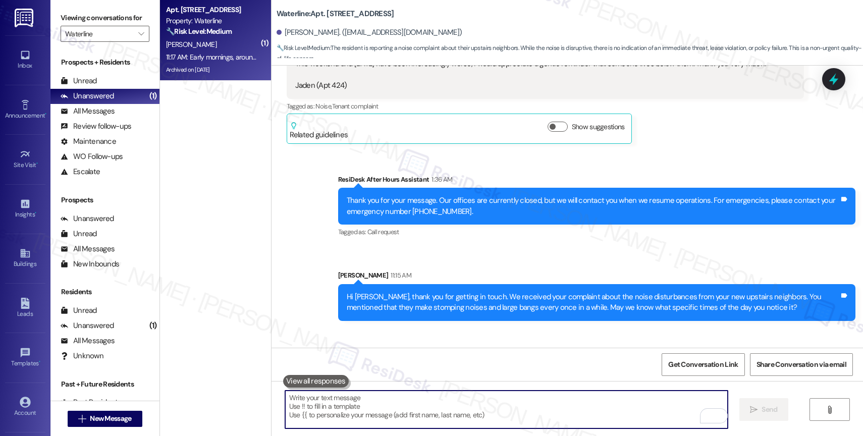
click at [380, 403] on textarea "To enrich screen reader interactions, please activate Accessibility in Grammarl…" at bounding box center [506, 410] width 443 height 38
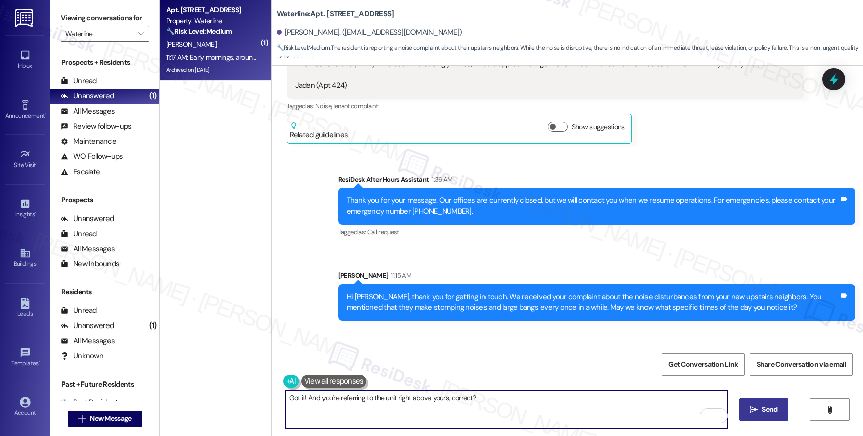
type textarea "Got it! And you're referring to the unit right above yours, correct?"
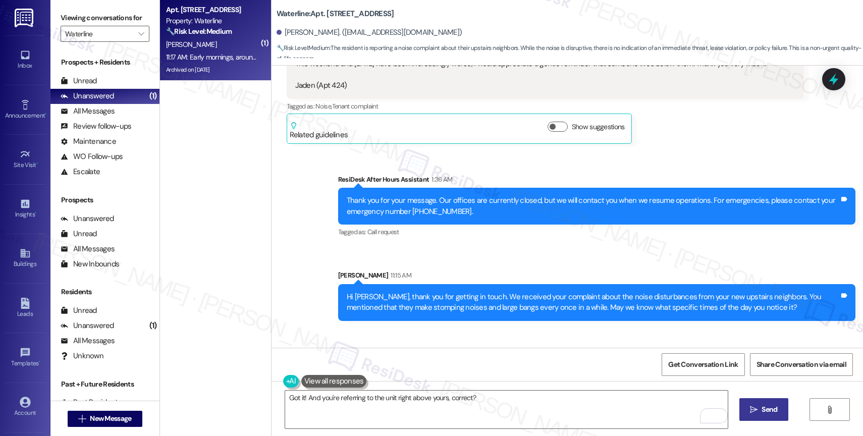
click at [762, 407] on span "Send" at bounding box center [770, 409] width 16 height 11
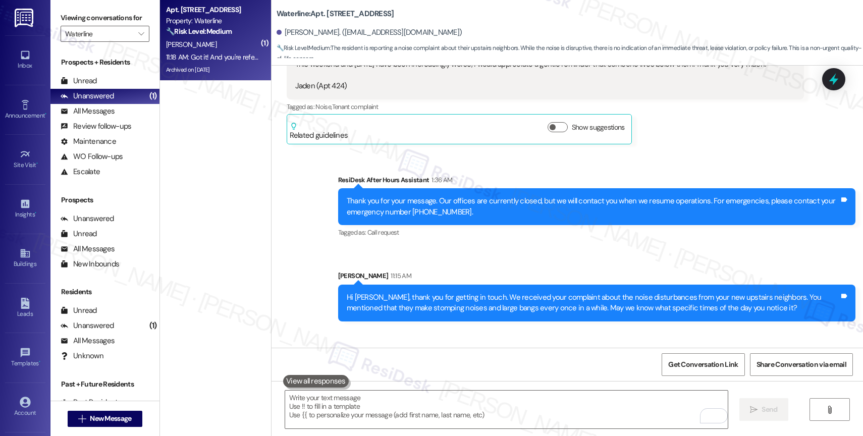
scroll to position [23900, 0]
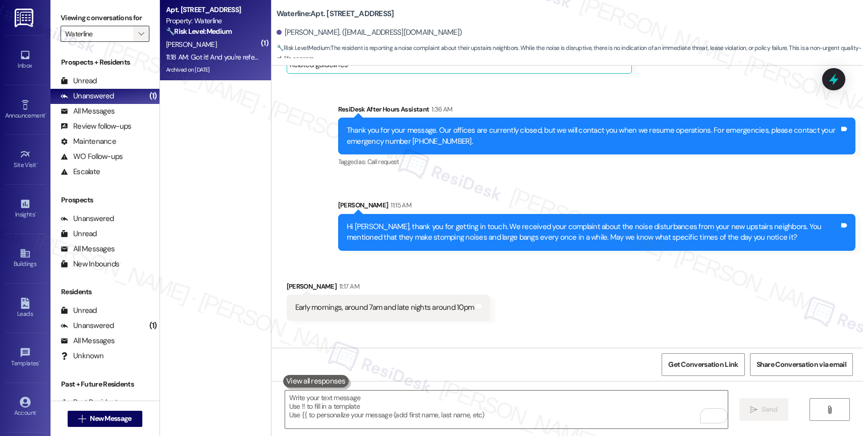
click at [138, 38] on icon "" at bounding box center [141, 34] width 6 height 8
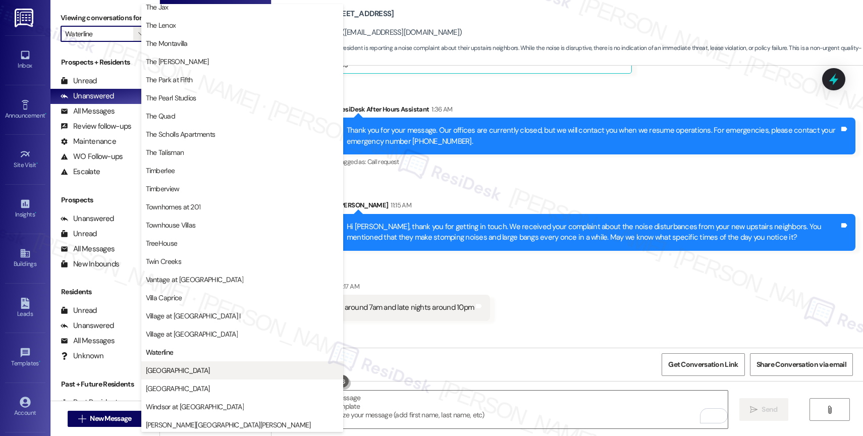
scroll to position [1816, 0]
click at [187, 370] on span "[GEOGRAPHIC_DATA]" at bounding box center [242, 371] width 193 height 10
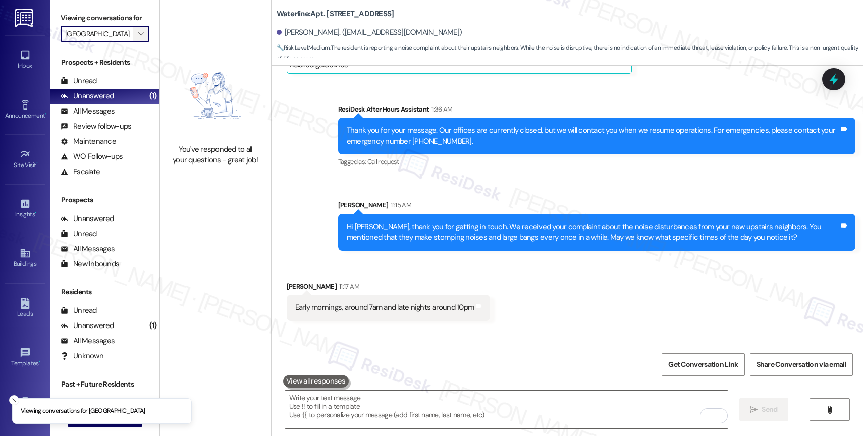
click at [138, 38] on icon "" at bounding box center [141, 34] width 6 height 8
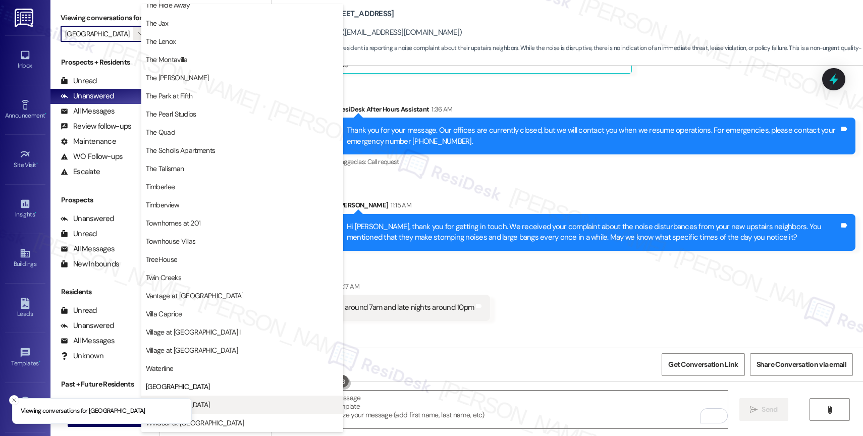
scroll to position [1840, 0]
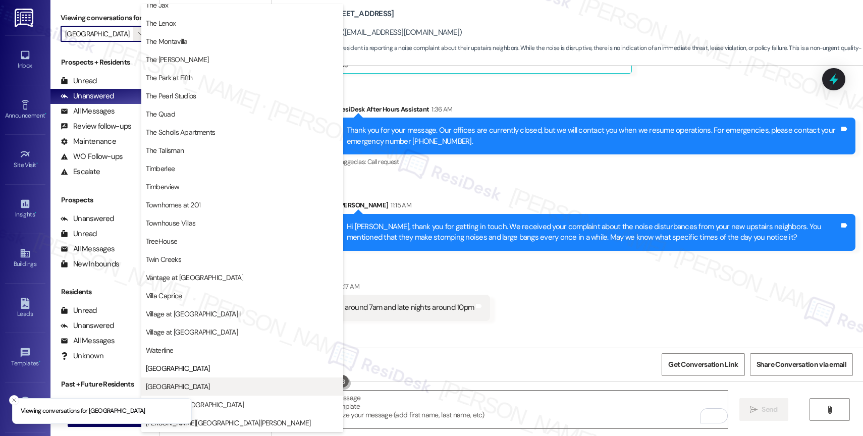
click at [211, 383] on span "[GEOGRAPHIC_DATA]" at bounding box center [242, 387] width 193 height 10
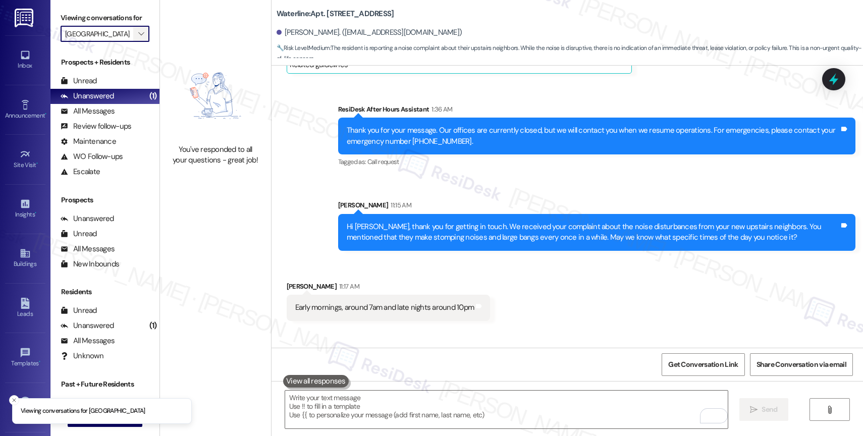
click at [139, 38] on button "" at bounding box center [141, 34] width 16 height 16
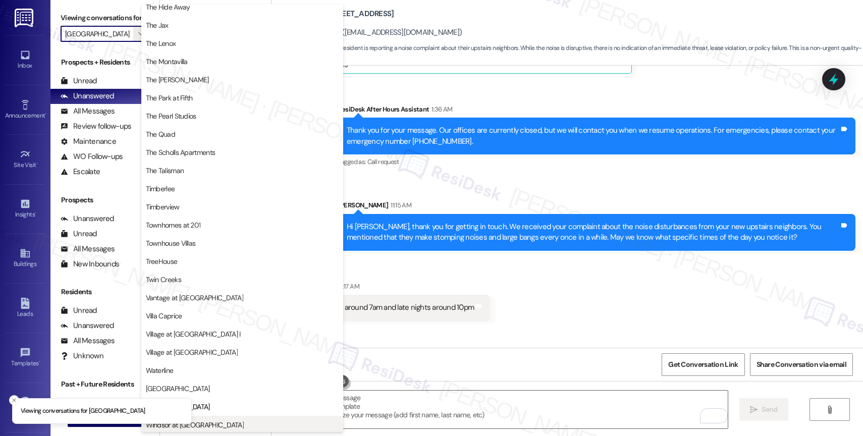
scroll to position [1810, 0]
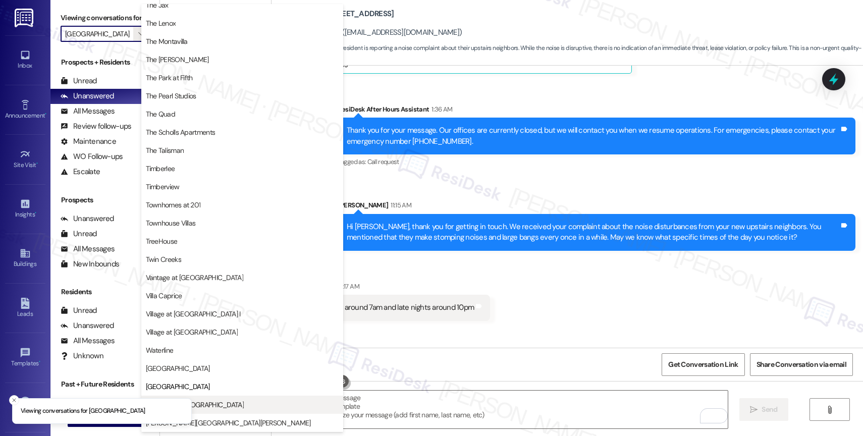
click at [229, 401] on span "Windsor at [GEOGRAPHIC_DATA]" at bounding box center [242, 405] width 193 height 10
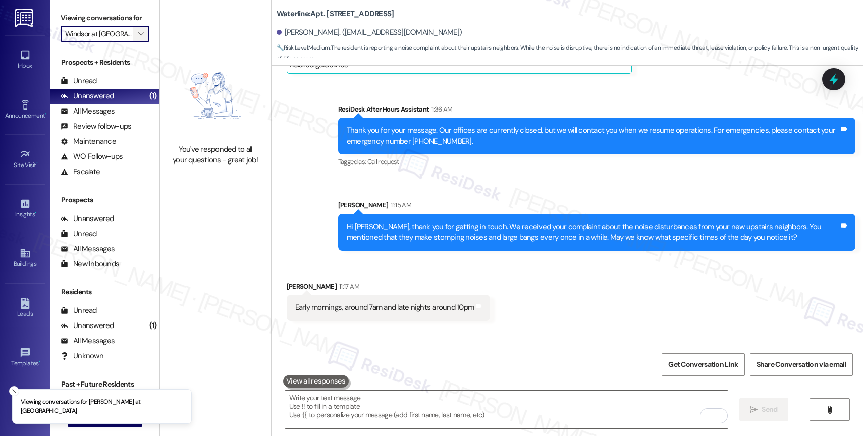
click at [138, 40] on button "" at bounding box center [141, 34] width 16 height 16
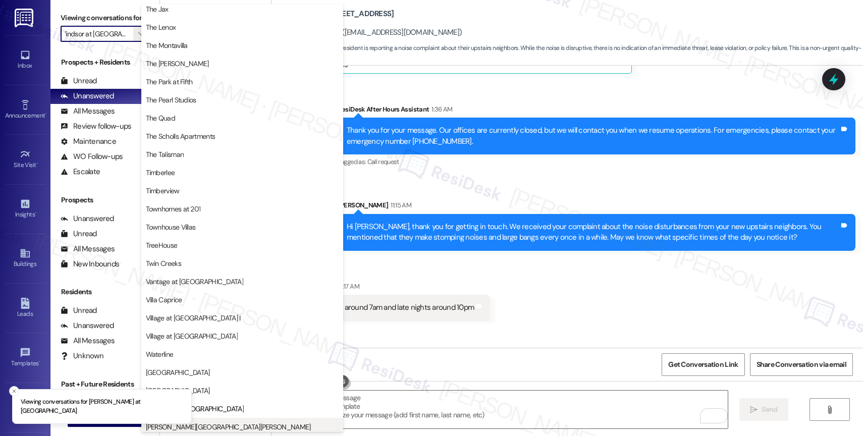
scroll to position [1814, 0]
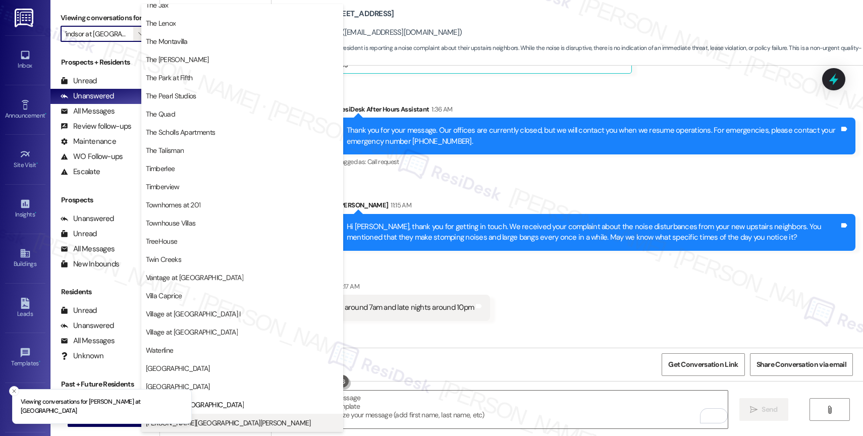
click at [229, 422] on span "[PERSON_NAME][GEOGRAPHIC_DATA][PERSON_NAME]" at bounding box center [242, 423] width 193 height 10
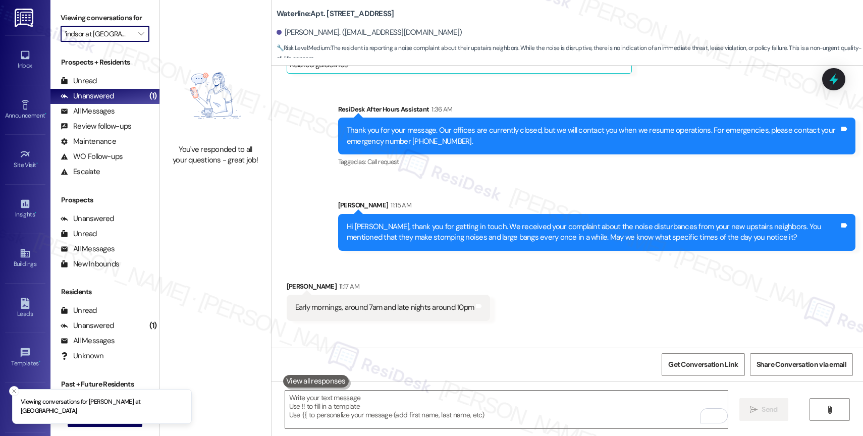
type input "[PERSON_NAME][GEOGRAPHIC_DATA][PERSON_NAME]"
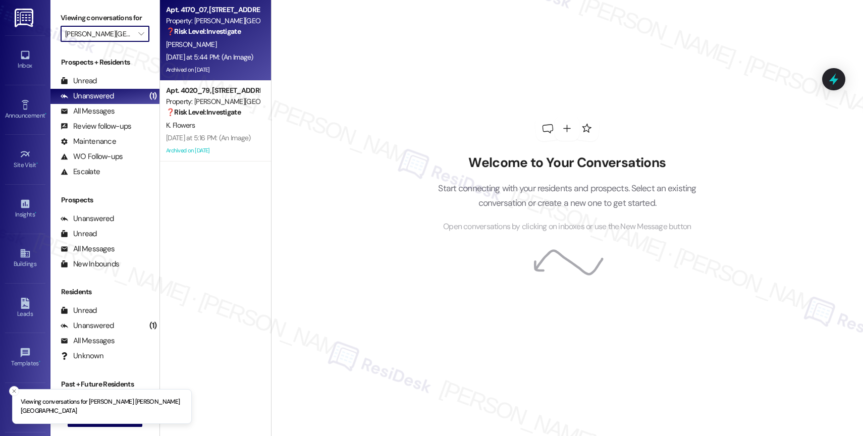
click at [199, 42] on div "P. Luo" at bounding box center [212, 44] width 95 height 13
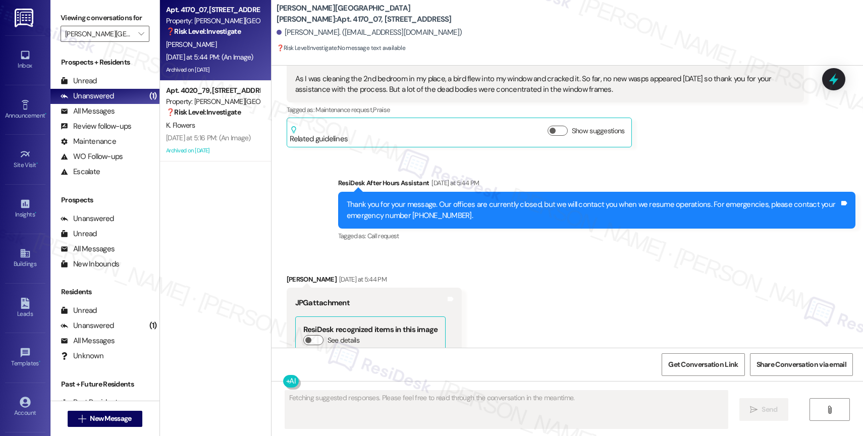
scroll to position [5067, 0]
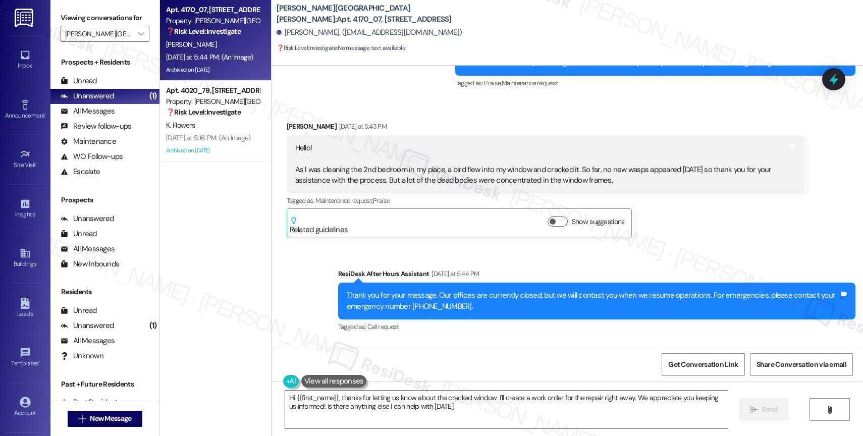
type textarea "Hi {{first_name}}, thanks for letting us know about the cracked window. I'll cr…"
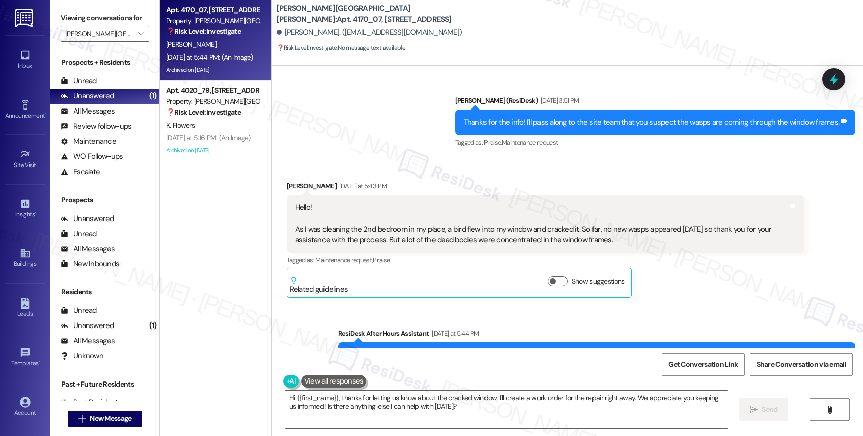
scroll to position [5294, 0]
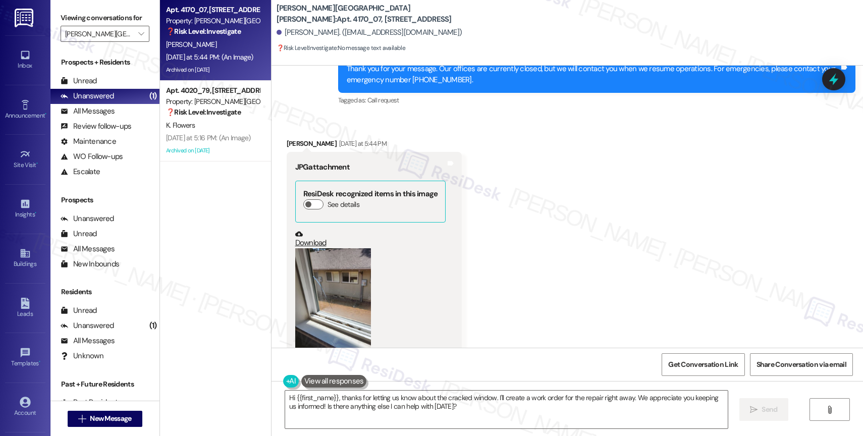
click at [322, 270] on button "Zoom image" at bounding box center [333, 315] width 76 height 134
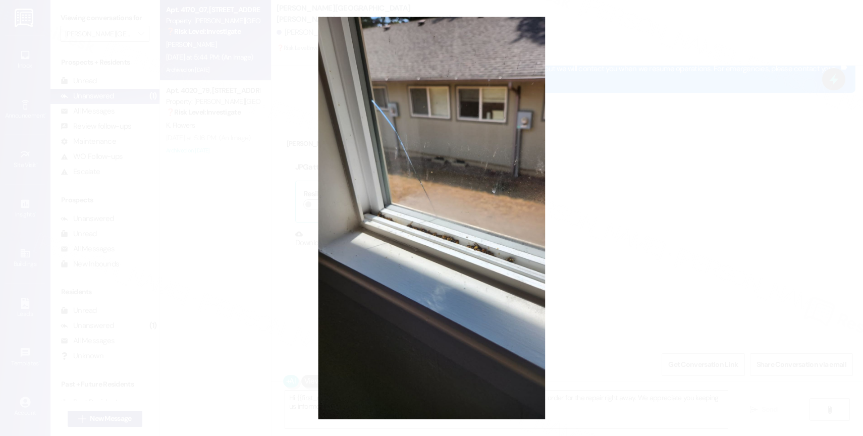
click at [431, 242] on button "Unzoom image" at bounding box center [431, 218] width 863 height 436
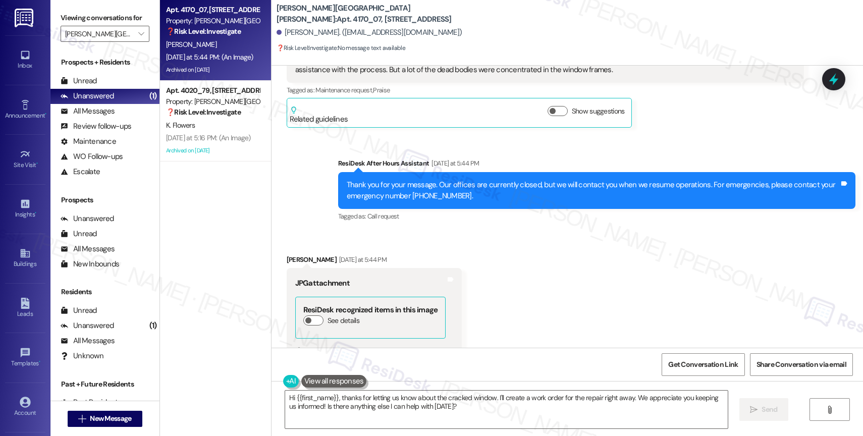
scroll to position [4981, 0]
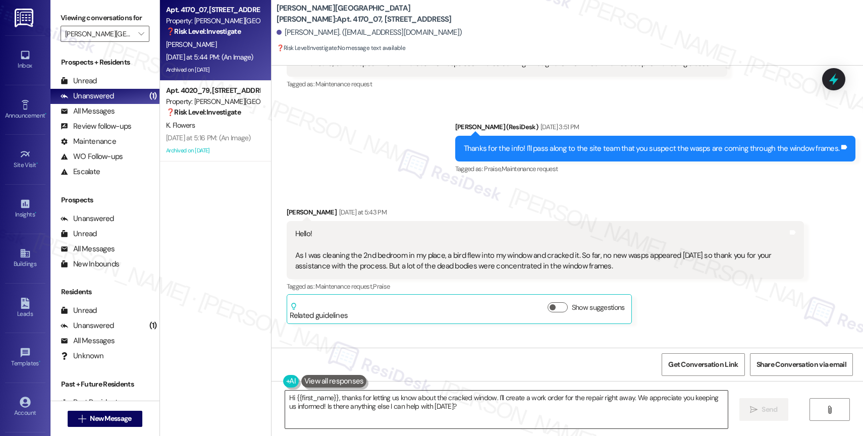
click at [391, 405] on textarea "Hi {{first_name}}, thanks for letting us know about the cracked window. I'll cr…" at bounding box center [506, 410] width 443 height 38
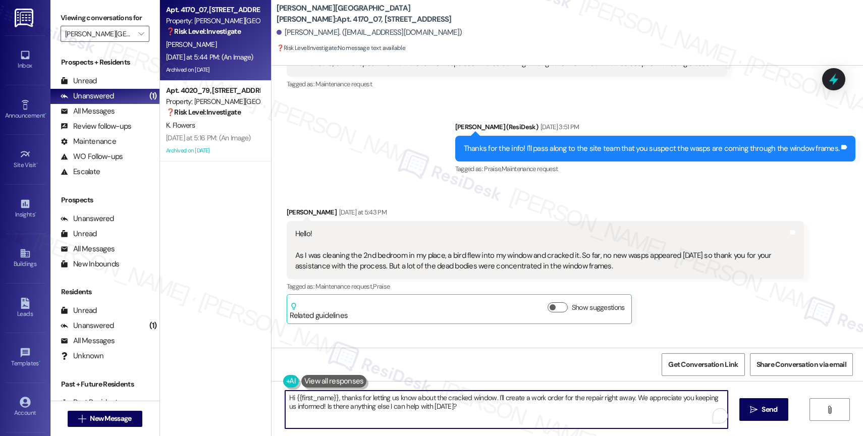
click at [473, 411] on textarea "Hi {{first_name}}, thanks for letting us know about the cracked window. I'll cr…" at bounding box center [506, 410] width 443 height 38
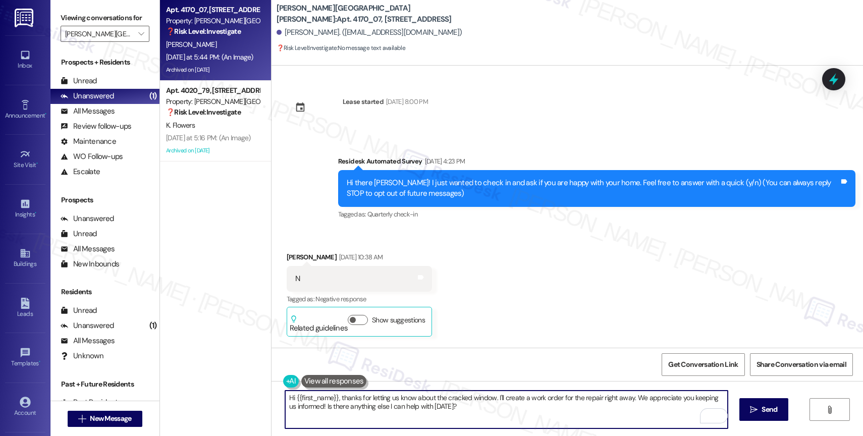
scroll to position [4981, 0]
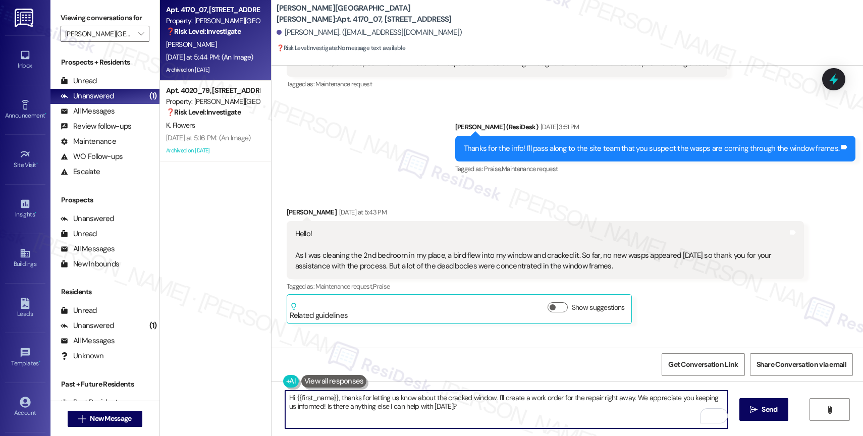
click at [496, 411] on textarea "Hi {{first_name}}, thanks for letting us know about the cracked window. I'll cr…" at bounding box center [506, 410] width 443 height 38
drag, startPoint x: 596, startPoint y: 395, endPoint x: 604, endPoint y: 417, distance: 22.7
click at [604, 417] on textarea "Hi {{first_name}}, thanks for letting us know about the cracked window. I'll cr…" at bounding box center [506, 410] width 443 height 38
drag, startPoint x: 595, startPoint y: 396, endPoint x: 602, endPoint y: 412, distance: 18.1
click at [602, 412] on textarea "Hi {{first_name}}, thanks for letting us know about the cracked window. I'll cr…" at bounding box center [506, 410] width 443 height 38
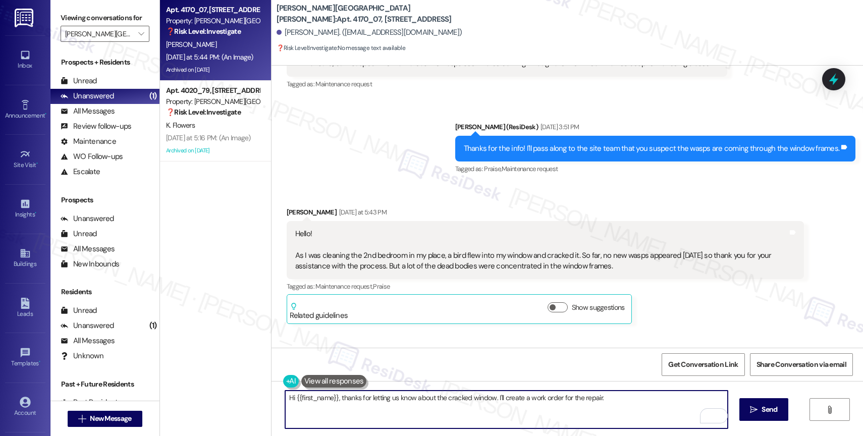
drag, startPoint x: 333, startPoint y: 395, endPoint x: 392, endPoint y: 392, distance: 58.6
click at [334, 394] on textarea "Hi {{first_name}}, thanks for letting us know about the cracked window. I'll cr…" at bounding box center [506, 410] width 443 height 38
click at [702, 399] on textarea "Hi {{first_name}}, I hope you had a great weekend. Thanks for letting us know a…" at bounding box center [506, 410] width 443 height 38
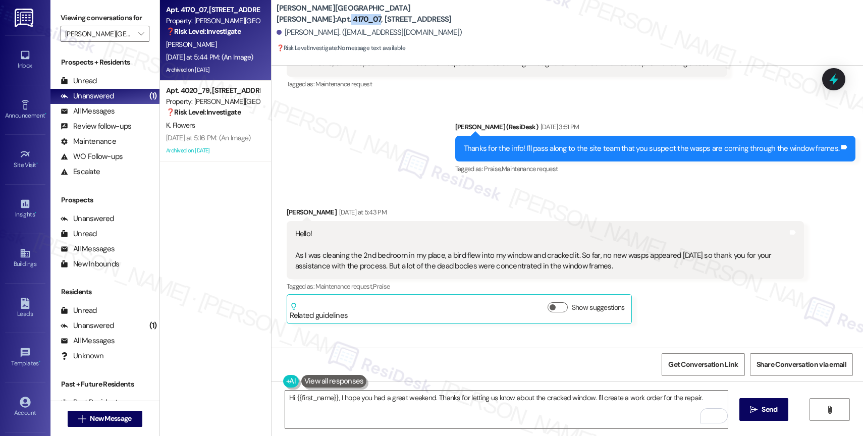
drag, startPoint x: 342, startPoint y: 9, endPoint x: 372, endPoint y: 9, distance: 29.3
click at [372, 9] on b "Witham Hill Oaks: Apt. 4170_07, 4275 NW Clubhouse Pl" at bounding box center [378, 14] width 202 height 22
copy b "4170_07"
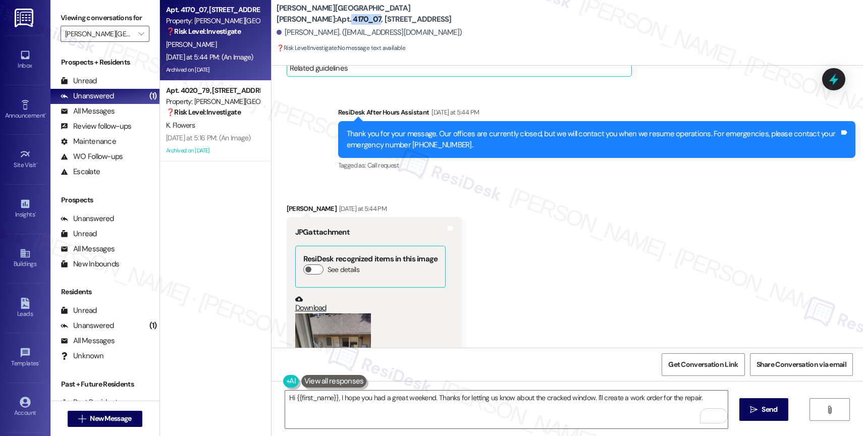
scroll to position [5327, 0]
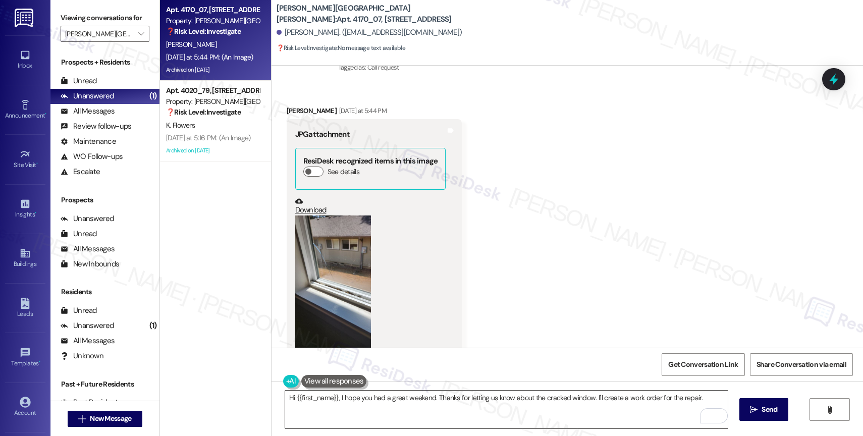
click at [702, 396] on textarea "Hi {{first_name}}, I hope you had a great weekend. Thanks for letting us know a…" at bounding box center [506, 410] width 443 height 38
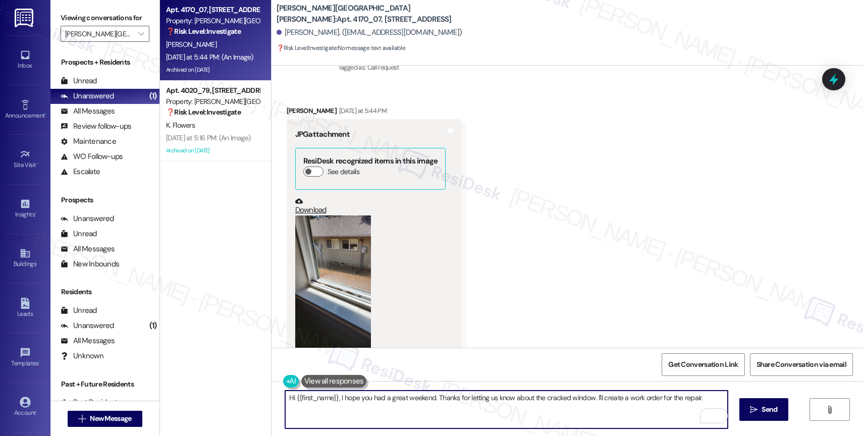
click at [314, 237] on button "Zoom image" at bounding box center [333, 283] width 76 height 134
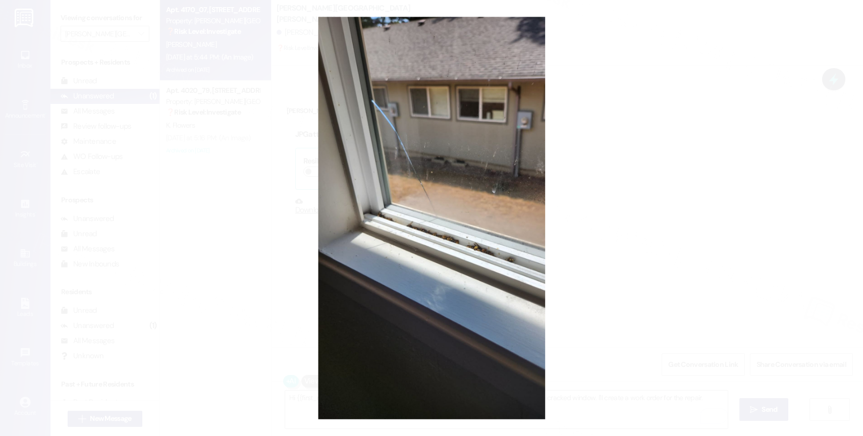
click at [478, 190] on button "Unzoom image" at bounding box center [431, 218] width 863 height 436
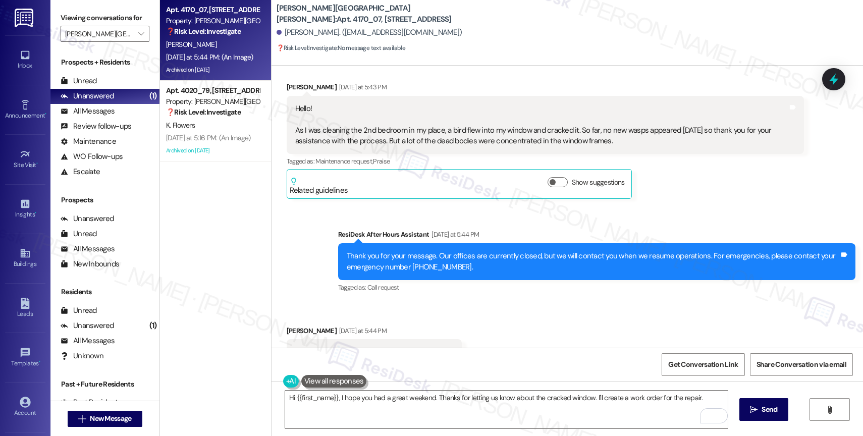
scroll to position [5040, 0]
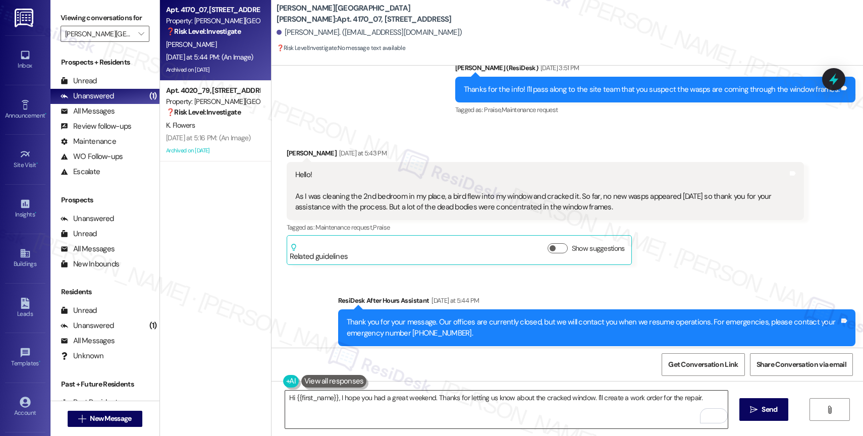
click at [719, 400] on textarea "Hi {{first_name}}, I hope you had a great weekend. Thanks for letting us know a…" at bounding box center [506, 410] width 443 height 38
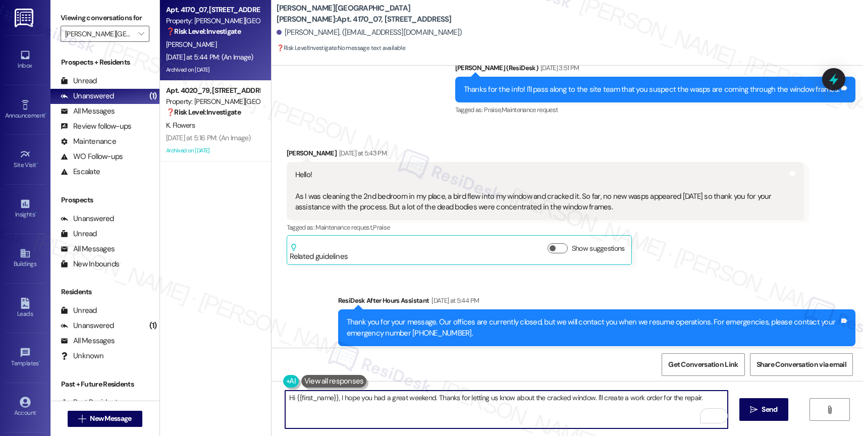
drag, startPoint x: 652, startPoint y: 398, endPoint x: 735, endPoint y: 401, distance: 82.9
click at [735, 401] on div "Hi {{first_name}}, I hope you had a great weekend. Thanks for letting us know a…" at bounding box center [568, 419] width 592 height 76
type textarea "Hi {{first_name}}, I hope you had a great weekend. Thanks for letting us know a…"
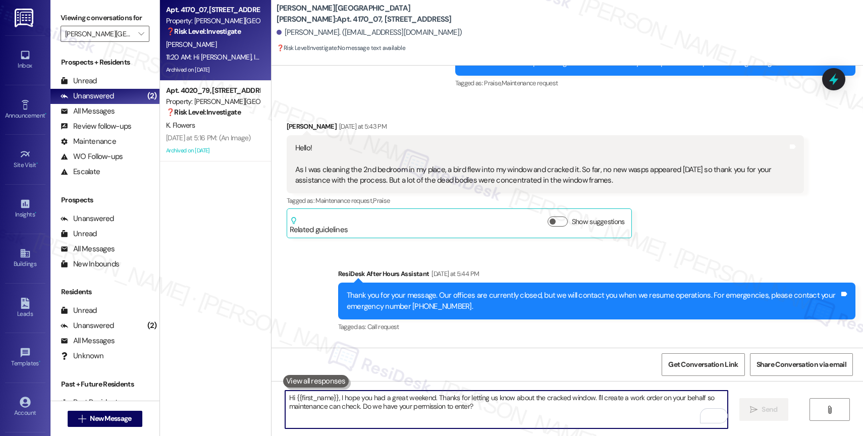
scroll to position [4945, 0]
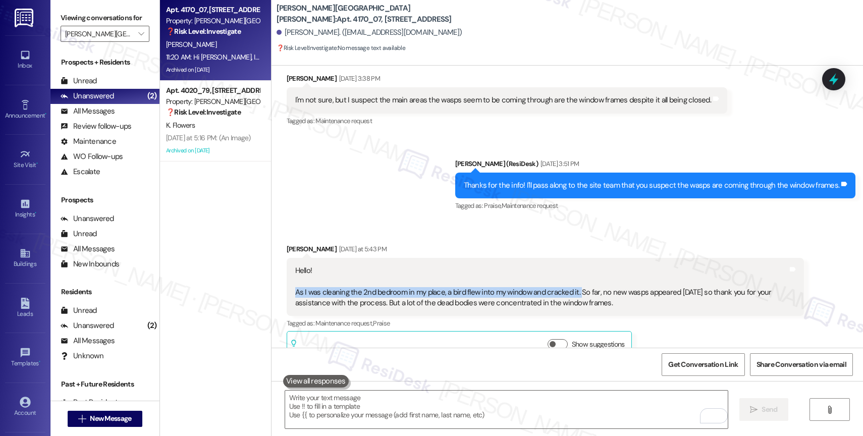
drag, startPoint x: 333, startPoint y: 258, endPoint x: 571, endPoint y: 258, distance: 237.8
click at [571, 266] on div "Hello! As I was cleaning the 2nd bedroom in my place, a bird flew into my windo…" at bounding box center [541, 287] width 493 height 43
copy div "As I was cleaning the 2nd bedroom in my place, a bird flew into my window and c…"
click at [472, 221] on div "Received via SMS Patrick Luo Yesterday at 5:43 PM Hello! As I was cleaning the …" at bounding box center [568, 294] width 592 height 147
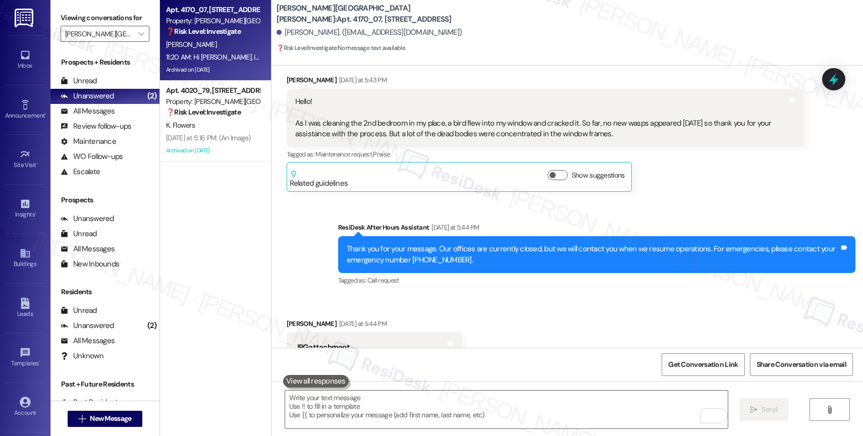
scroll to position [5408, 0]
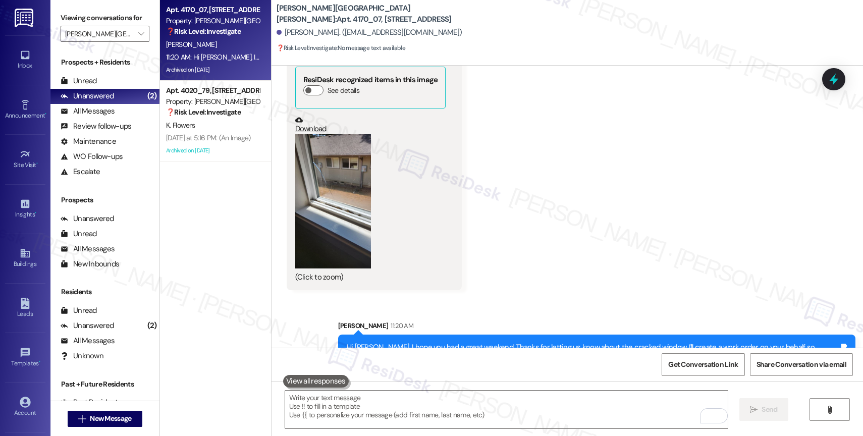
click at [309, 116] on link "Download" at bounding box center [370, 125] width 151 height 18
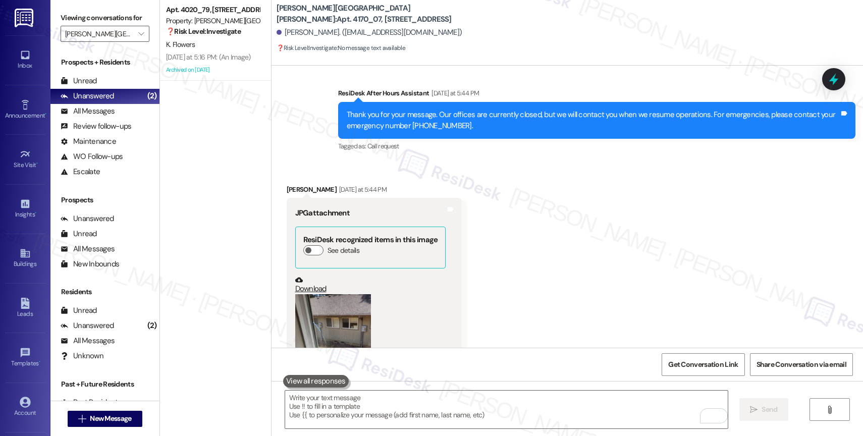
scroll to position [5275, 0]
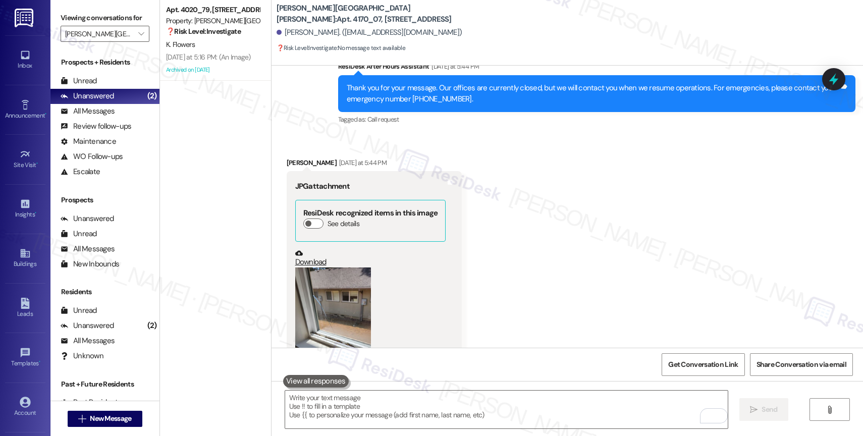
click at [327, 271] on button "Zoom image" at bounding box center [333, 335] width 76 height 134
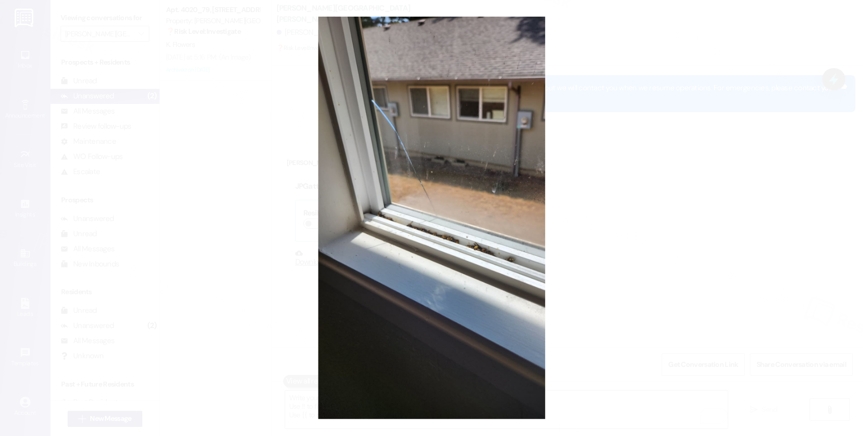
click at [471, 184] on button "Unzoom image" at bounding box center [431, 218] width 863 height 436
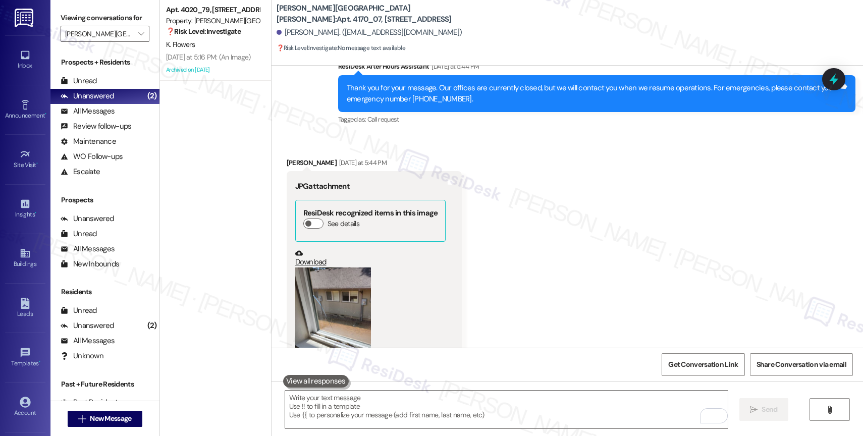
scroll to position [5408, 0]
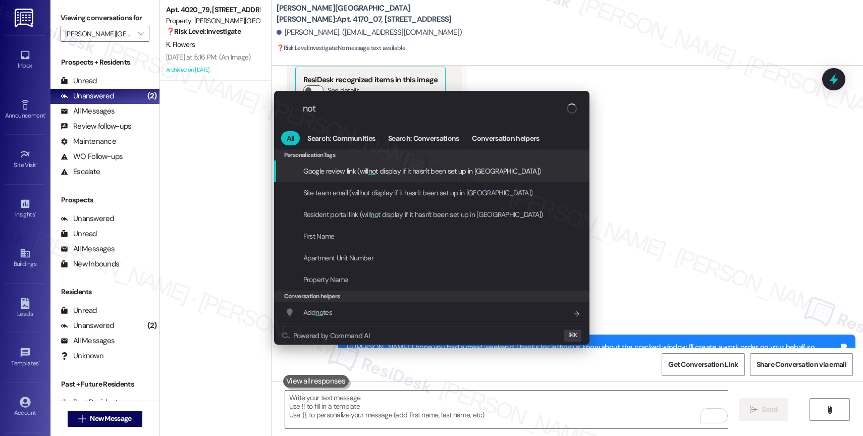
type input "note"
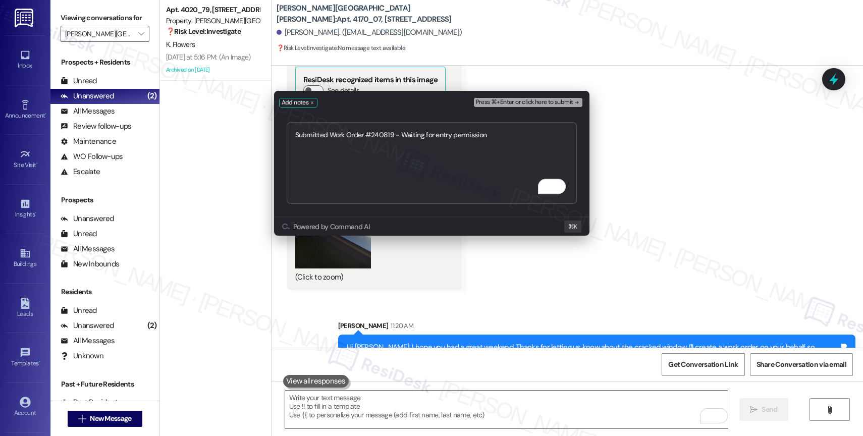
type textarea "Submitted Work Order #240819 - Waiting for entry permission"
click at [549, 99] on span "Press ⌘+Enter or click here to submit" at bounding box center [524, 102] width 97 height 7
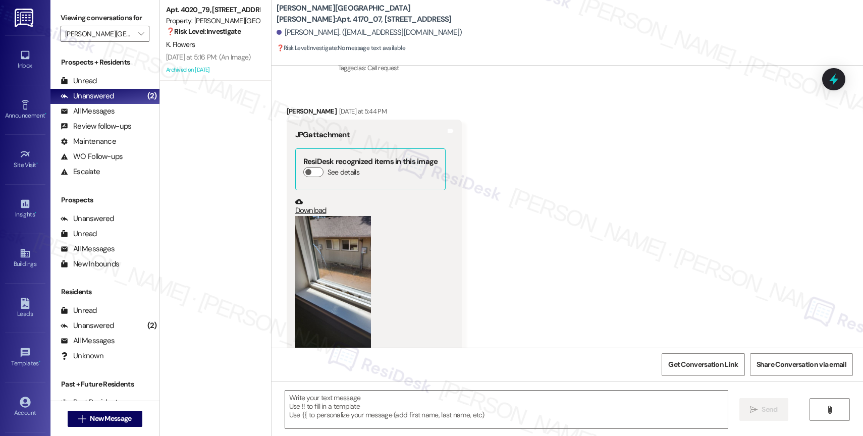
type textarea "Fetching suggested responses. Please feel free to read through the conversation…"
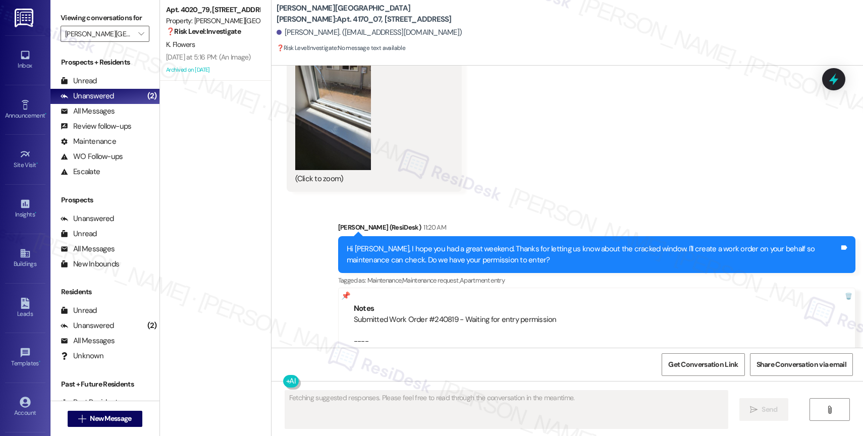
scroll to position [5508, 0]
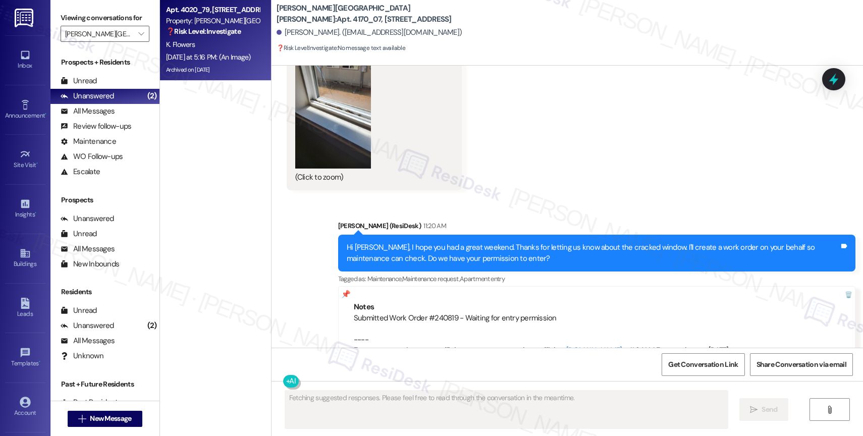
click at [213, 35] on strong "❓ Risk Level: Investigate" at bounding box center [203, 31] width 75 height 9
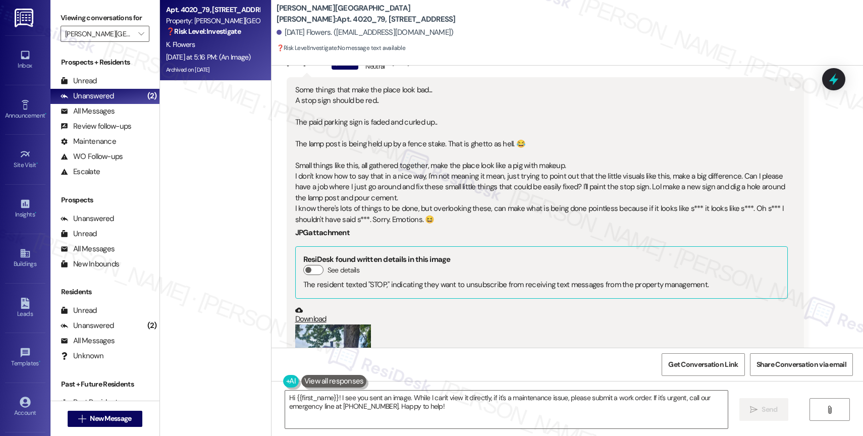
scroll to position [46970, 0]
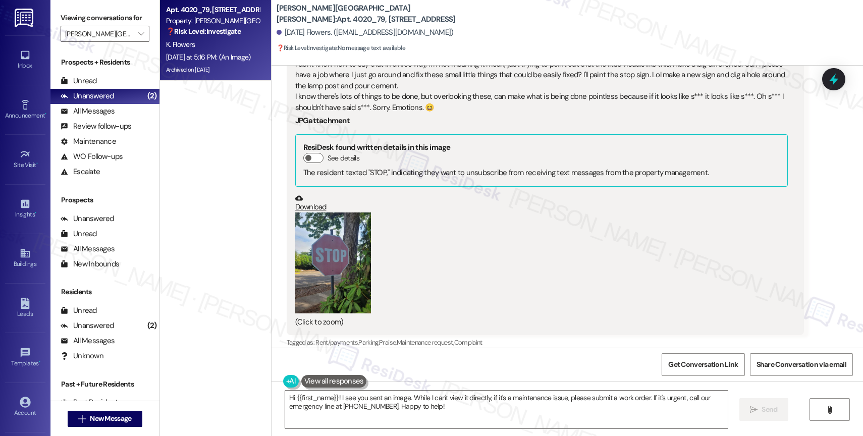
click at [347, 213] on button "Zoom image" at bounding box center [333, 263] width 76 height 101
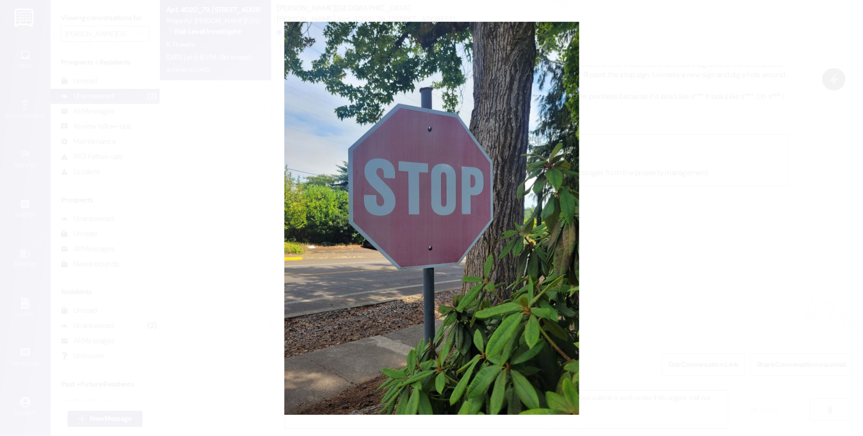
click at [511, 286] on button "Unzoom image" at bounding box center [431, 218] width 863 height 436
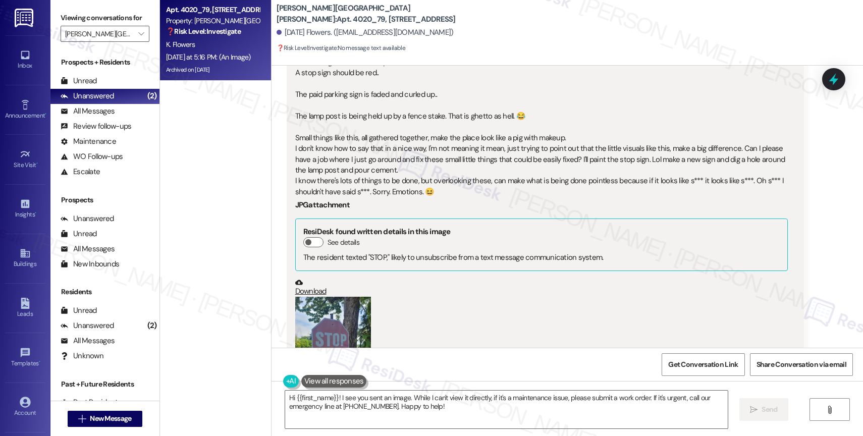
scroll to position [47699, 0]
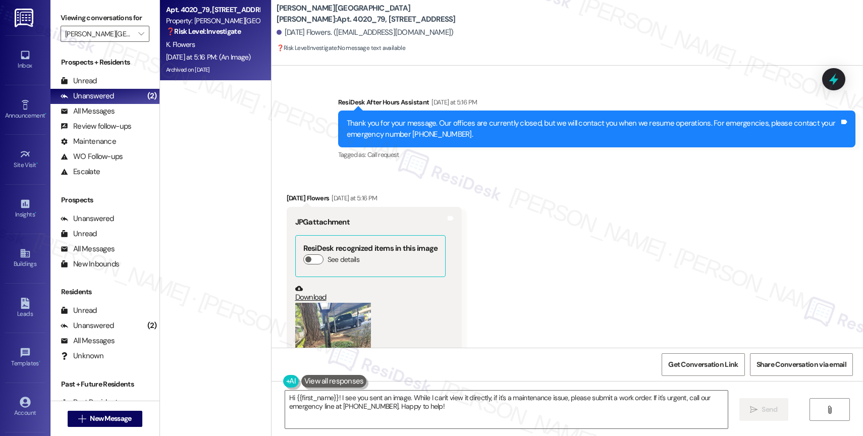
click at [335, 303] on button "Zoom image" at bounding box center [333, 353] width 76 height 101
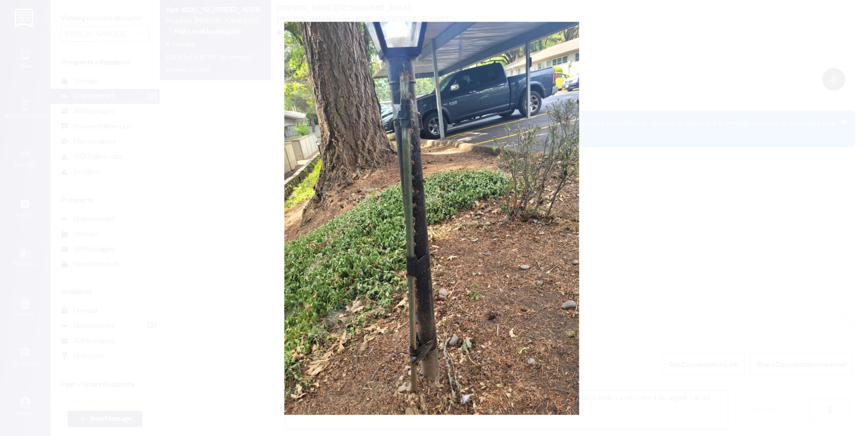
click at [504, 180] on button "Unzoom image" at bounding box center [431, 218] width 863 height 436
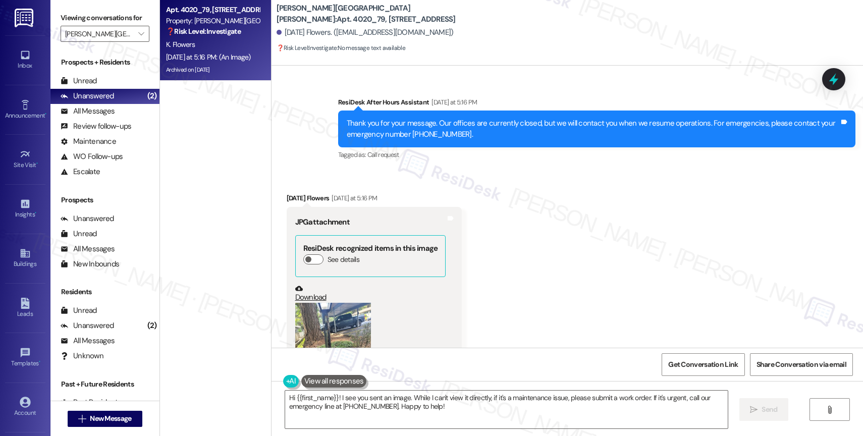
click at [341, 380] on button at bounding box center [334, 381] width 66 height 13
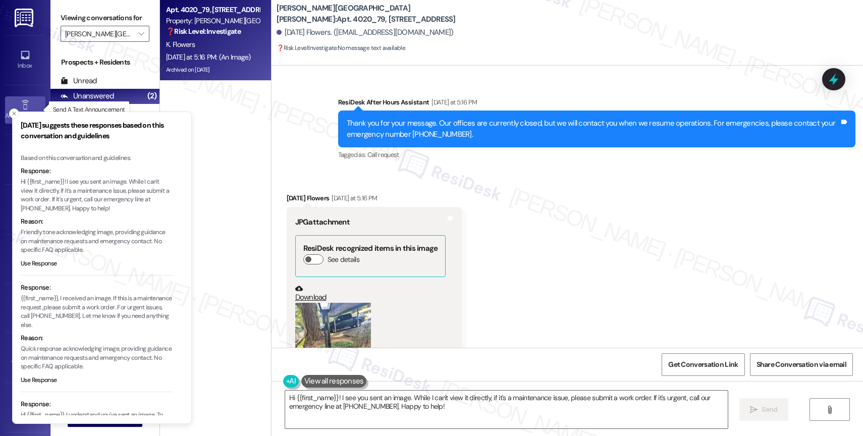
click at [9, 108] on link "Announcement •" at bounding box center [25, 109] width 40 height 27
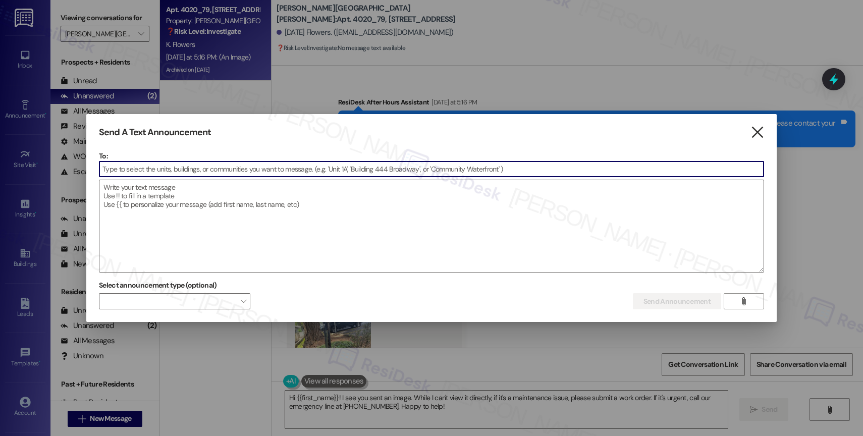
click at [759, 128] on icon "" at bounding box center [758, 132] width 14 height 11
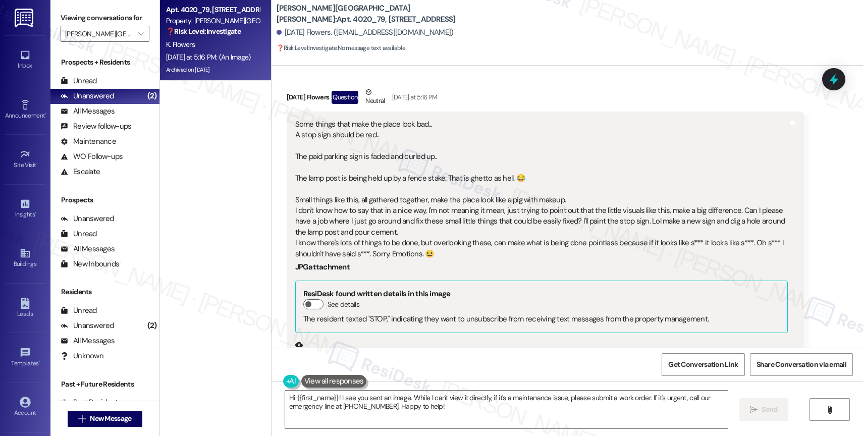
scroll to position [46727, 0]
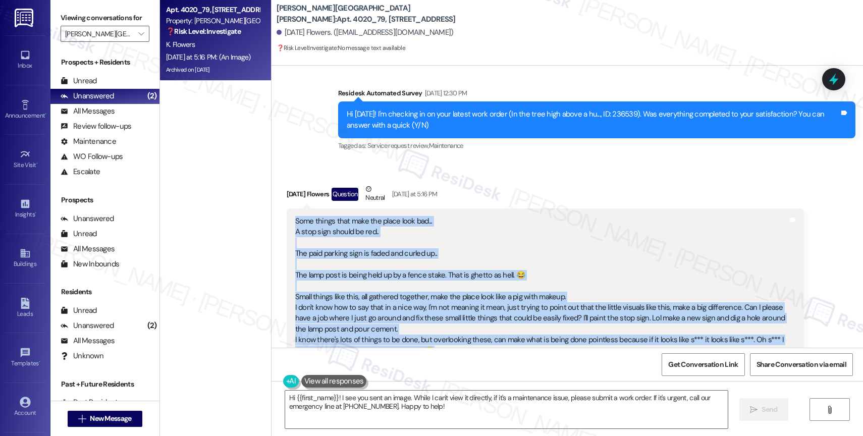
drag, startPoint x: 281, startPoint y: 129, endPoint x: 460, endPoint y: 264, distance: 224.7
click at [460, 264] on div "Some things that make the place look bad... A stop sign should be red.. The pai…" at bounding box center [545, 394] width 517 height 370
copy div "Some things that make the place look bad... A stop sign should be red.. The pai…"
click at [357, 404] on textarea "Hi {{first_name}}! I see you sent an image. While I can't view it directly, if …" at bounding box center [506, 410] width 443 height 38
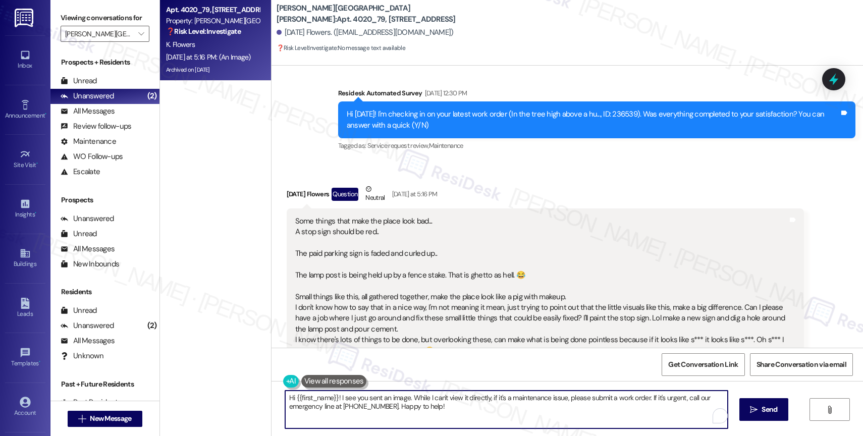
click at [357, 404] on textarea "Hi {{first_name}}! I see you sent an image. While I can't view it directly, if …" at bounding box center [506, 410] width 443 height 38
paste textarea "there! Thanks so much for sharing your observations—no worries at all about the…"
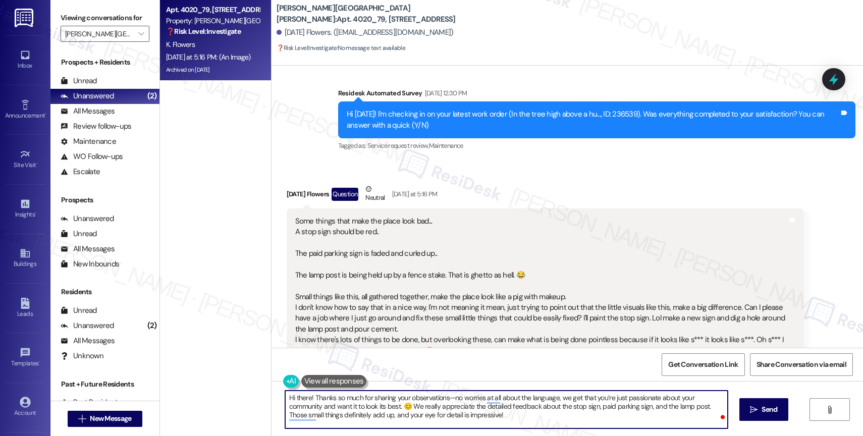
click at [303, 395] on textarea "Hi there! Thanks so much for sharing your observations—no worries at all about …" at bounding box center [506, 410] width 443 height 38
click at [511, 418] on textarea "Hi Karma! Thanks so much for sharing your observations—no worries at all about …" at bounding box center [506, 410] width 443 height 38
paste textarea "I’ll go ahead and pass this along to the site team so they can take a closer lo…"
click at [610, 421] on textarea "Hi Karma! Thanks so much for sharing your observations—no worries at all about …" at bounding box center [506, 410] width 443 height 38
click at [407, 419] on textarea "Hi Karma! Thanks so much for sharing your observations—no worries at all about …" at bounding box center [506, 410] width 443 height 38
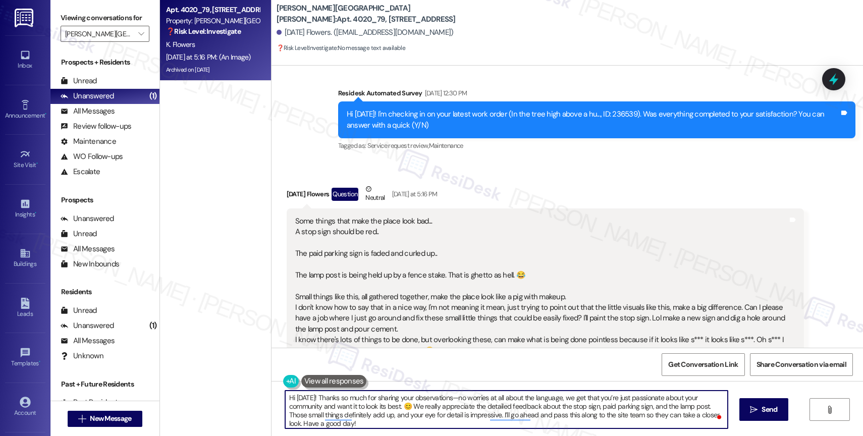
click at [393, 422] on textarea "Hi Karma! Thanks so much for sharing your observations—no worries at all about …" at bounding box center [506, 410] width 443 height 38
type textarea "Hi Karma! Thanks so much for sharing your observations—no worries at all about …"
click at [760, 406] on span "Send" at bounding box center [770, 409] width 20 height 11
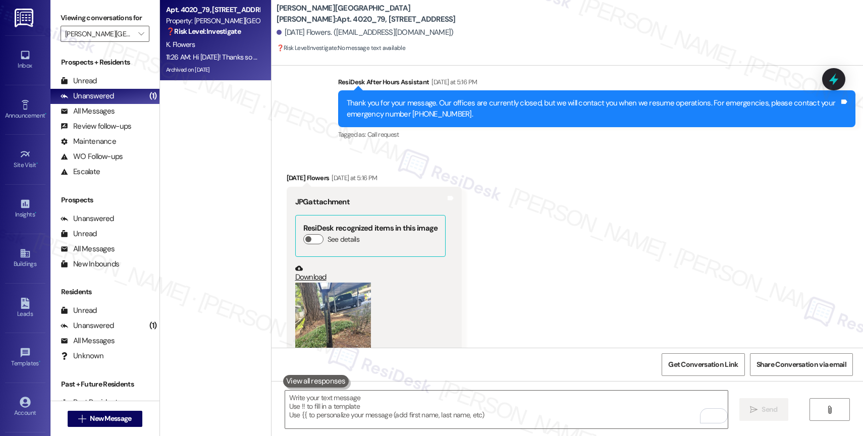
scroll to position [47791, 0]
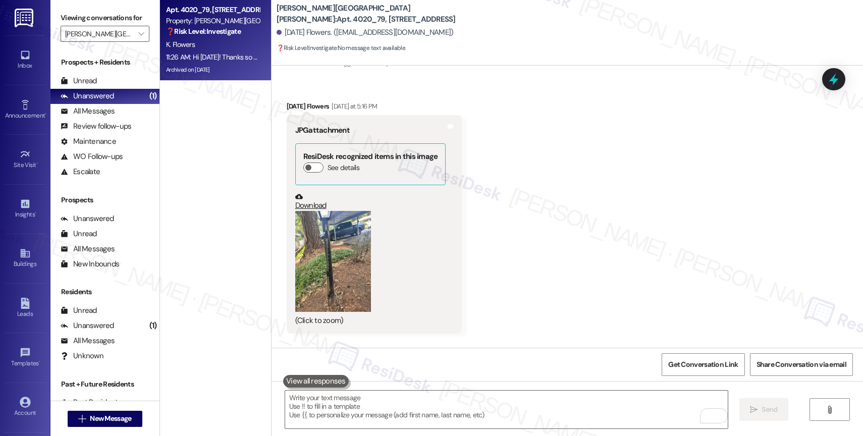
click at [321, 211] on button "Zoom image" at bounding box center [333, 261] width 76 height 101
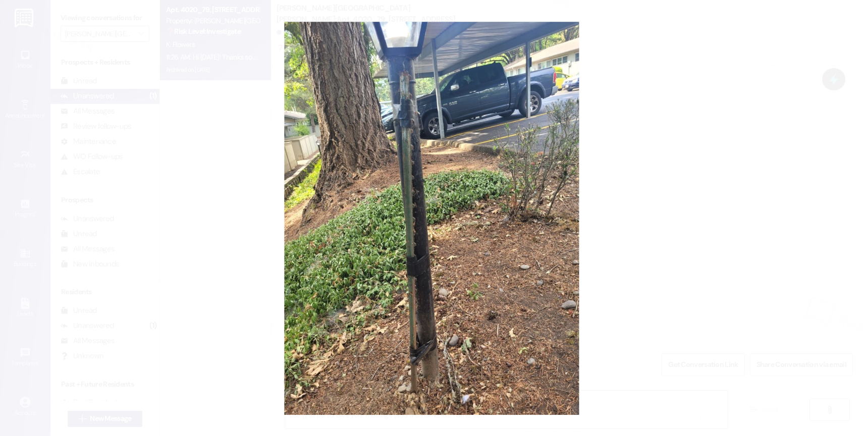
click at [495, 262] on button "Unzoom image" at bounding box center [431, 218] width 863 height 436
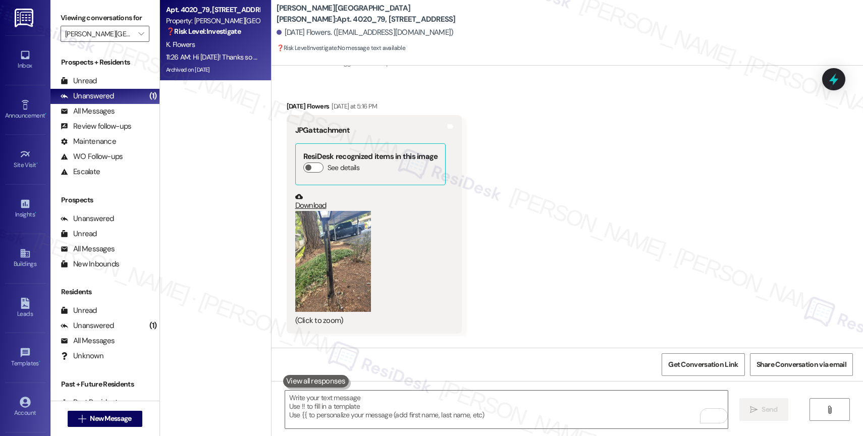
click at [594, 386] on div "Hi Karma! Thanks so much for sharing your observations—no worries at all about …" at bounding box center [593, 402] width 493 height 32
drag, startPoint x: 589, startPoint y: 316, endPoint x: 732, endPoint y: 314, distance: 142.9
click at [733, 386] on div "Hi Karma! Thanks so much for sharing your observations—no worries at all about …" at bounding box center [593, 402] width 493 height 32
copy div "top sign, paid parking sign, and the lamp post."
click at [565, 218] on div "Received via SMS Karma Flowers Yesterday at 5:16 PM JPG attachment ResiDesk rec…" at bounding box center [568, 209] width 592 height 263
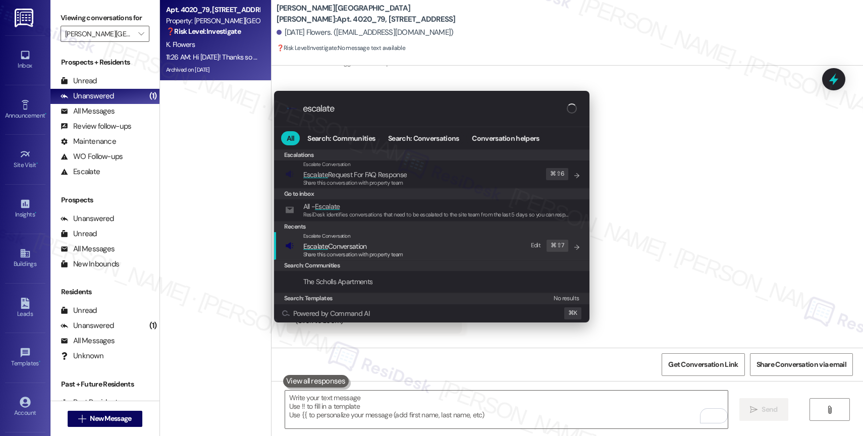
type input "escalate"
click at [382, 244] on span "Escalate Conversation" at bounding box center [353, 246] width 100 height 11
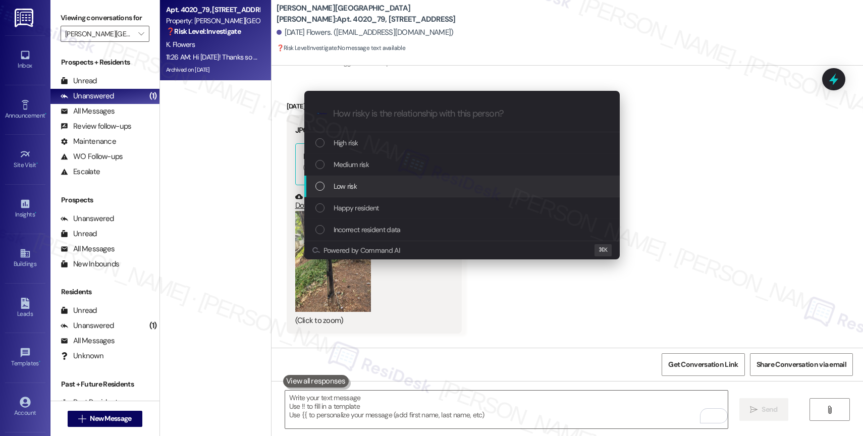
click at [364, 179] on div "Low risk" at bounding box center [462, 187] width 316 height 22
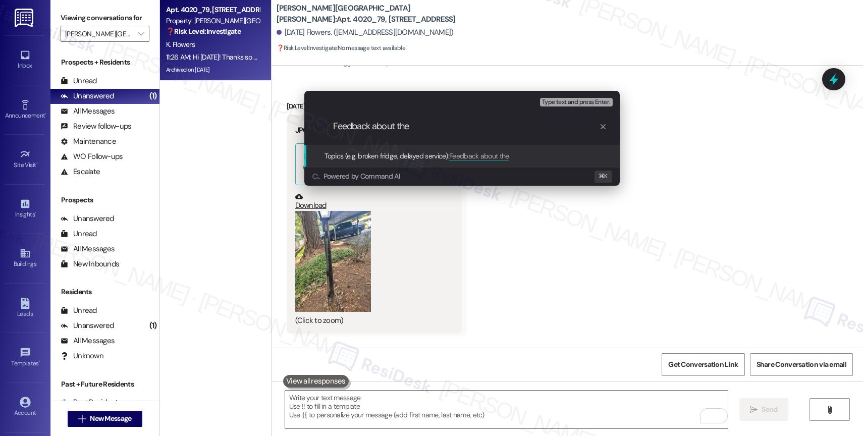
paste input "stop sign, paid parking sign, and the lamp post"
type input "Feedback about the stop sign, paid parking sign, and the lamp post"
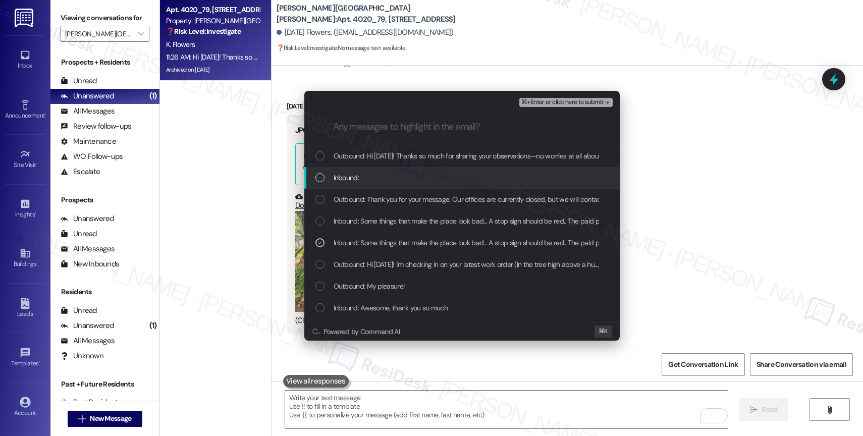
click at [413, 175] on div "Inbound:" at bounding box center [463, 177] width 295 height 11
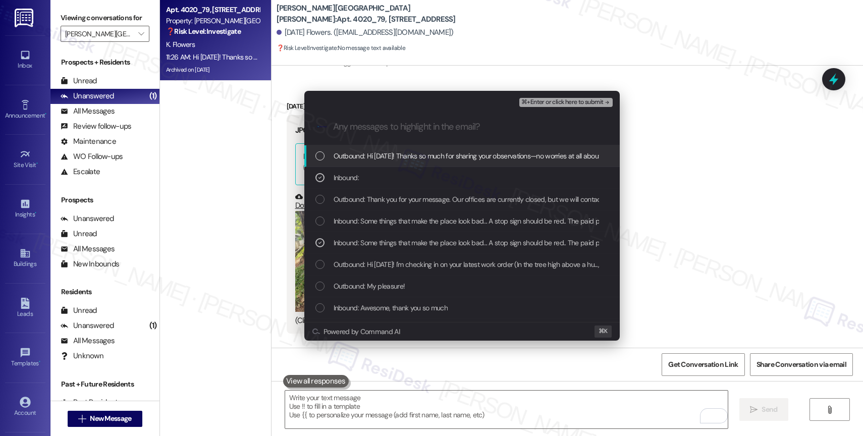
click at [580, 98] on button "⌘+Enter or click here to submit" at bounding box center [565, 102] width 93 height 9
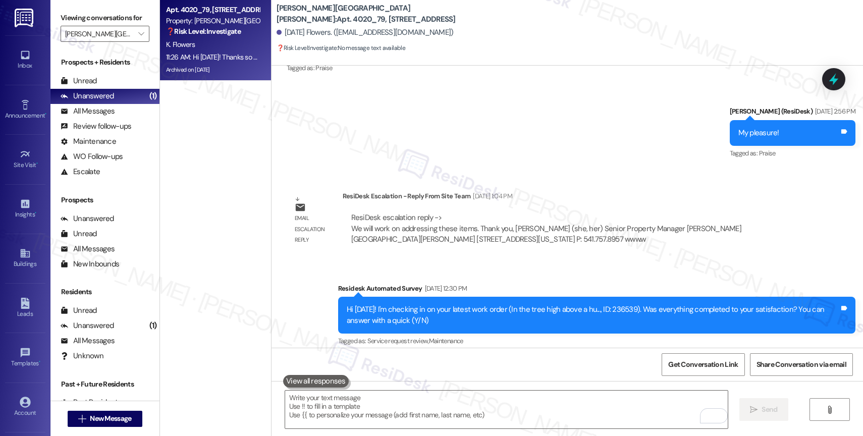
scroll to position [0, 0]
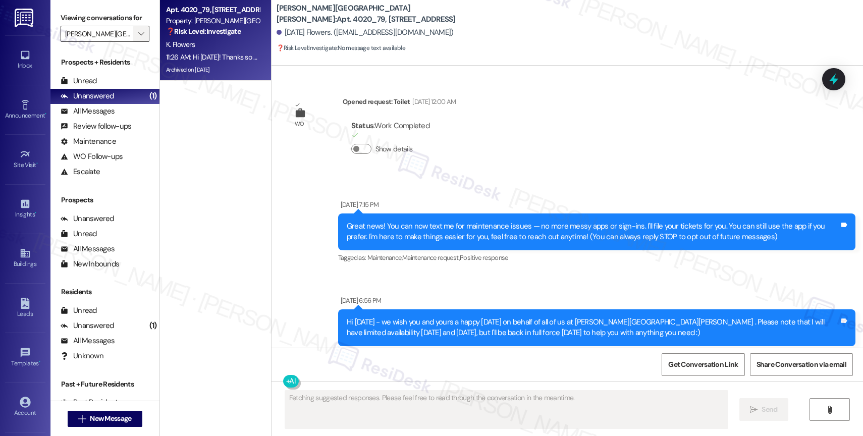
click at [138, 38] on icon "" at bounding box center [141, 34] width 6 height 8
type textarea "Fetching suggested responses. Please feel free to read through the conversation…"
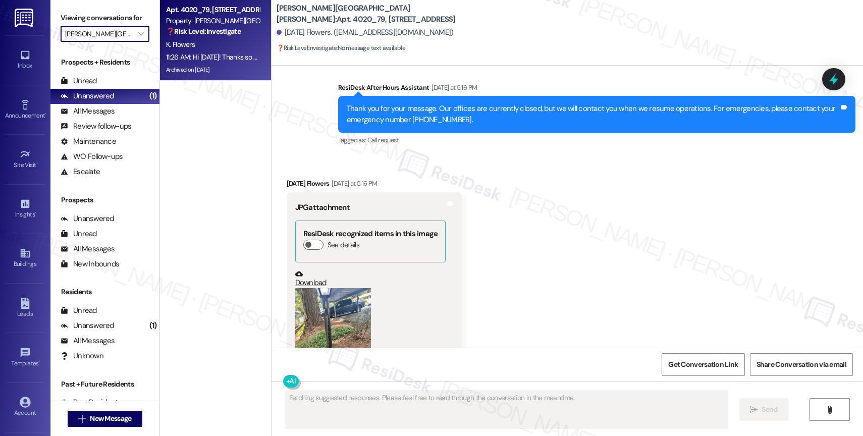
scroll to position [47713, 0]
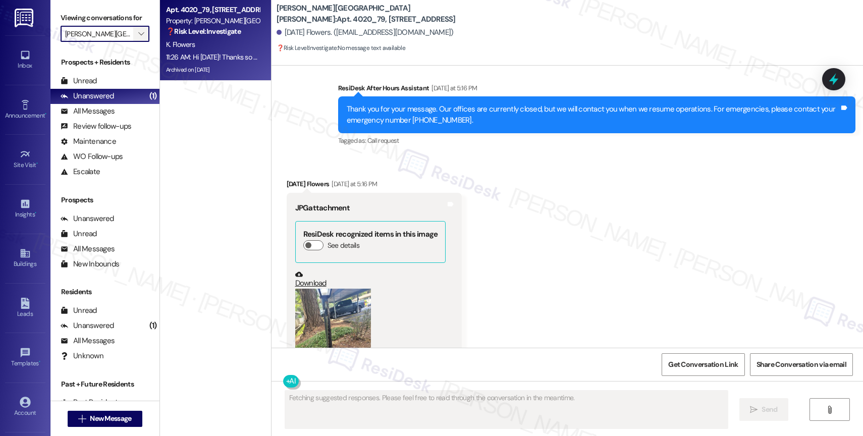
click at [136, 39] on span "" at bounding box center [141, 34] width 10 height 16
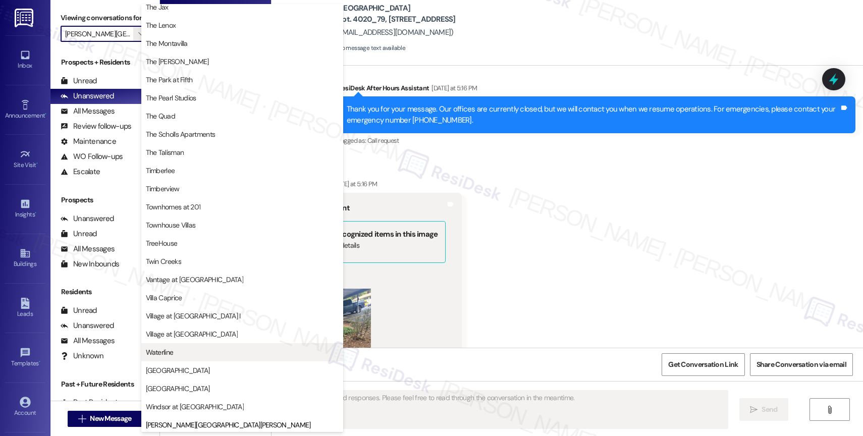
scroll to position [1816, 0]
click at [178, 346] on span "Waterline" at bounding box center [242, 350] width 193 height 10
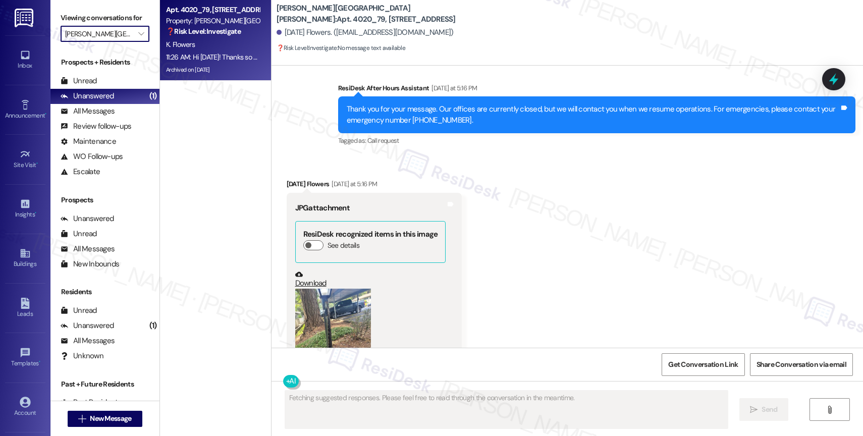
type input "Waterline"
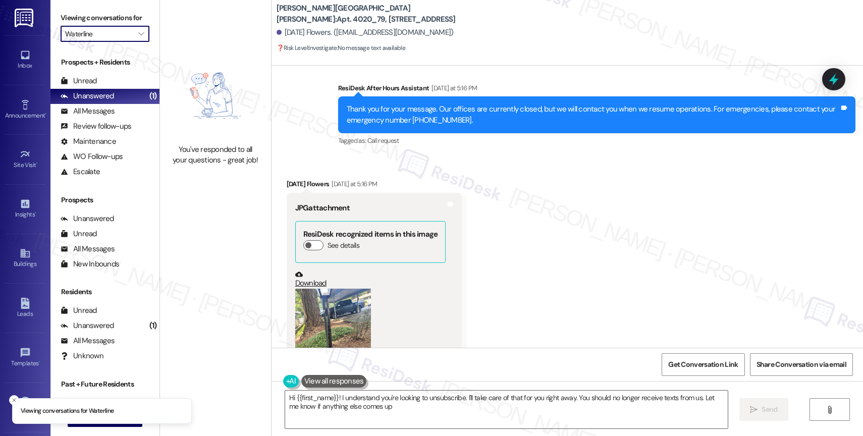
type textarea "Hi {{first_name}}! I understand you're looking to unsubscribe. I'll take care o…"
click at [116, 119] on div "All Messages (undefined)" at bounding box center [104, 111] width 109 height 15
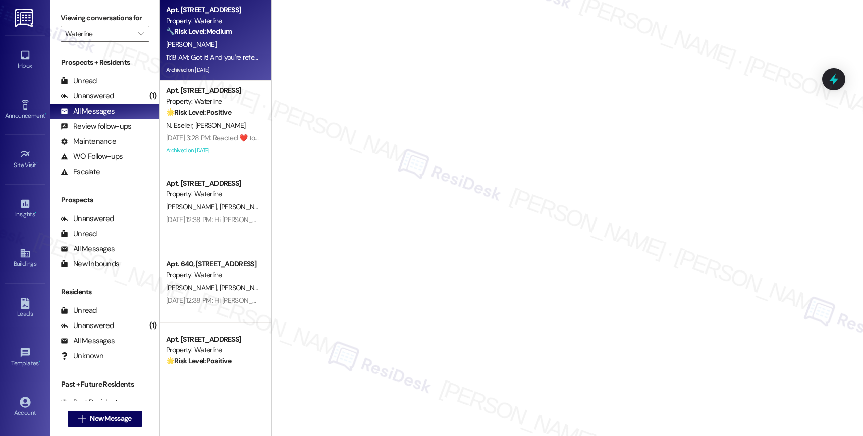
click at [222, 33] on strong "🔧 Risk Level: Medium" at bounding box center [199, 31] width 66 height 9
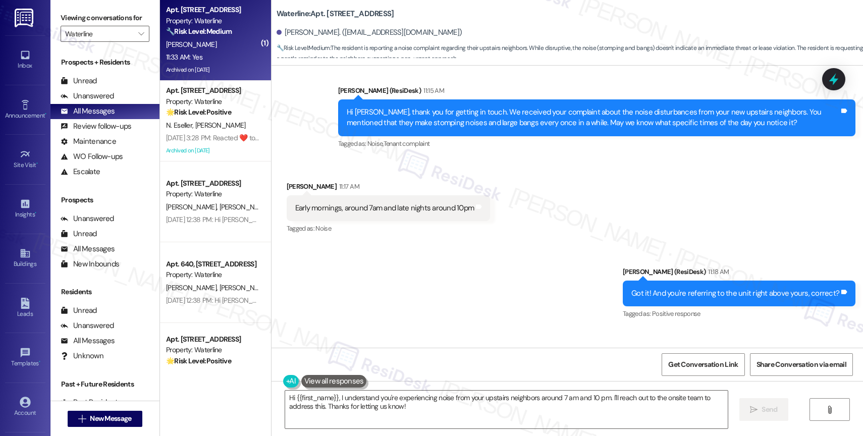
scroll to position [24015, 0]
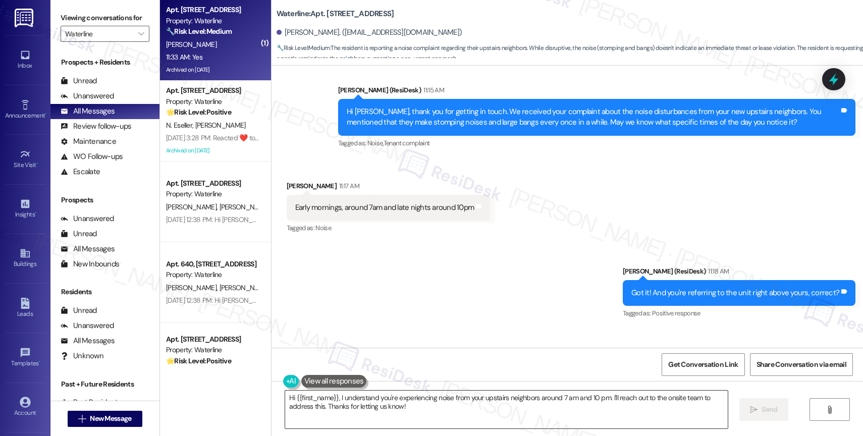
click at [377, 404] on textarea "Hi {{first_name}}, I understand you're experiencing noise from your upstairs ne…" at bounding box center [506, 410] width 443 height 38
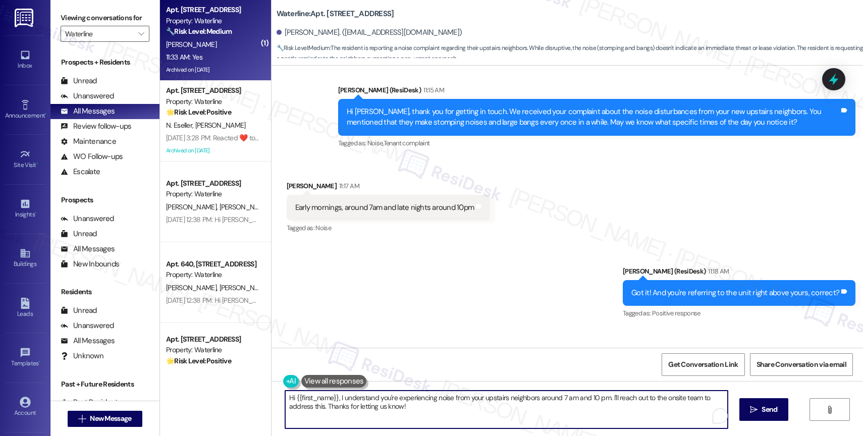
click at [377, 404] on textarea "Hi {{first_name}}, I understand you're experiencing noise from your upstairs ne…" at bounding box center [506, 410] width 443 height 38
type textarea "Thank you for confirming that! I have escalated your noise complaint to the sit…"
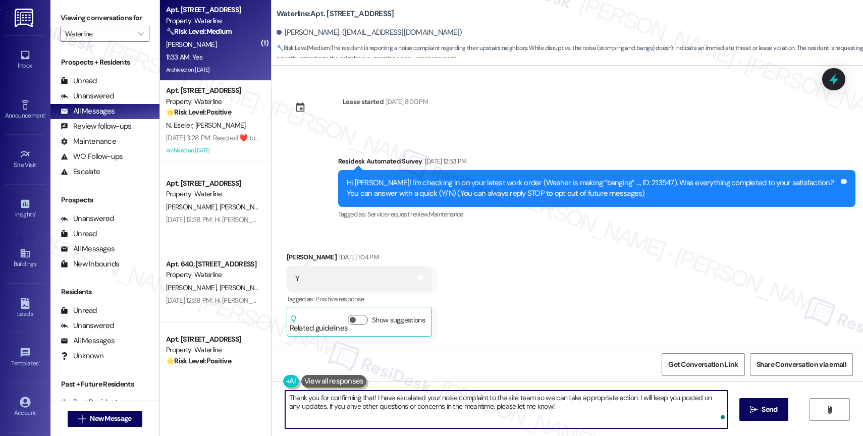
scroll to position [24015, 0]
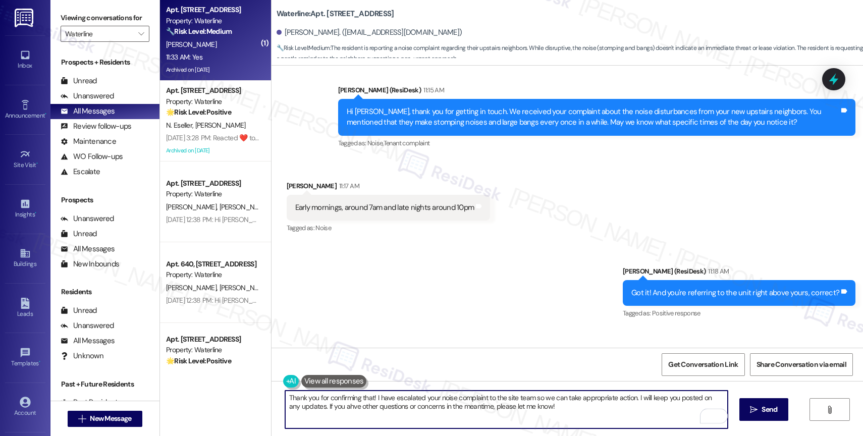
click at [333, 409] on textarea "Thank you for confirming that! I have escalated your noise complaint to the sit…" at bounding box center [506, 410] width 443 height 38
click at [569, 410] on textarea "Thank you for confirming that! I have escalated your noise complaint to the sit…" at bounding box center [506, 410] width 443 height 38
type textarea "Thank you for confirming that! I have escalated your noise complaint to the sit…"
click at [713, 414] on icon "Open Grammarly. 0 Suggestions." at bounding box center [712, 415] width 11 height 11
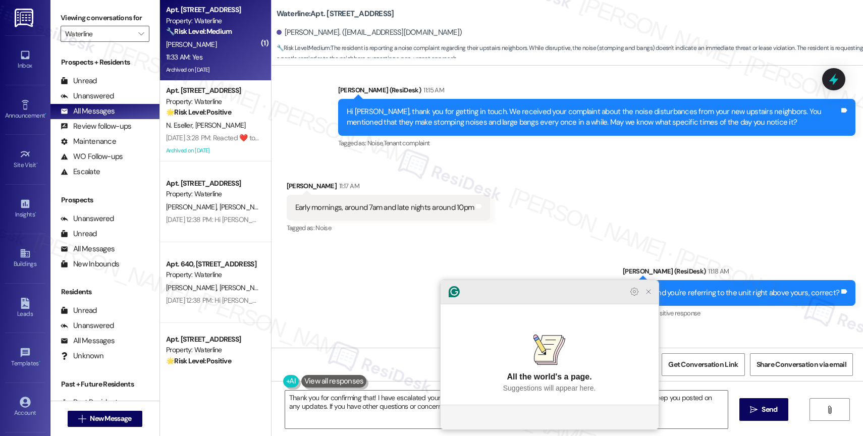
click at [650, 294] on icon "Close Grammarly Assistant" at bounding box center [649, 292] width 4 height 4
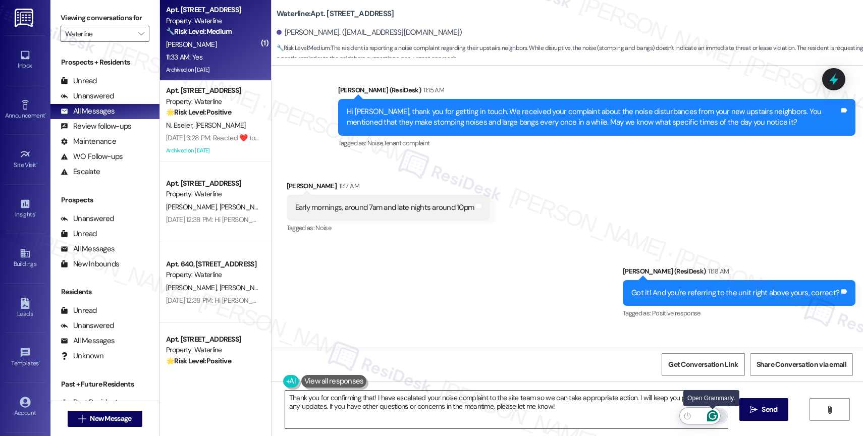
click at [713, 414] on icon "Open Grammarly. 0 Suggestions." at bounding box center [712, 415] width 11 height 11
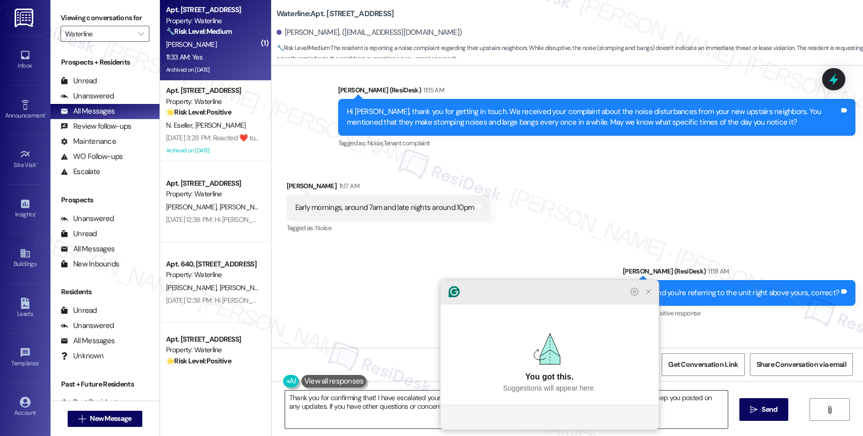
click at [653, 298] on icon "Close Grammarly Assistant" at bounding box center [649, 292] width 12 height 12
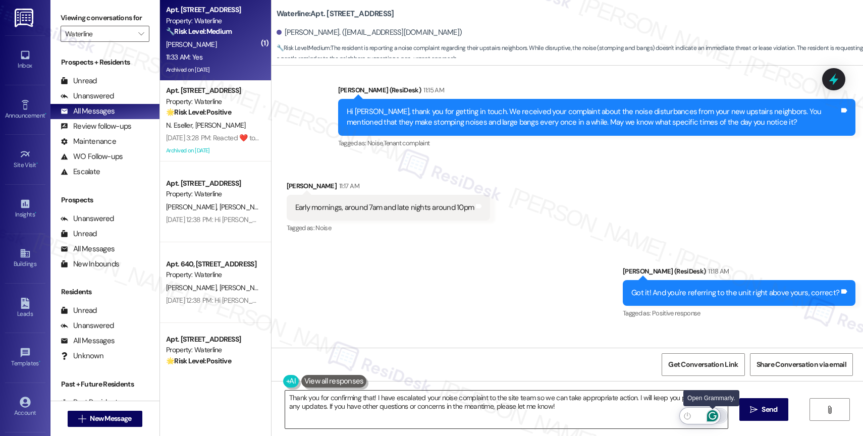
click at [714, 414] on icon "Open Grammarly. 0 Suggestions." at bounding box center [712, 415] width 11 height 11
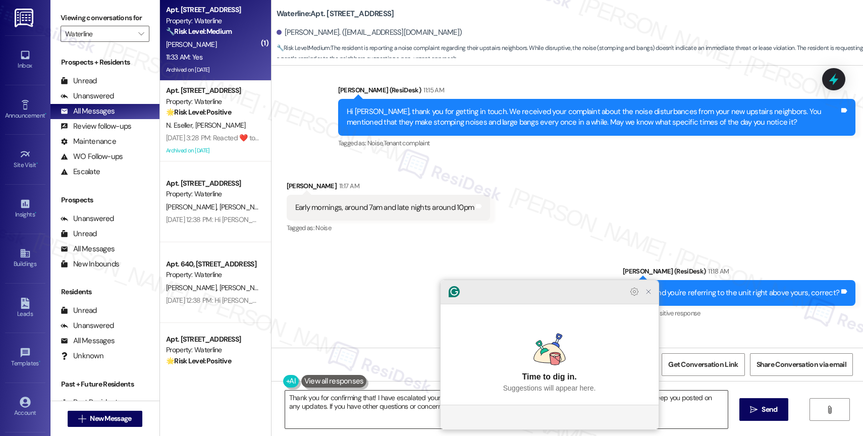
click at [652, 298] on icon "Close Grammarly Assistant" at bounding box center [649, 292] width 12 height 12
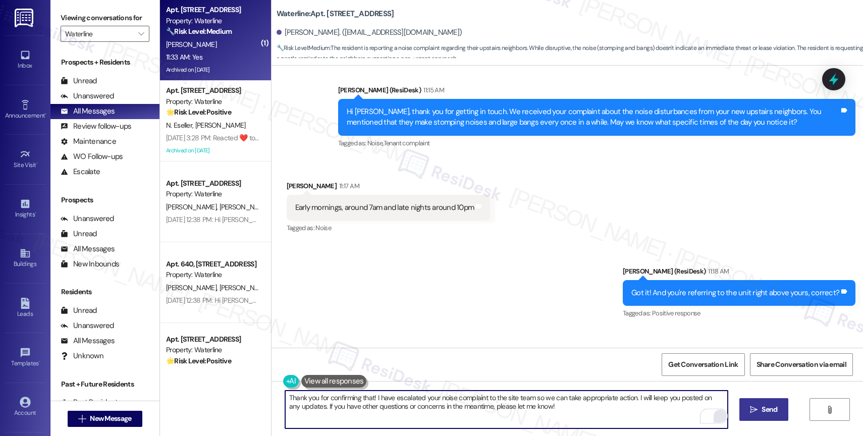
click at [756, 402] on button " Send" at bounding box center [764, 409] width 49 height 23
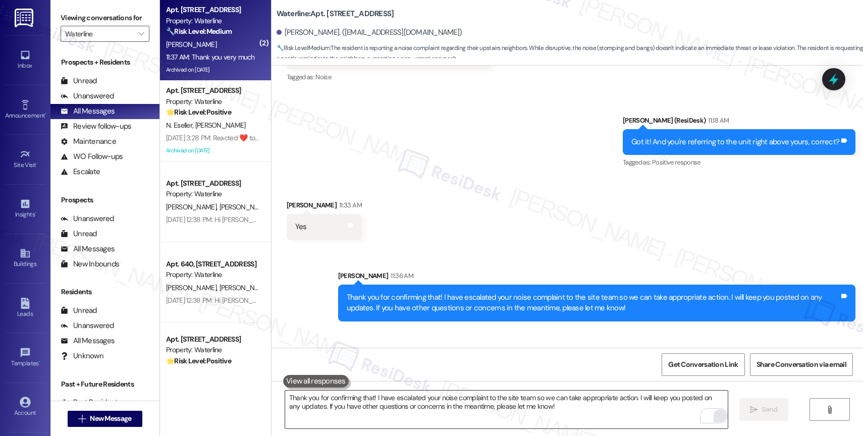
scroll to position [24166, 0]
click at [374, 409] on textarea "Thank you for confirming that! I have escalated your noise complaint to the sit…" at bounding box center [506, 410] width 443 height 38
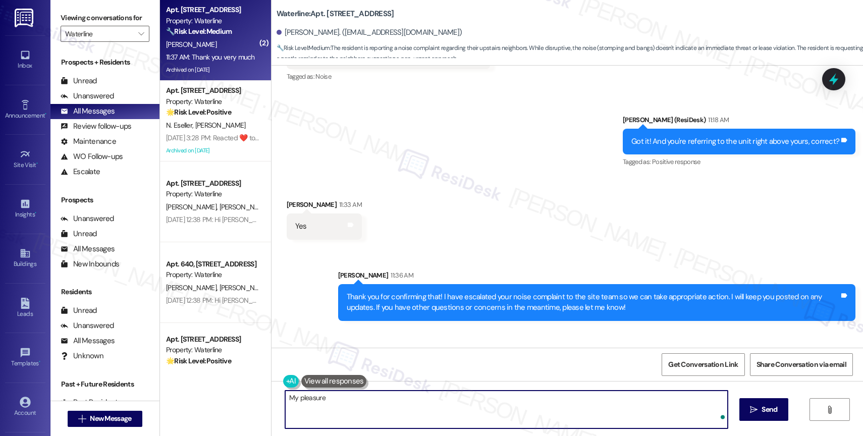
type textarea "My pleasure!"
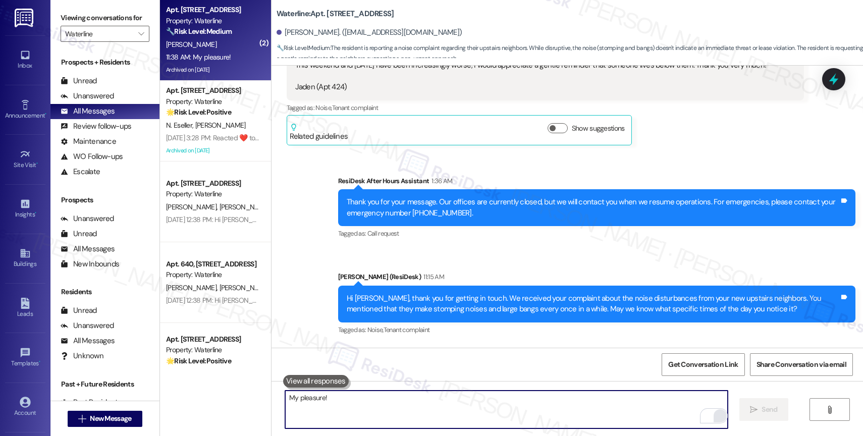
scroll to position [23763, 0]
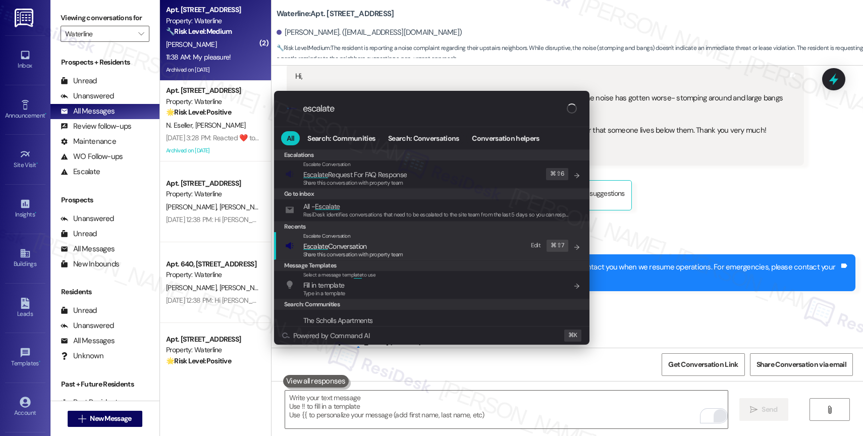
type input "escalate"
click at [361, 246] on span "Escalate Conversation" at bounding box center [335, 246] width 64 height 9
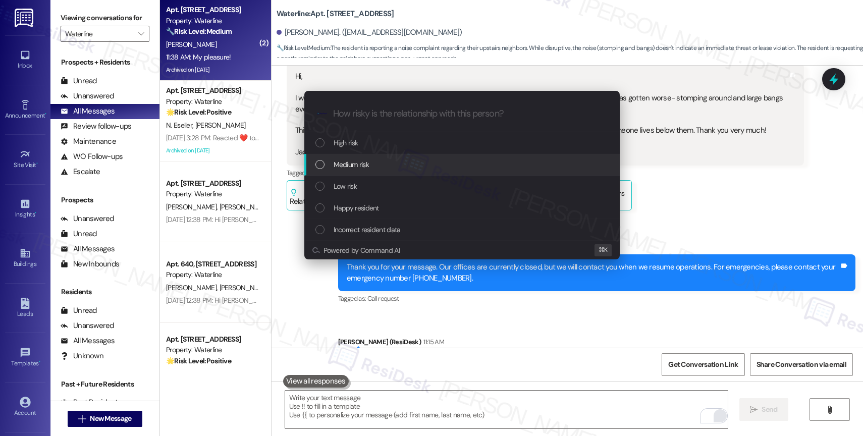
click at [372, 163] on div "Medium risk" at bounding box center [463, 164] width 295 height 11
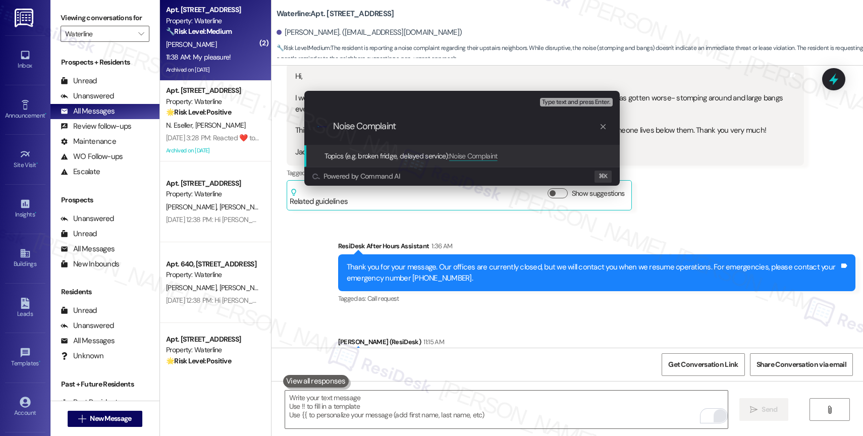
type input "Noise Complaint"
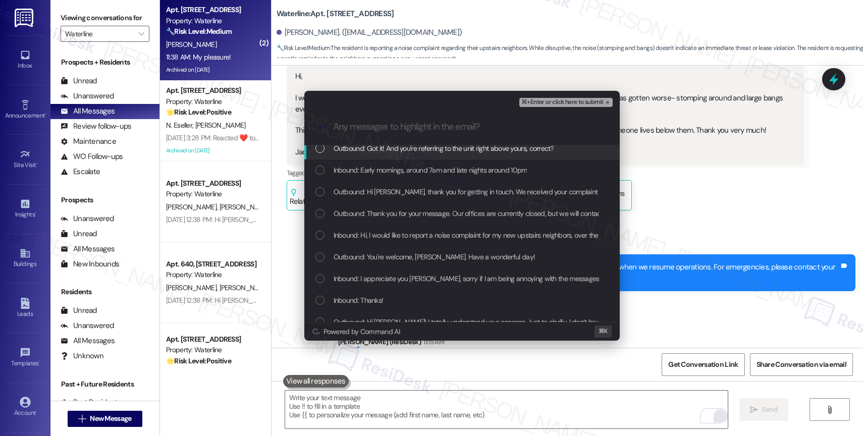
scroll to position [94, 0]
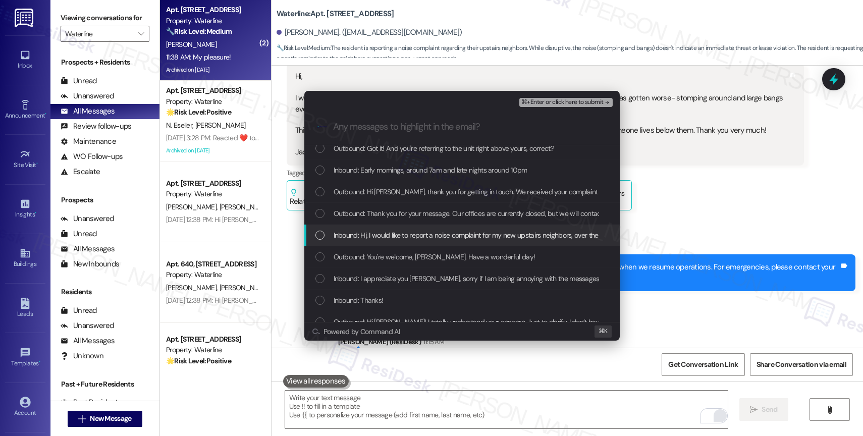
click at [484, 241] on div "Inbound: Hi, I would like to report a noise complaint for my new upstairs neigh…" at bounding box center [462, 236] width 316 height 22
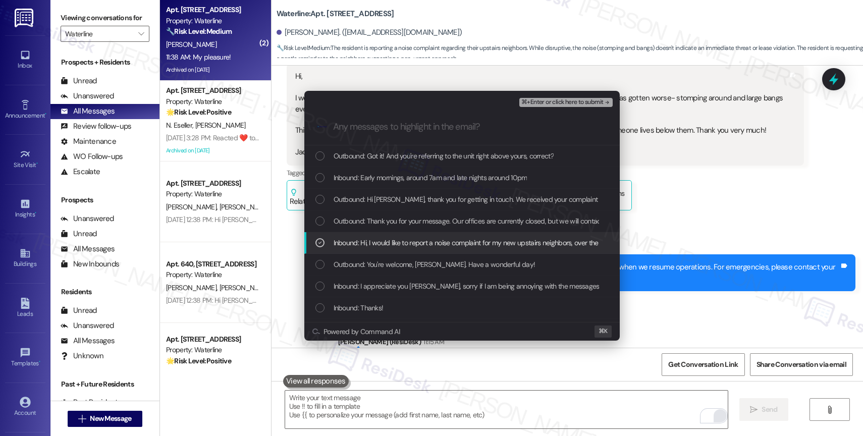
scroll to position [77, 0]
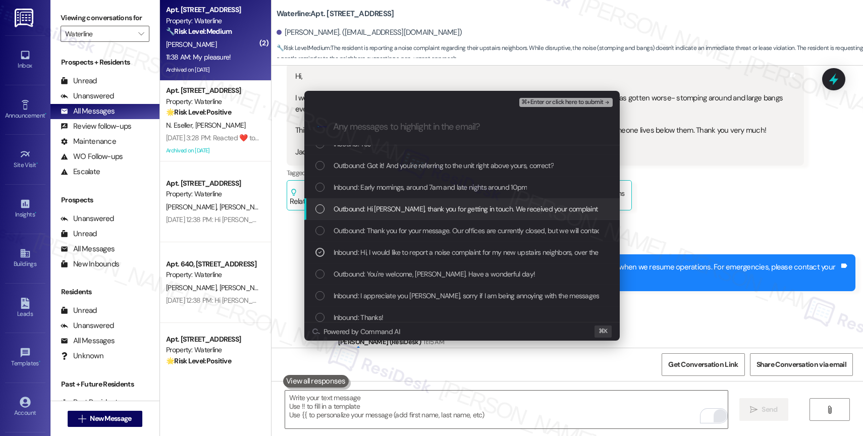
click at [477, 209] on span "Outbound: Hi Jaden, thank you for getting in touch. We received your complaint …" at bounding box center [774, 208] width 880 height 11
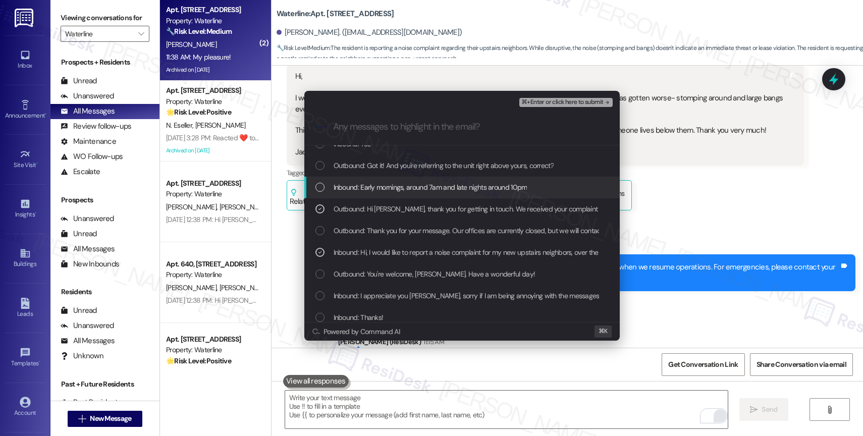
click at [467, 185] on span "Inbound: Early mornings, around 7am and late nights around 10pm" at bounding box center [431, 187] width 194 height 11
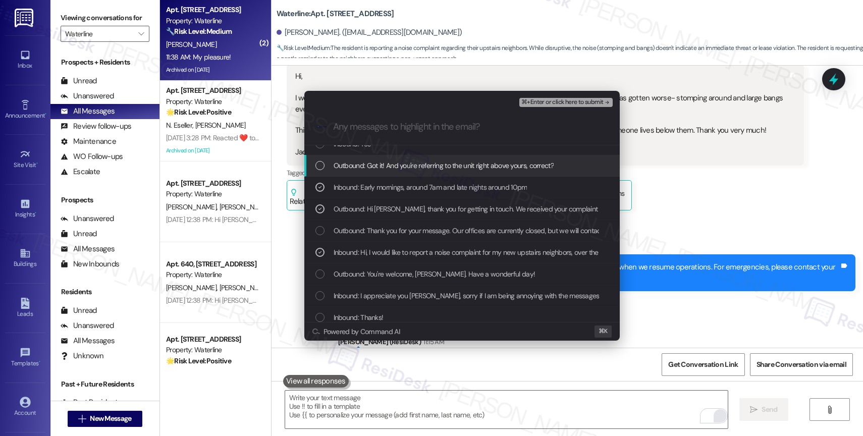
click at [469, 166] on span "Outbound: Got it! And you're referring to the unit right above yours, correct?" at bounding box center [444, 165] width 220 height 11
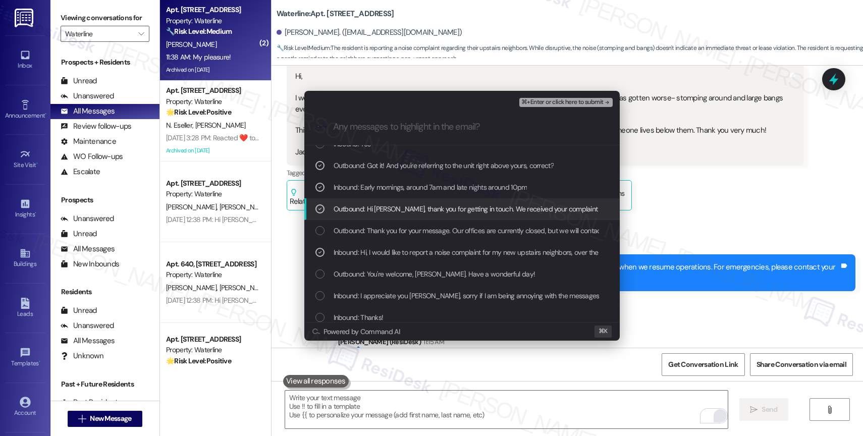
scroll to position [47, 0]
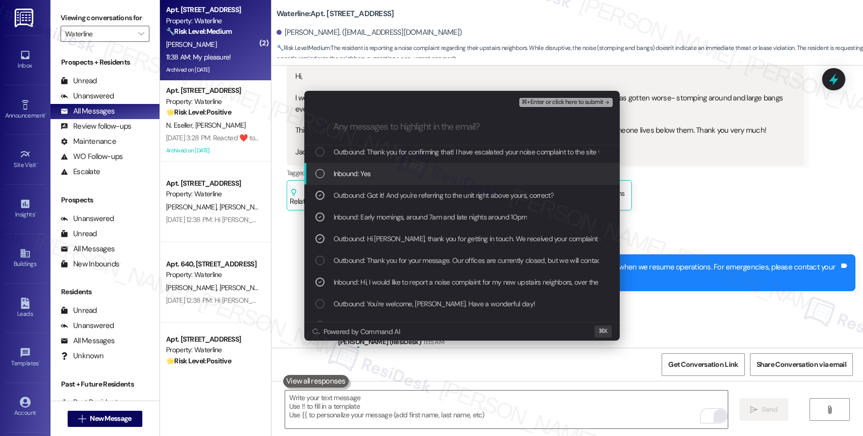
click at [383, 173] on div "Inbound: Yes" at bounding box center [463, 173] width 295 height 11
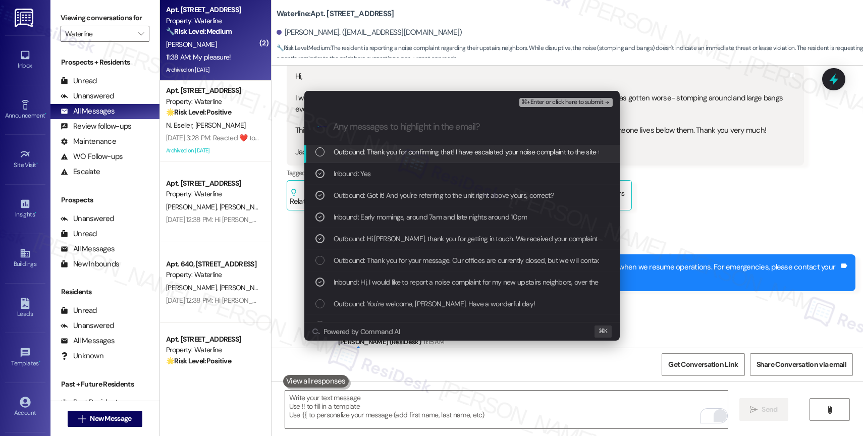
click at [414, 152] on span "Outbound: Thank you for confirming that! I have escalated your noise complaint …" at bounding box center [696, 151] width 724 height 11
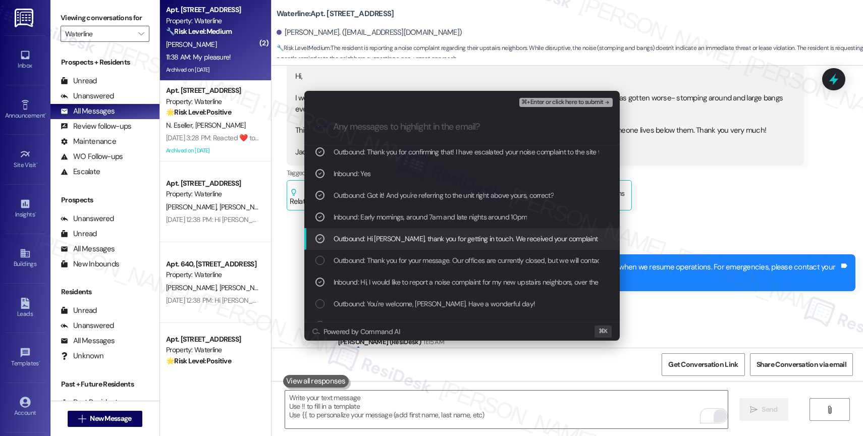
scroll to position [0, 0]
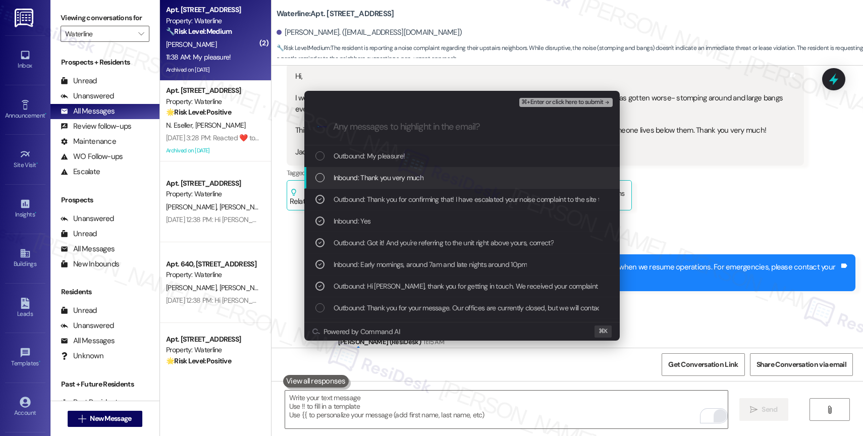
click at [397, 180] on span "Inbound: Thank you very much" at bounding box center [379, 177] width 90 height 11
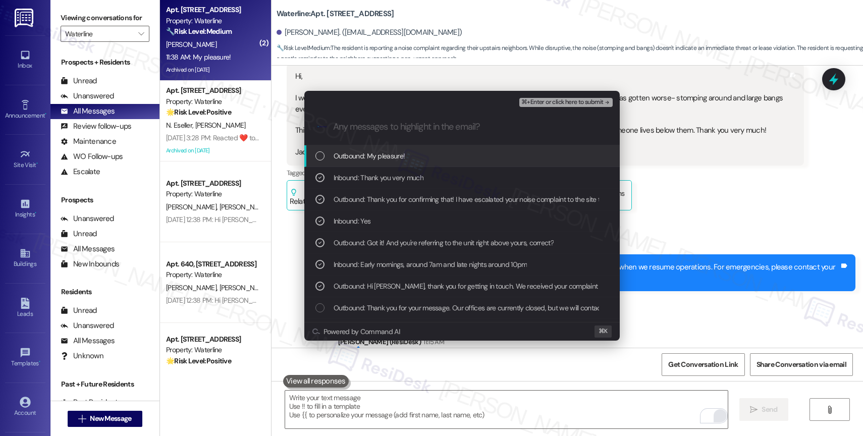
click at [597, 99] on span "⌘+Enter or click here to submit" at bounding box center [563, 102] width 82 height 7
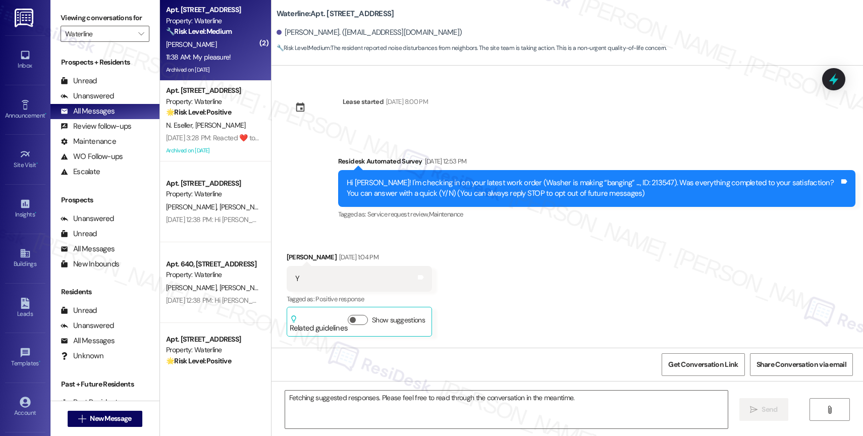
scroll to position [24210, 0]
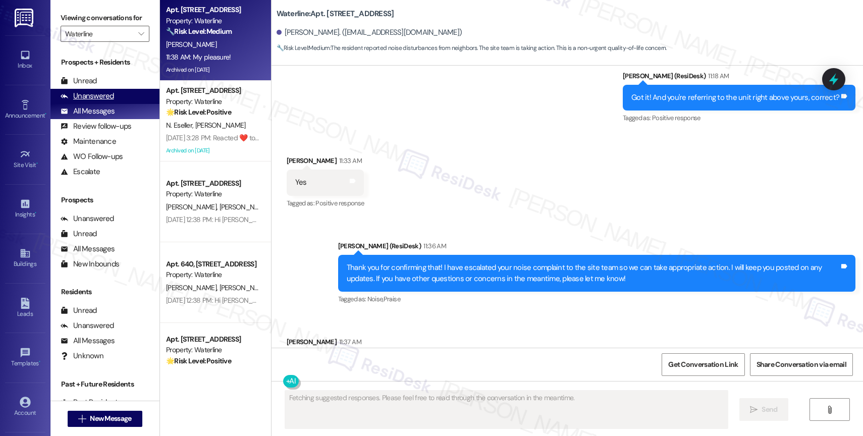
click at [100, 101] on div "Unanswered" at bounding box center [88, 96] width 54 height 11
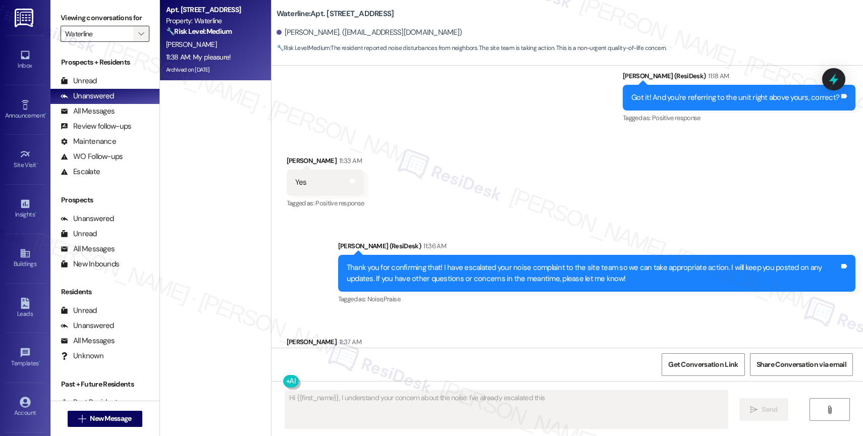
click at [136, 39] on span "" at bounding box center [141, 34] width 10 height 16
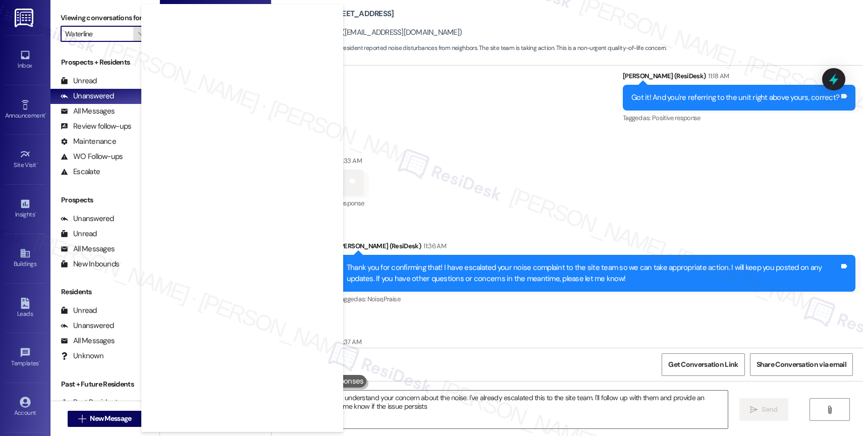
type textarea "Hi {{first_name}}, I understand your concern about the noise. I've already esca…"
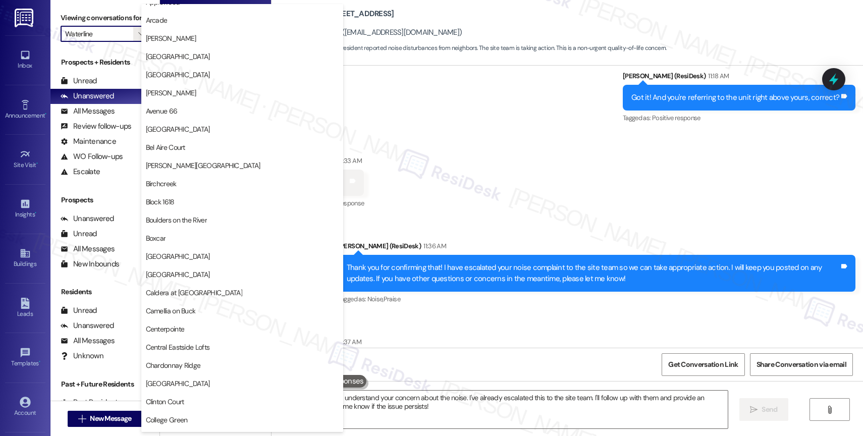
scroll to position [0, 0]
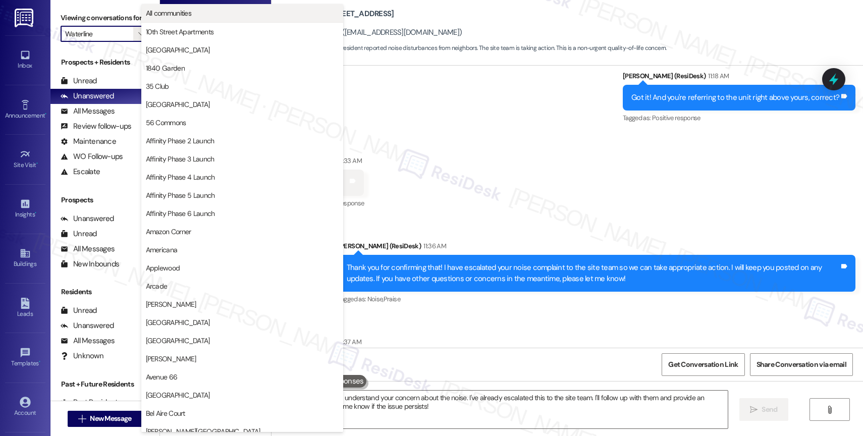
click at [226, 13] on span "All communities" at bounding box center [242, 13] width 193 height 10
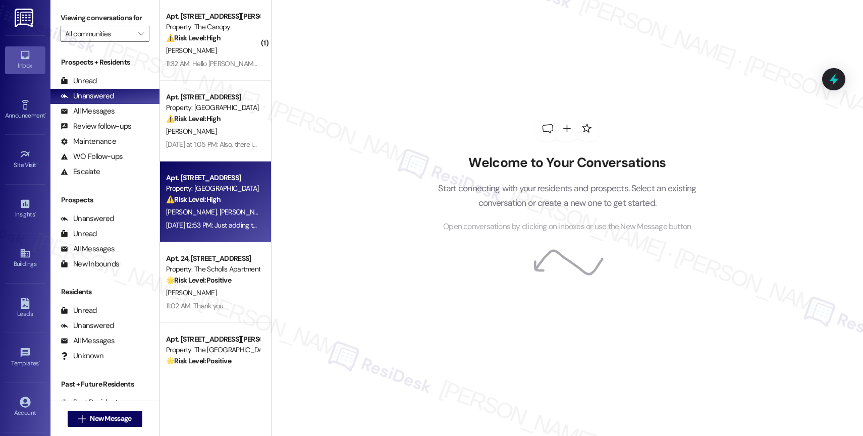
scroll to position [2, 0]
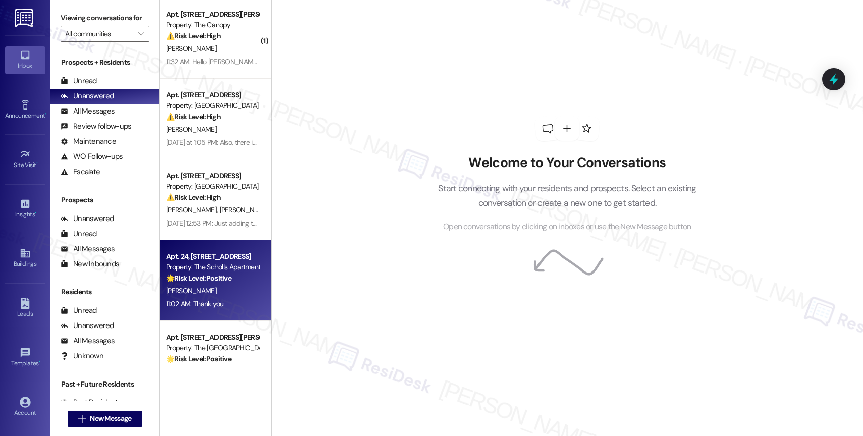
click at [211, 286] on div "[PERSON_NAME]" at bounding box center [212, 291] width 95 height 13
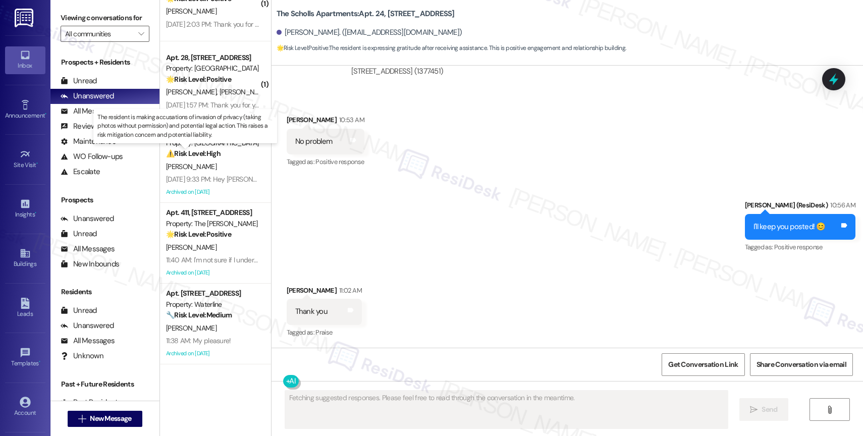
scroll to position [0, 0]
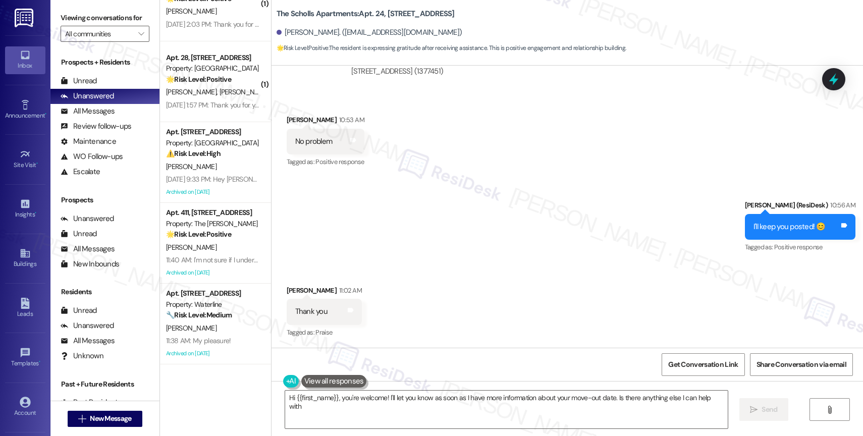
type textarea "Hi {{first_name}}, you're welcome! I'll let you know as soon as I have more inf…"
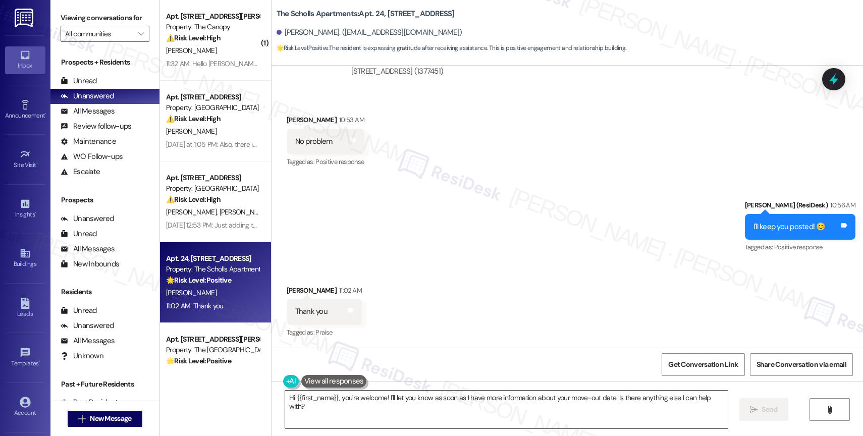
click at [392, 402] on textarea "Hi {{first_name}}, you're welcome! I'll let you know as soon as I have more inf…" at bounding box center [506, 410] width 443 height 38
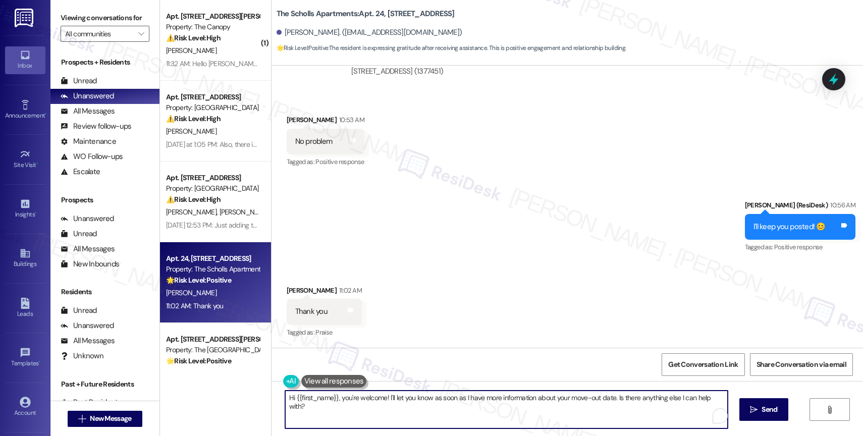
click at [392, 402] on textarea "Hi {{first_name}}, you're welcome! I'll let you know as soon as I have more inf…" at bounding box center [506, 410] width 443 height 38
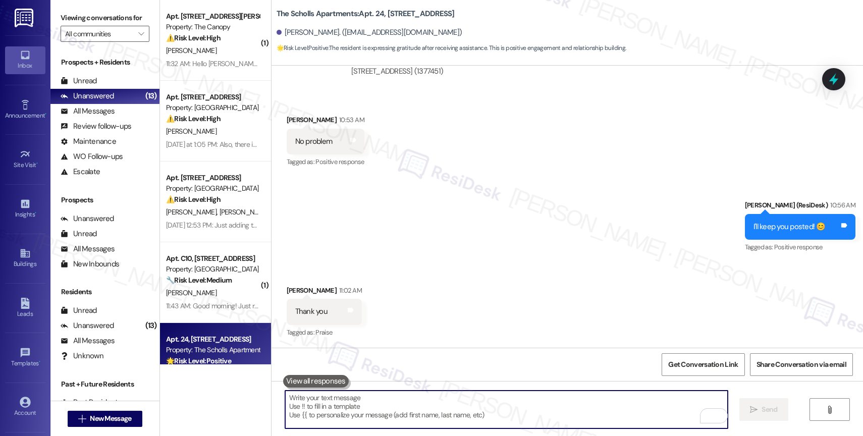
scroll to position [5067, 0]
